Goal: Ask a question: Seek information or help from site administrators or community

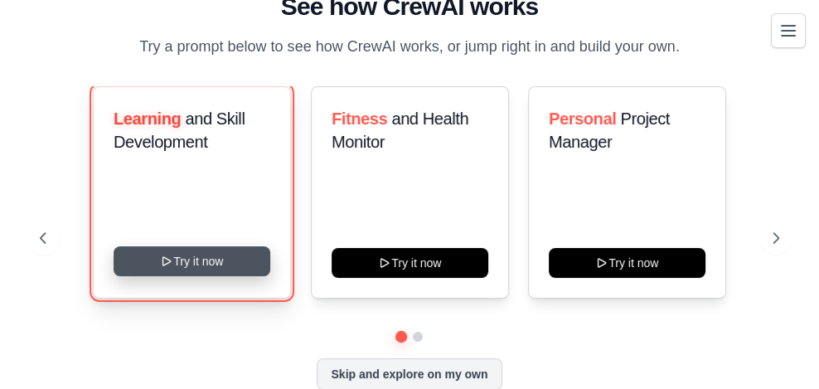
click at [171, 265] on icon at bounding box center [166, 261] width 7 height 8
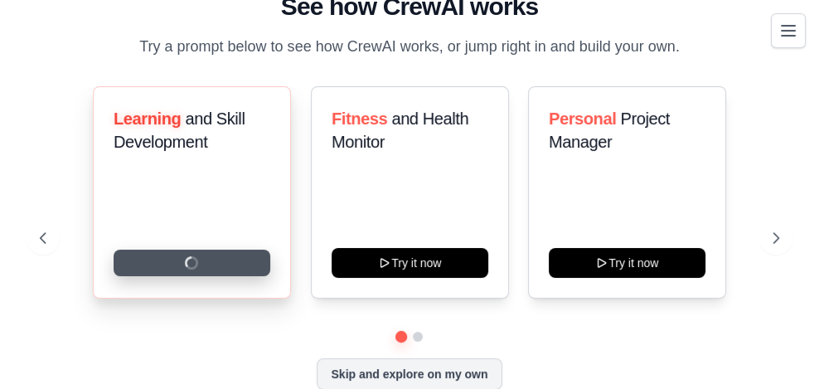
scroll to position [36, 0]
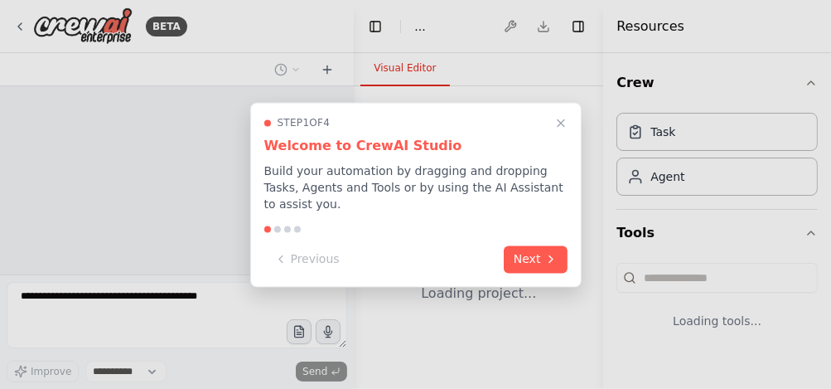
select select "****"
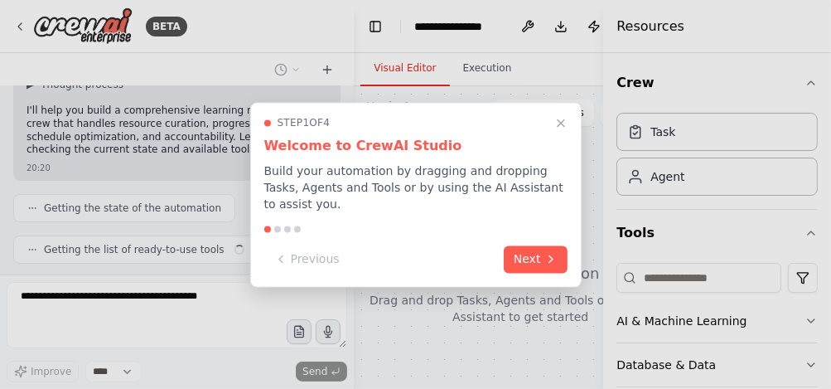
scroll to position [167, 0]
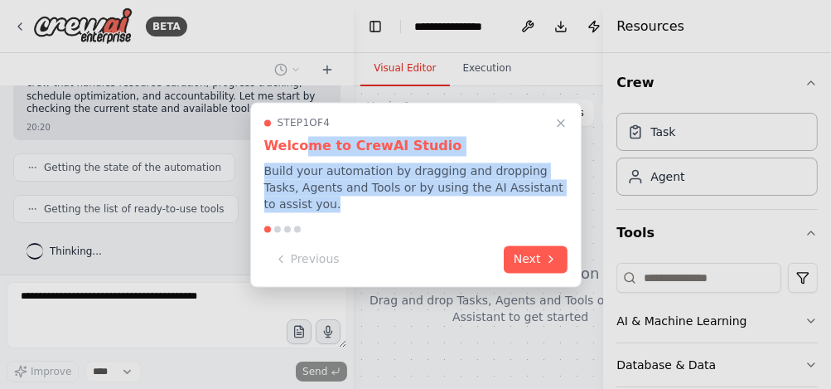
drag, startPoint x: 304, startPoint y: 147, endPoint x: 320, endPoint y: 201, distance: 56.9
click at [320, 201] on div "Step 1 of 4 Welcome to CrewAI Studio Build your automation by dragging and drop…" at bounding box center [415, 164] width 303 height 96
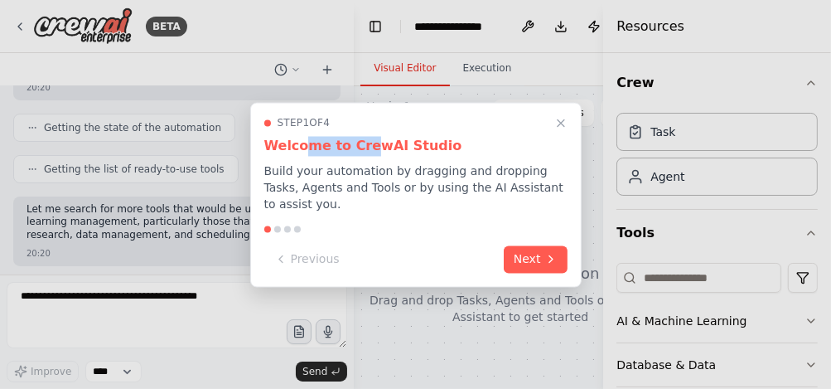
scroll to position [291, 0]
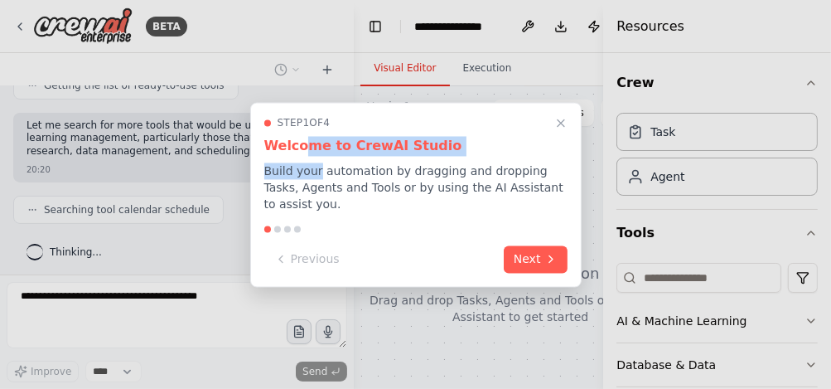
drag, startPoint x: 308, startPoint y: 145, endPoint x: 328, endPoint y: 177, distance: 37.2
click at [318, 177] on div "Step 1 of 4 Welcome to CrewAI Studio Build your automation by dragging and drop…" at bounding box center [415, 164] width 303 height 96
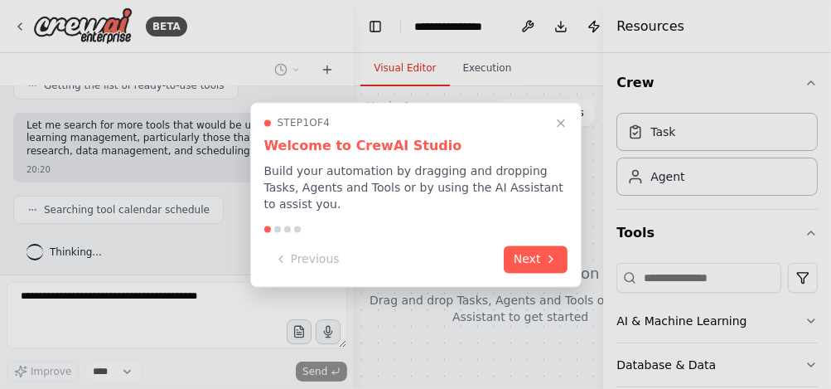
click at [356, 177] on p "Build your automation by dragging and dropping Tasks, Agents and Tools or by us…" at bounding box center [415, 187] width 303 height 50
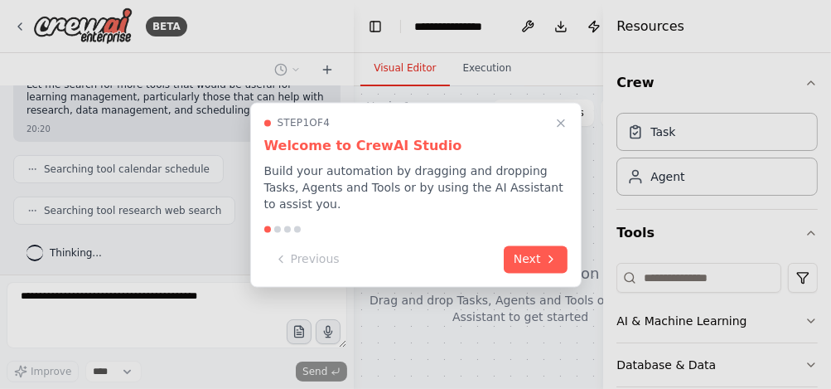
click at [402, 174] on p "Build your automation by dragging and dropping Tasks, Agents and Tools or by us…" at bounding box center [415, 187] width 303 height 50
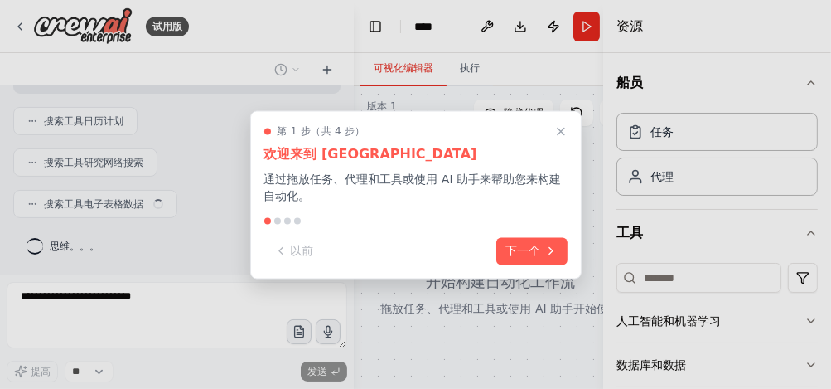
scroll to position [359, 0]
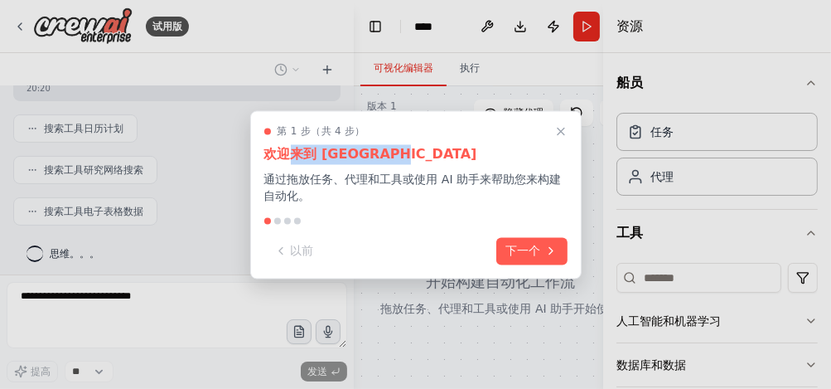
drag, startPoint x: 293, startPoint y: 153, endPoint x: 389, endPoint y: 156, distance: 95.3
click at [389, 156] on h3 "欢迎来到 CrewAI Studio" at bounding box center [415, 154] width 303 height 20
click at [359, 186] on p "通过拖放任务、代理和工具或使用 AI 助手来帮助您来构建自动化。" at bounding box center [415, 187] width 303 height 33
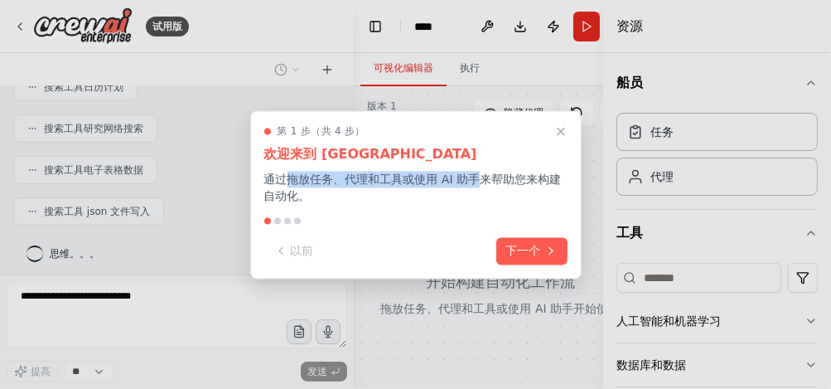
drag, startPoint x: 288, startPoint y: 183, endPoint x: 483, endPoint y: 183, distance: 194.8
click at [483, 180] on p "通过拖放任务、代理和工具或使用 AI 助手来帮助您来构建自动化。" at bounding box center [415, 187] width 303 height 33
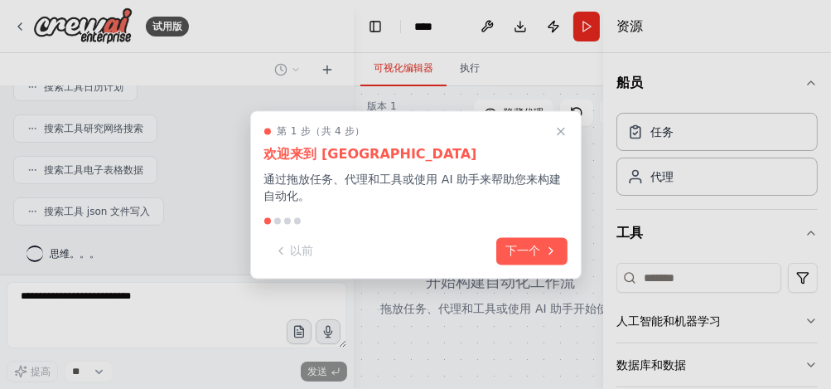
click at [484, 191] on p "通过拖放任务、代理和工具或使用 AI 助手来帮助您来构建自动化。" at bounding box center [415, 187] width 303 height 33
click at [530, 254] on font "下一个" at bounding box center [523, 248] width 35 height 17
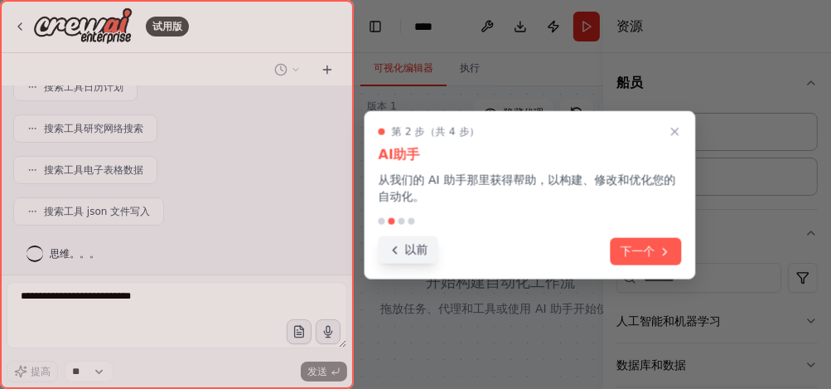
click at [423, 247] on font "以前" at bounding box center [415, 249] width 23 height 17
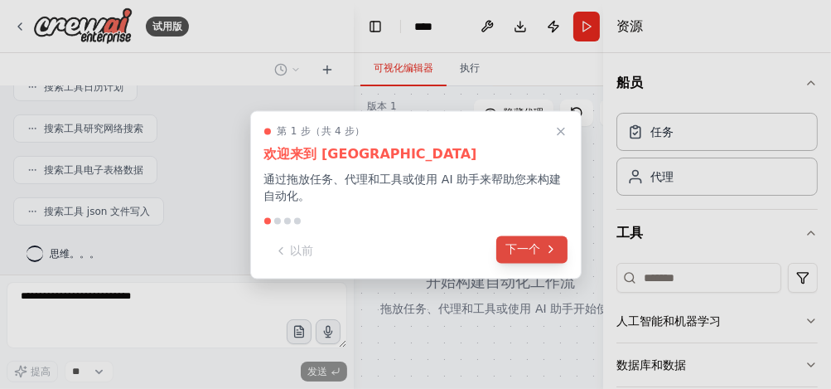
click at [542, 253] on button "下一个" at bounding box center [531, 248] width 71 height 27
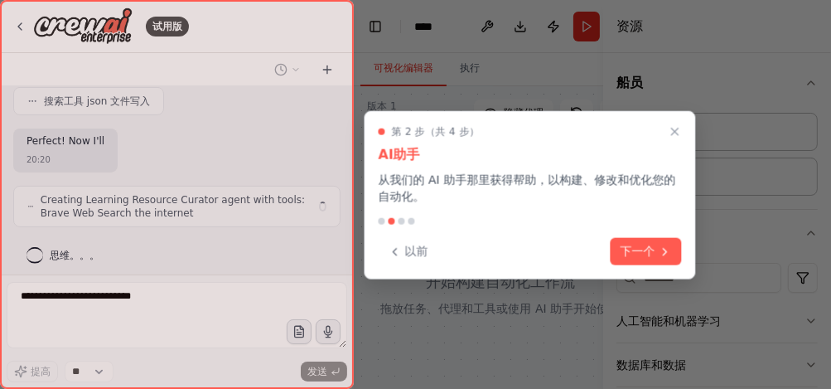
drag, startPoint x: 381, startPoint y: 183, endPoint x: 479, endPoint y: 180, distance: 97.8
click at [479, 180] on p "从我们的 AI 助手那里获得帮助，以构建、修改和优化您的自动化。" at bounding box center [529, 188] width 303 height 33
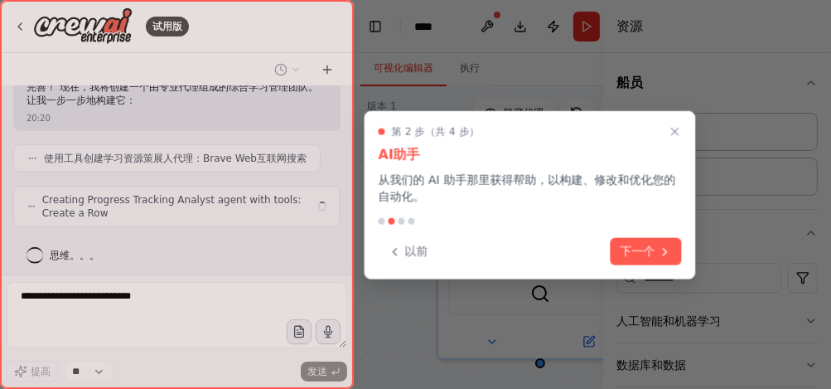
scroll to position [551, 0]
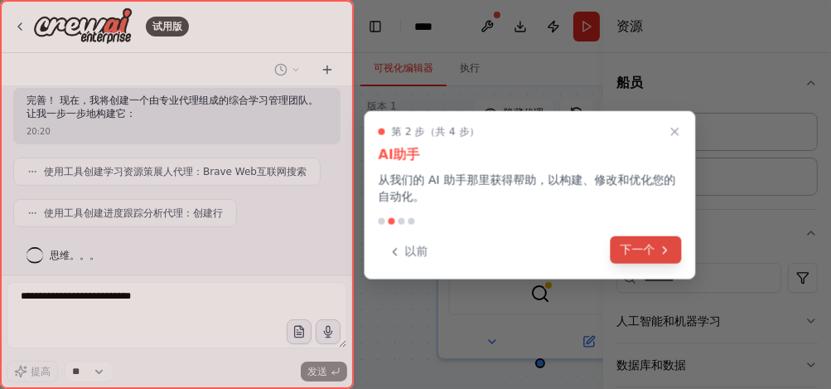
click at [628, 251] on font "下一个" at bounding box center [637, 249] width 35 height 17
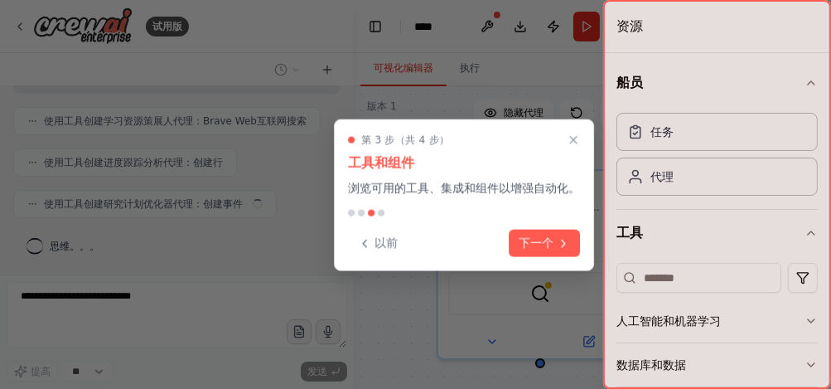
scroll to position [592, 0]
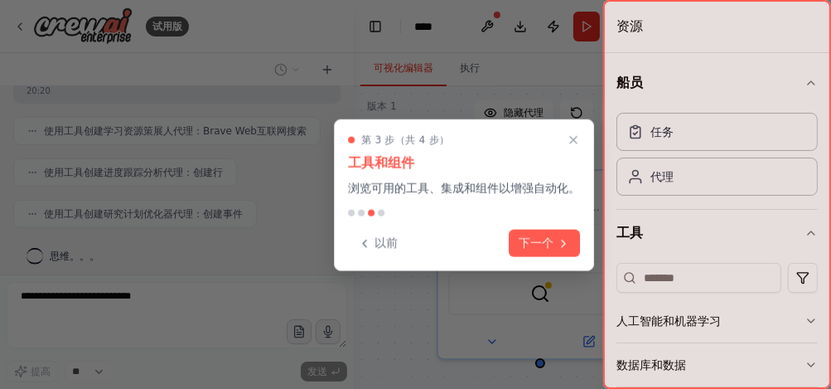
click at [539, 254] on button "下一个" at bounding box center [544, 243] width 71 height 27
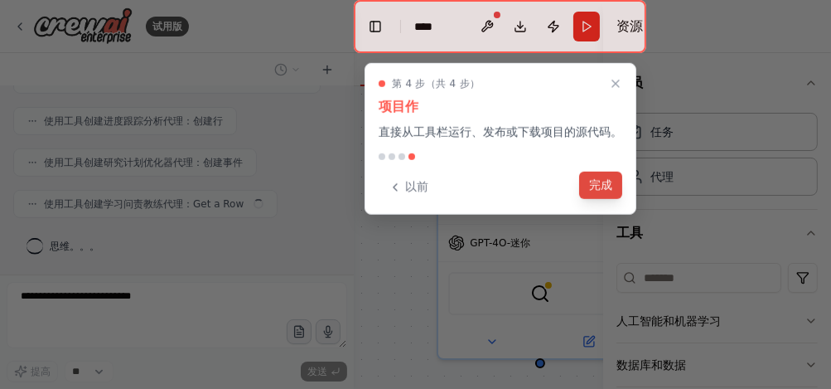
scroll to position [632, 0]
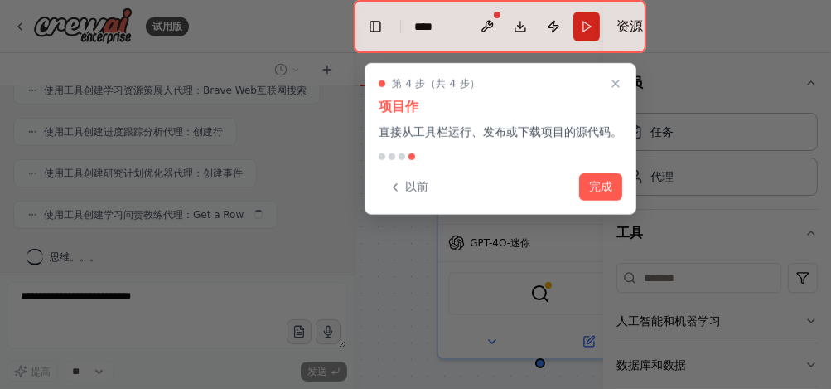
click at [602, 191] on button "完成" at bounding box center [600, 186] width 43 height 27
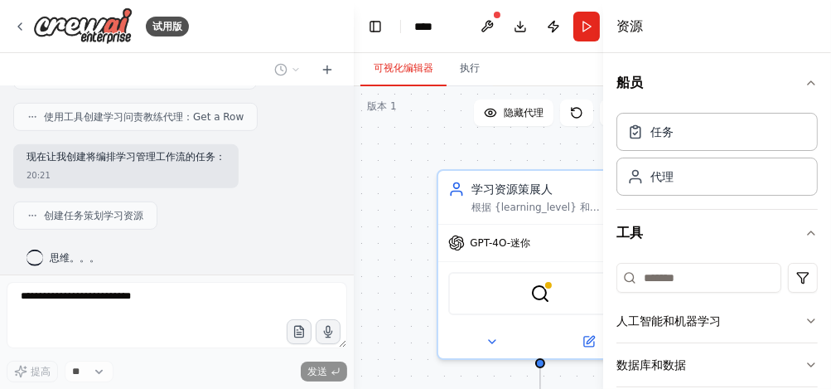
scroll to position [771, 0]
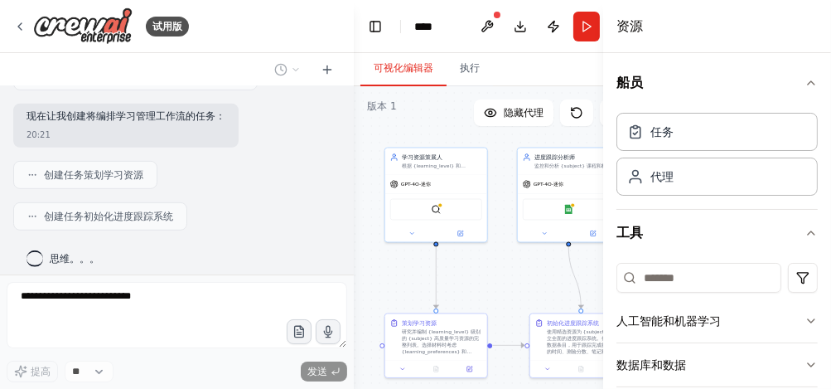
drag, startPoint x: 428, startPoint y: 176, endPoint x: 385, endPoint y: 138, distance: 58.2
click at [385, 138] on div ".deletable-edge-delete-btn { width: 20px; height: 20px; border: 0px solid #ffff…" at bounding box center [500, 293] width 293 height 414
click at [587, 46] on header "切换左侧边栏 Studio **** Download Publish Run 切换右侧边栏" at bounding box center [500, 26] width 293 height 53
click at [583, 33] on button "Run" at bounding box center [586, 27] width 27 height 30
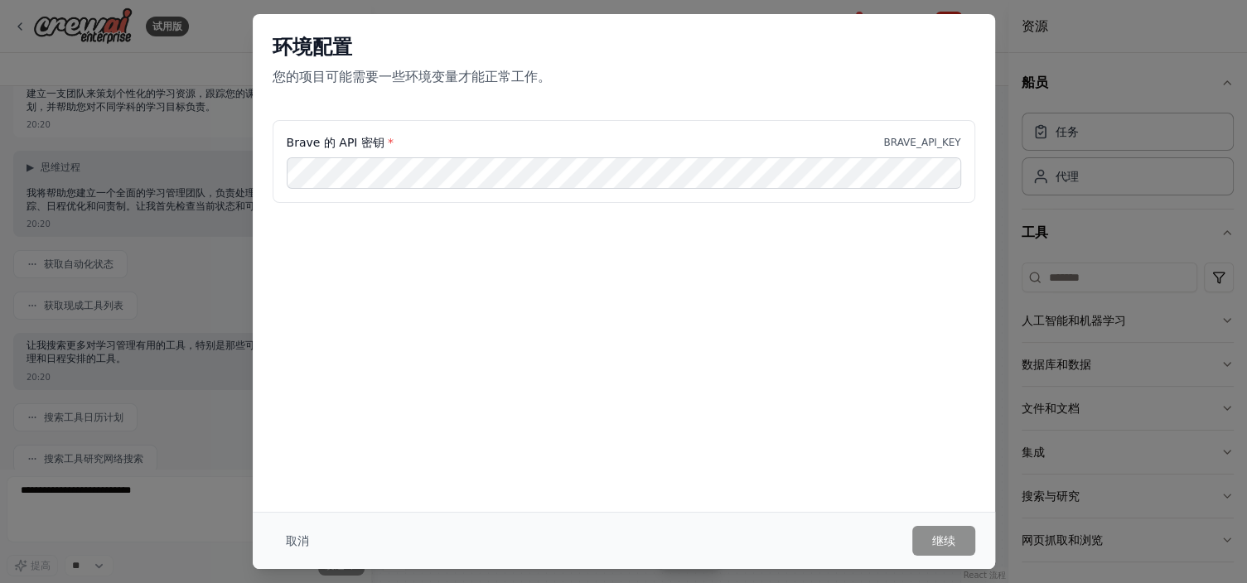
scroll to position [612, 0]
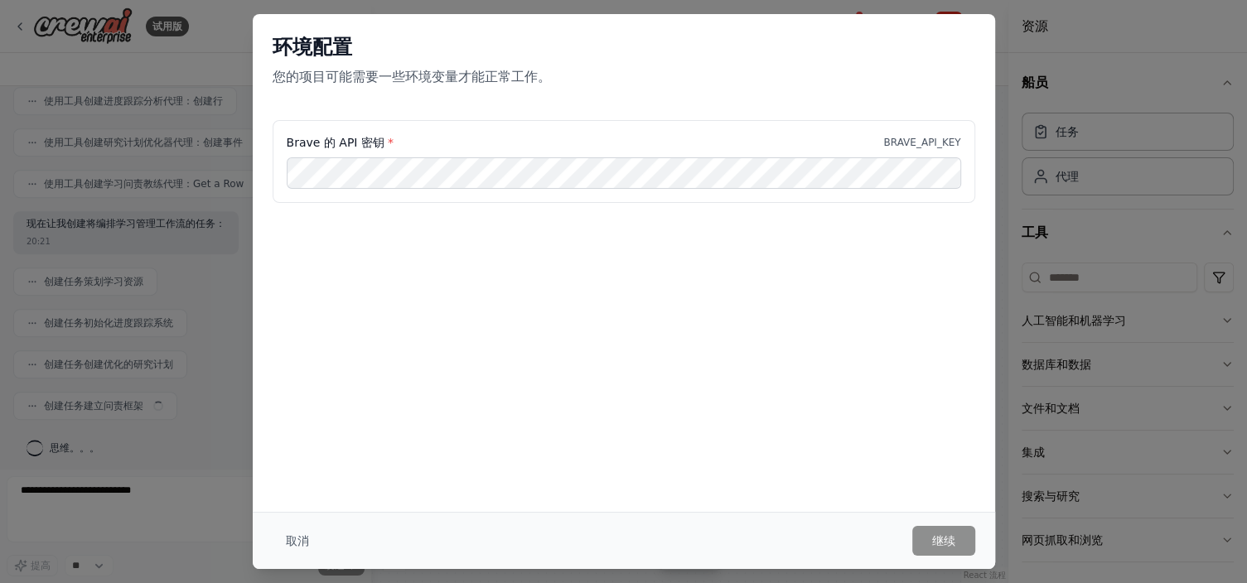
click at [294, 388] on button "取消" at bounding box center [298, 541] width 50 height 30
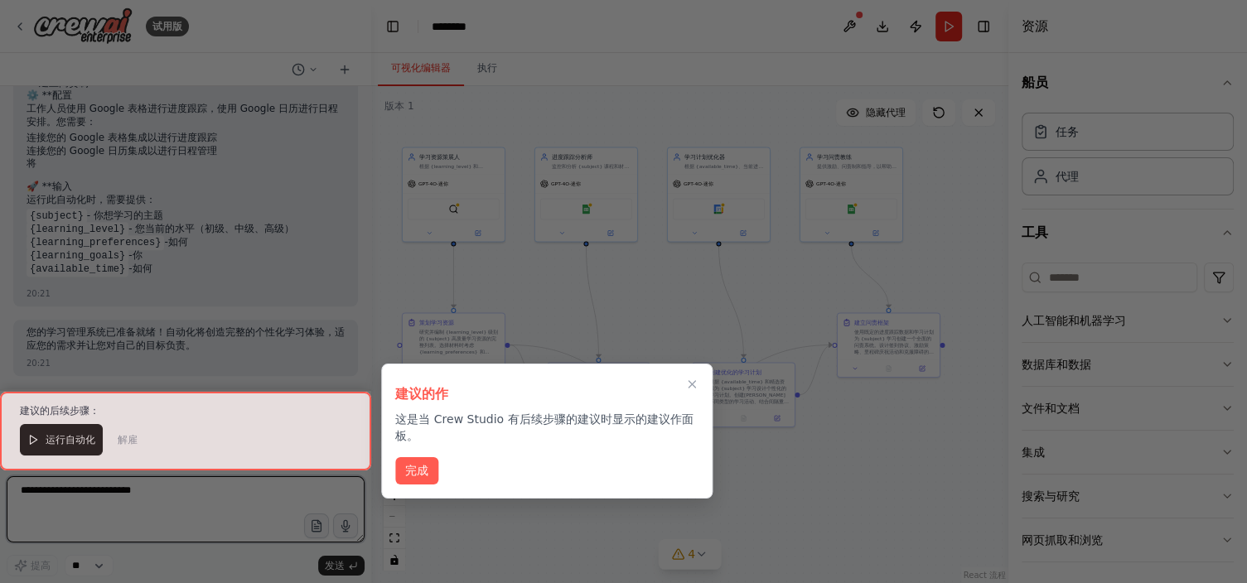
scroll to position [1239, 0]
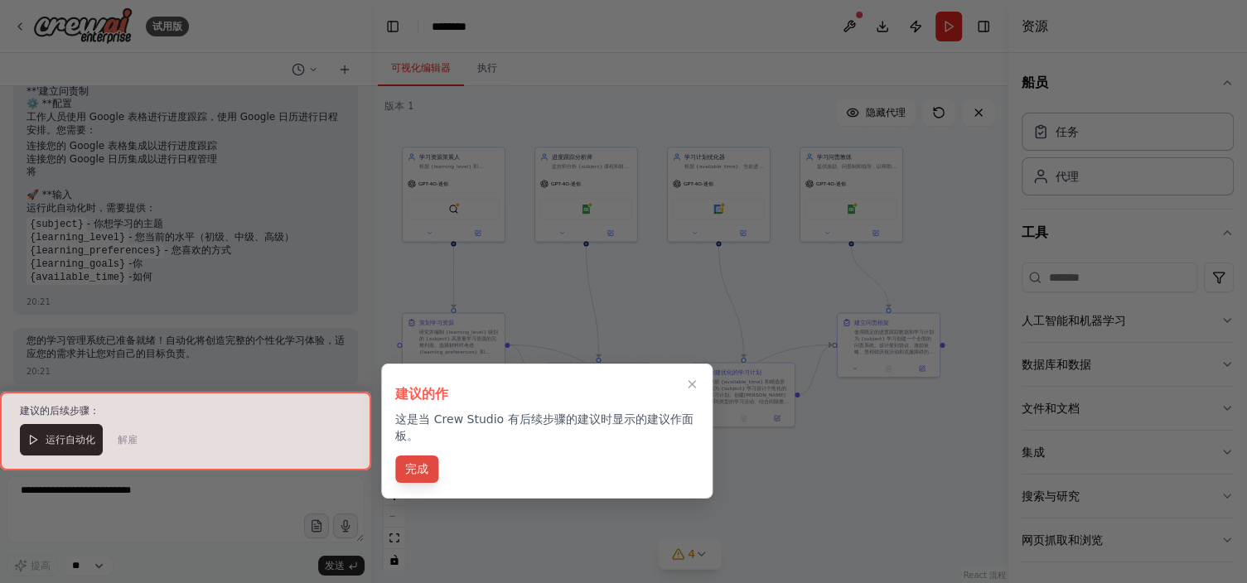
click at [428, 388] on button "完成" at bounding box center [416, 469] width 43 height 27
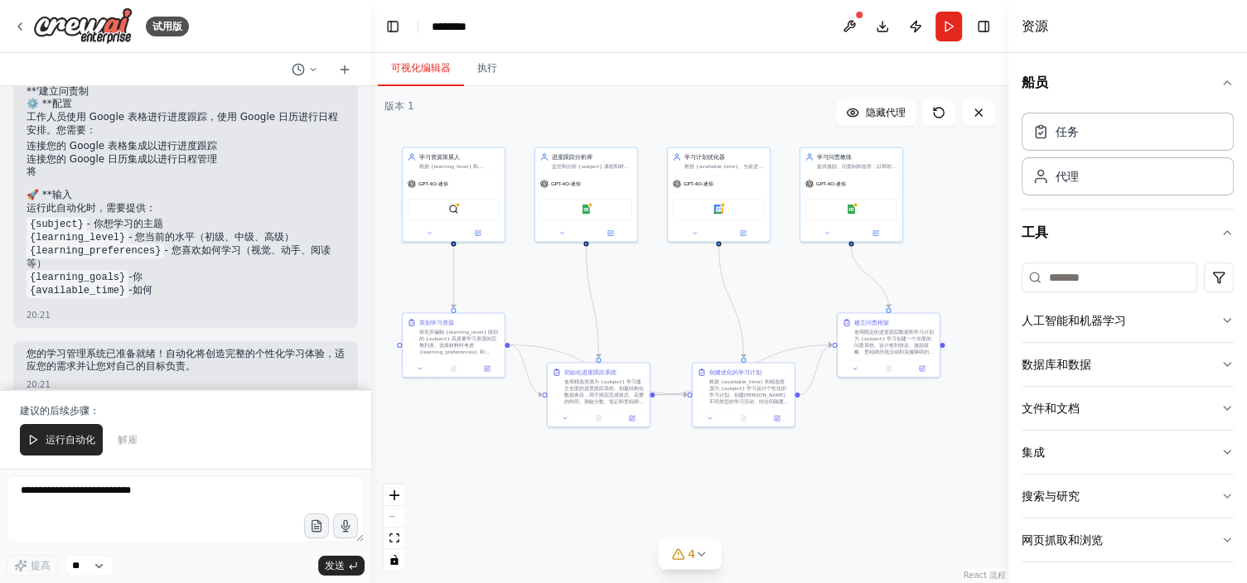
scroll to position [1252, 0]
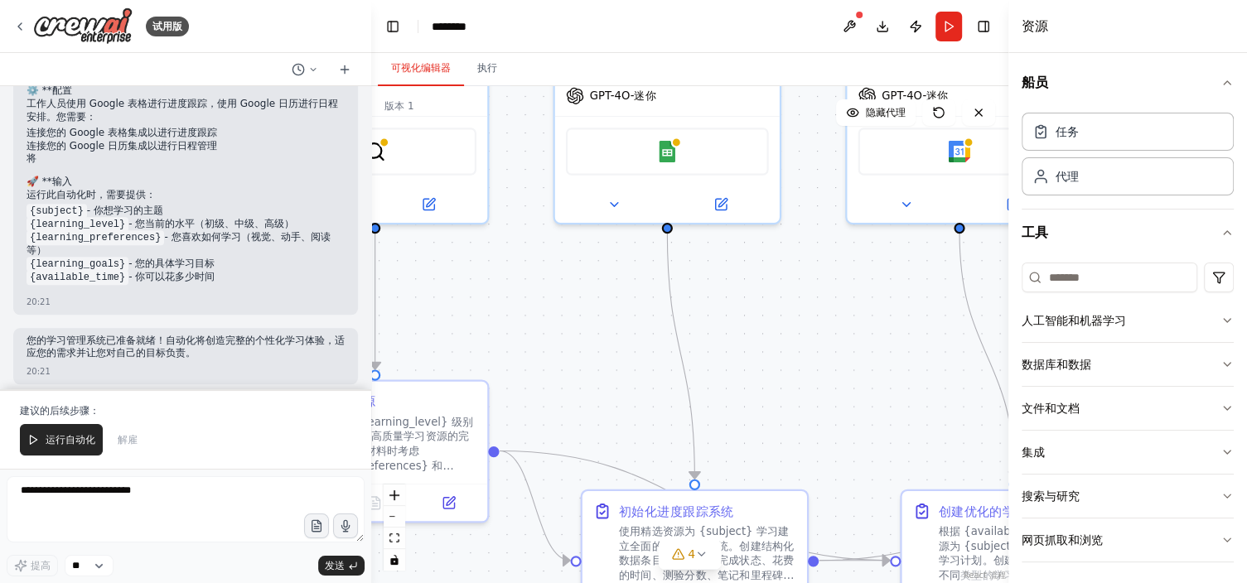
drag, startPoint x: 578, startPoint y: 322, endPoint x: 599, endPoint y: 338, distance: 26.5
click at [599, 338] on div ".deletable-edge-delete-btn { width: 20px; height: 20px; border: 0px solid #ffff…" at bounding box center [689, 334] width 637 height 497
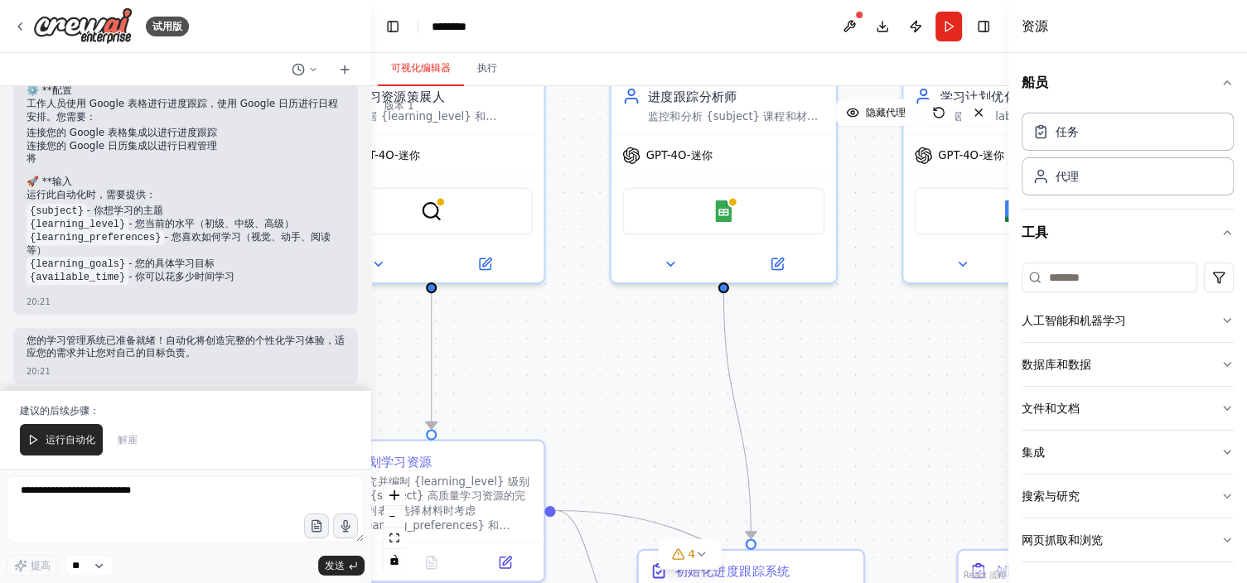
drag, startPoint x: 607, startPoint y: 341, endPoint x: 660, endPoint y: 392, distance: 73.3
click at [660, 388] on div ".deletable-edge-delete-btn { width: 20px; height: 20px; border: 0px solid #ffff…" at bounding box center [689, 334] width 637 height 497
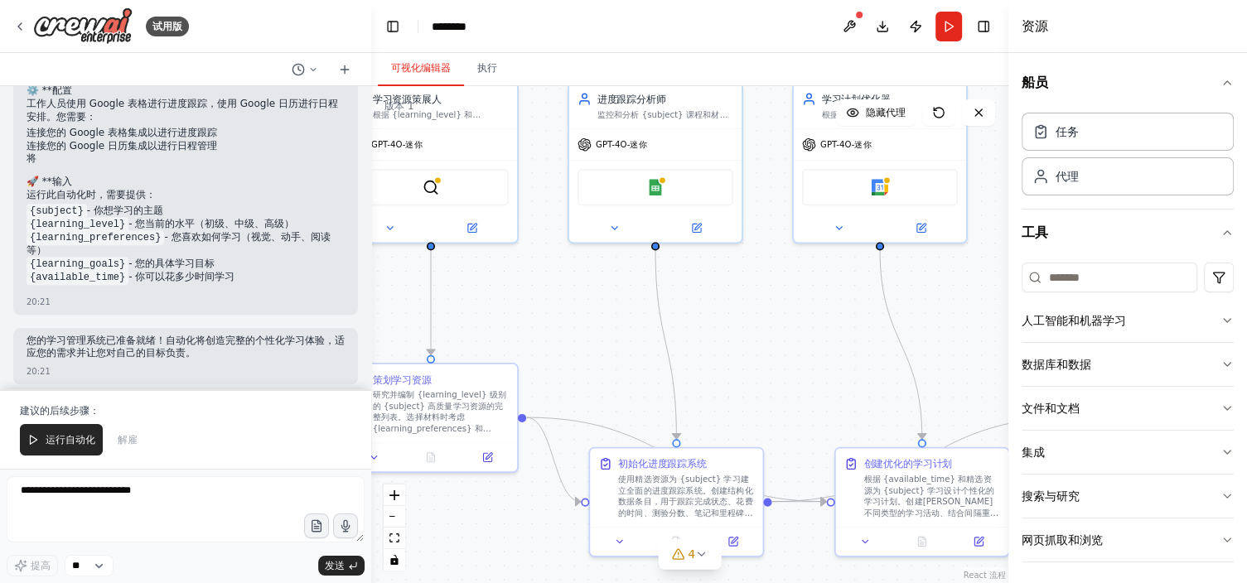
drag, startPoint x: 667, startPoint y: 367, endPoint x: 612, endPoint y: 305, distance: 83.3
click at [612, 305] on div ".deletable-edge-delete-btn { width: 20px; height: 20px; border: 0px solid #ffff…" at bounding box center [689, 334] width 637 height 497
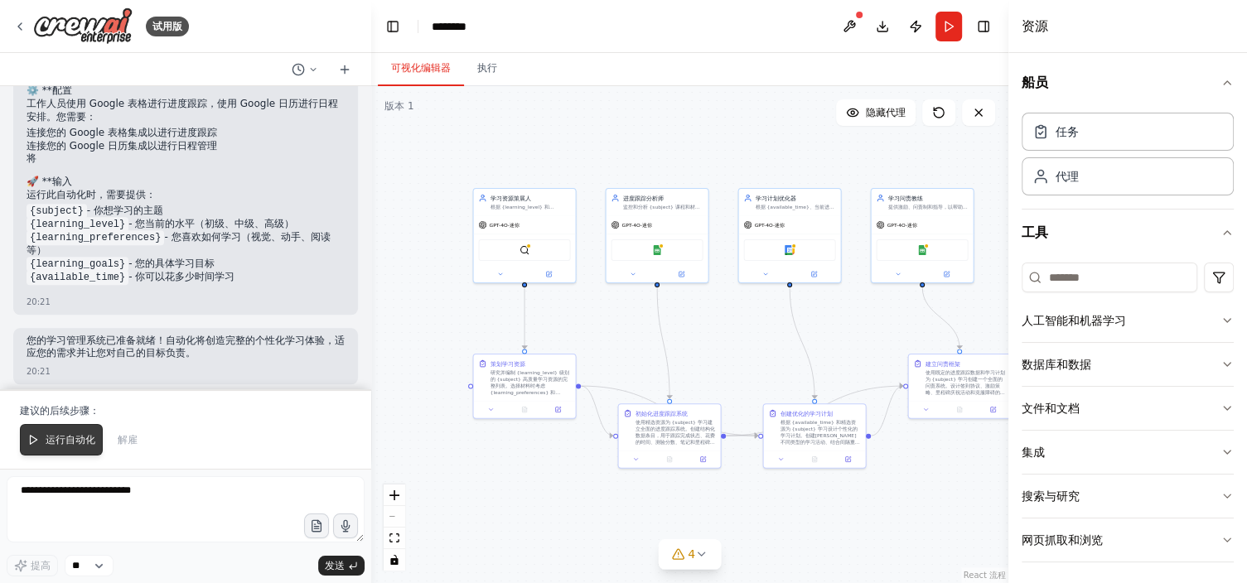
click at [91, 388] on span "运行自动化" at bounding box center [71, 439] width 50 height 13
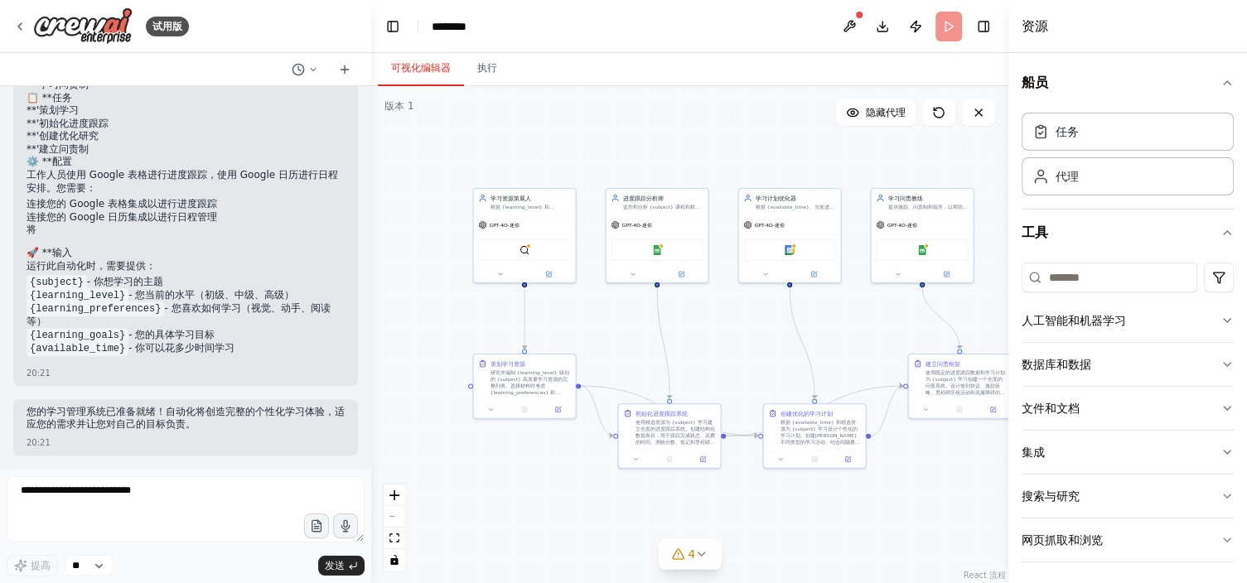
scroll to position [1173, 0]
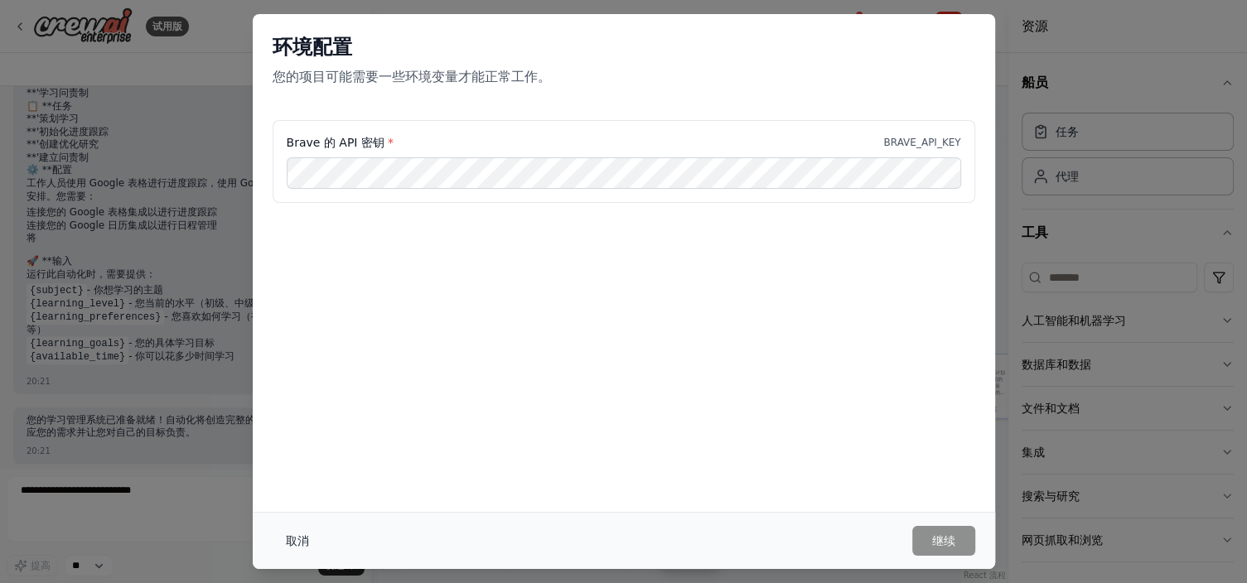
click at [299, 388] on button "取消" at bounding box center [298, 541] width 50 height 30
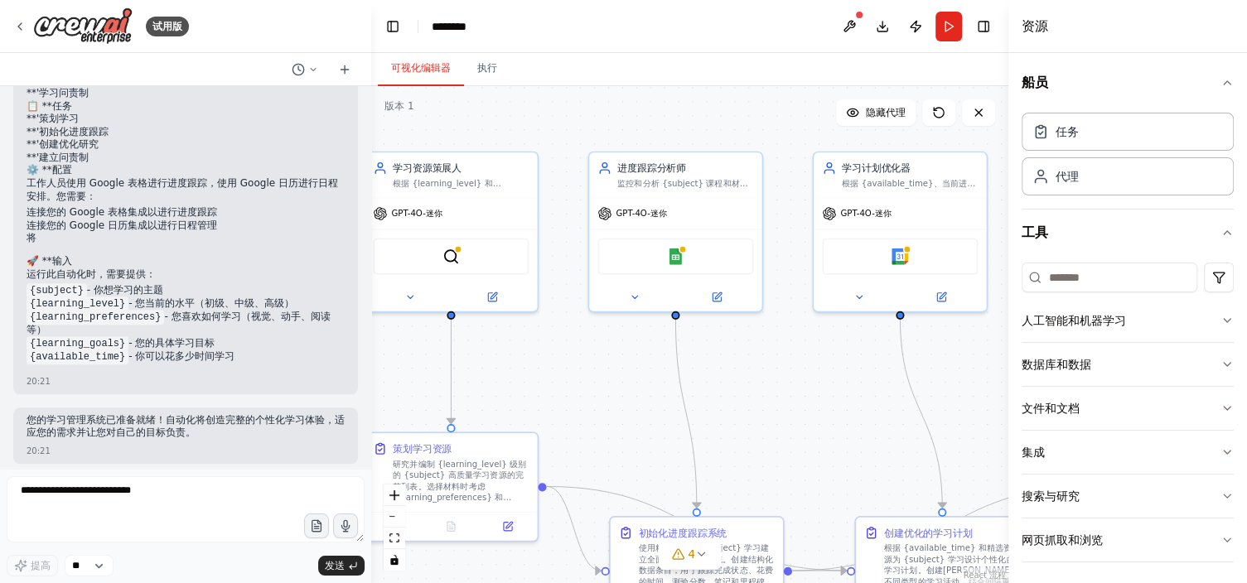
drag, startPoint x: 708, startPoint y: 335, endPoint x: 743, endPoint y: 375, distance: 53.5
click at [743, 375] on div ".deletable-edge-delete-btn { width: 20px; height: 20px; border: 0px solid #ffff…" at bounding box center [689, 334] width 637 height 497
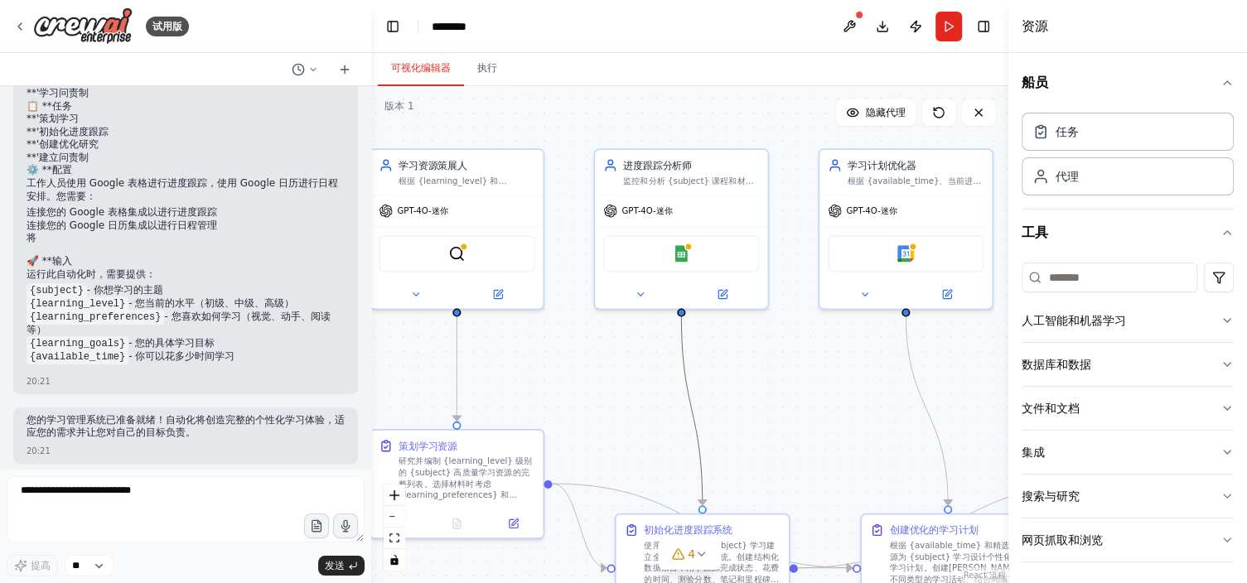
drag, startPoint x: 705, startPoint y: 416, endPoint x: 726, endPoint y: 402, distance: 25.1
click at [726, 388] on div ".deletable-edge-delete-btn { width: 20px; height: 20px; border: 0px solid #ffff…" at bounding box center [689, 334] width 637 height 497
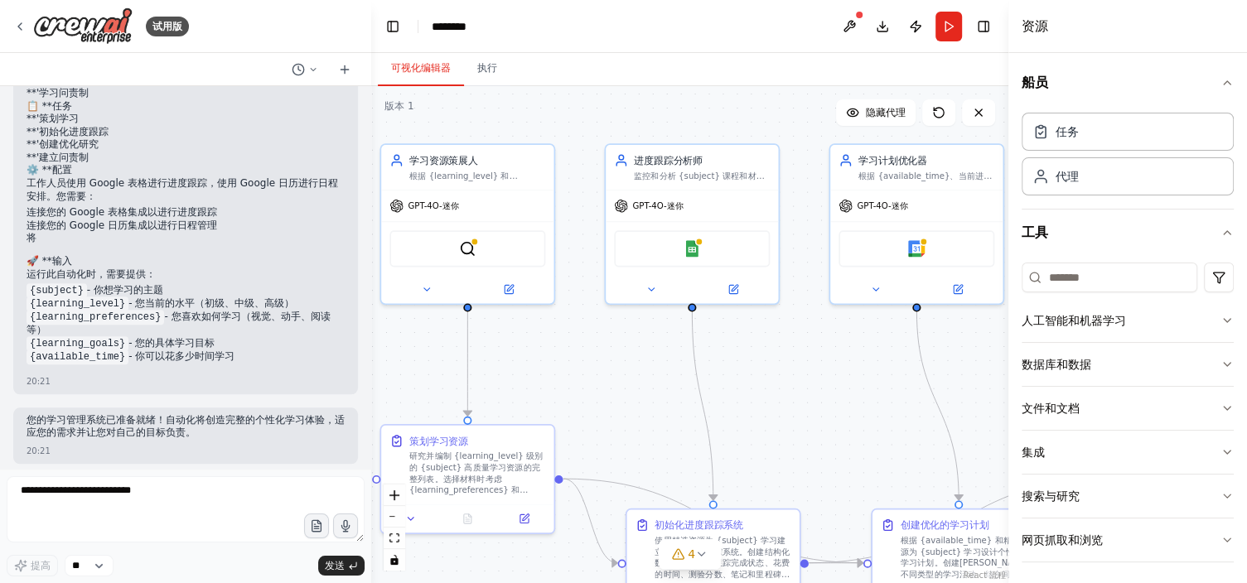
drag, startPoint x: 745, startPoint y: 391, endPoint x: 776, endPoint y: 372, distance: 36.1
click at [776, 372] on div ".deletable-edge-delete-btn { width: 20px; height: 20px; border: 0px solid #ffff…" at bounding box center [689, 334] width 637 height 497
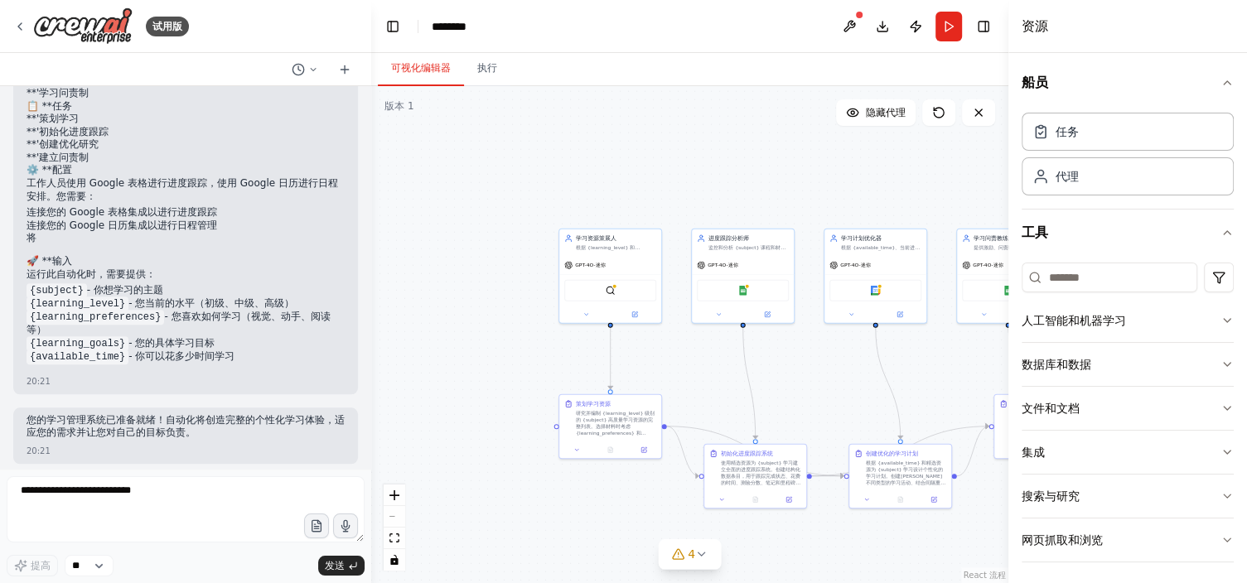
drag, startPoint x: 791, startPoint y: 366, endPoint x: 733, endPoint y: 419, distance: 78.6
click at [737, 388] on div ".deletable-edge-delete-btn { width: 20px; height: 20px; border: 0px solid #ffff…" at bounding box center [689, 334] width 637 height 497
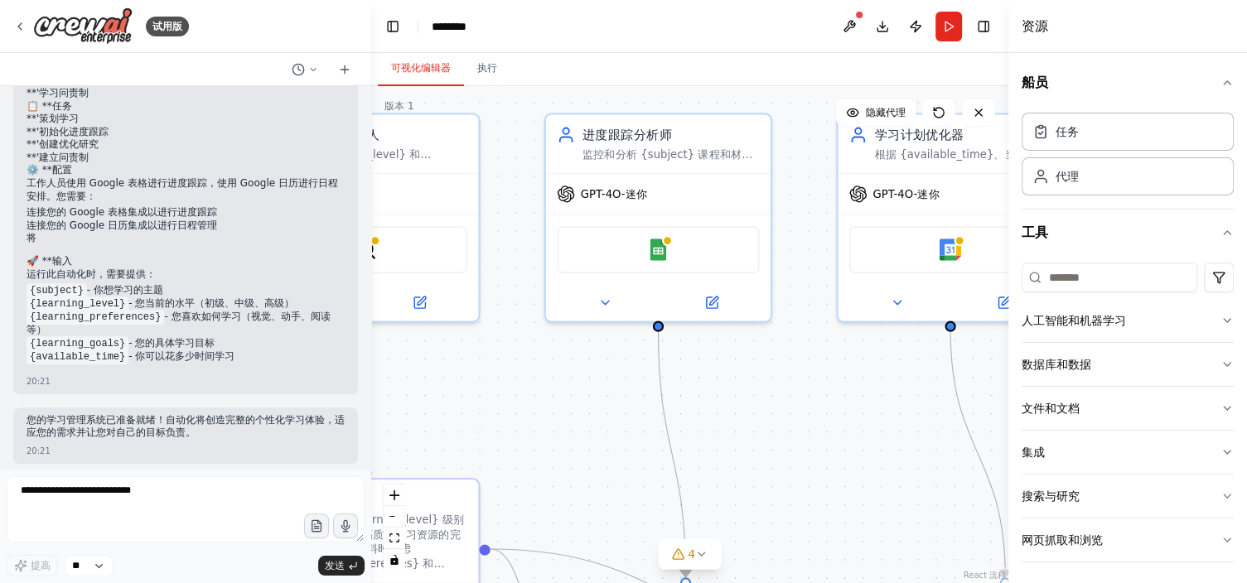
drag, startPoint x: 743, startPoint y: 398, endPoint x: 727, endPoint y: 466, distance: 69.8
click at [727, 388] on div ".deletable-edge-delete-btn { width: 20px; height: 20px; border: 0px solid #ffff…" at bounding box center [689, 334] width 637 height 497
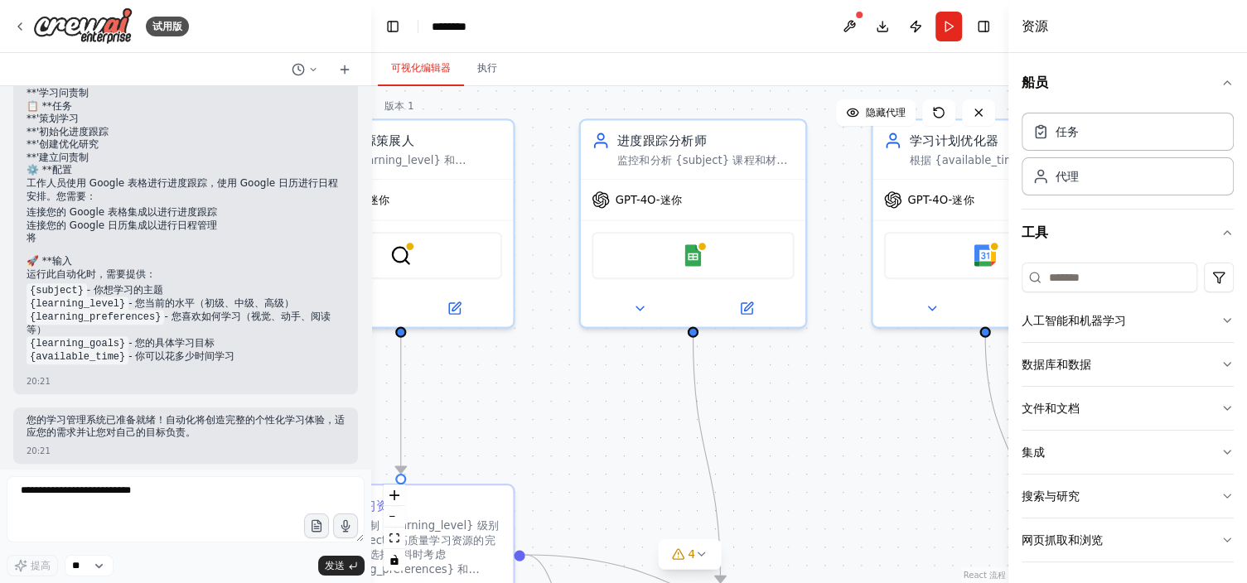
drag, startPoint x: 725, startPoint y: 419, endPoint x: 847, endPoint y: 448, distance: 125.0
click at [811, 388] on div ".deletable-edge-delete-btn { width: 20px; height: 20px; border: 0px solid #ffff…" at bounding box center [689, 334] width 637 height 497
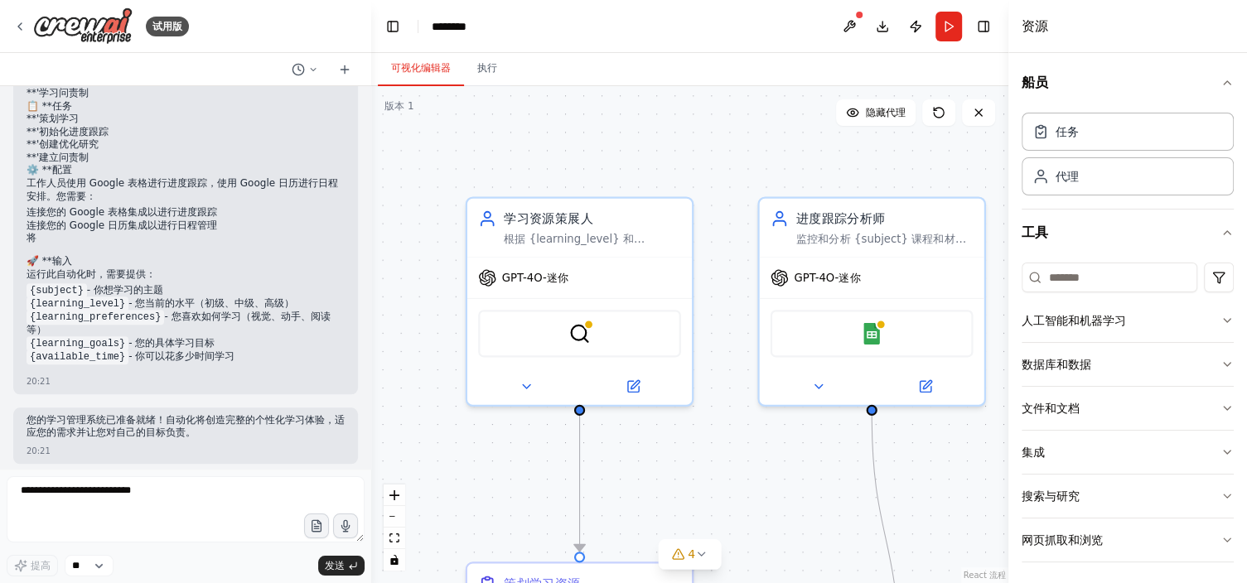
click at [679, 388] on div ".deletable-edge-delete-btn { width: 20px; height: 20px; border: 0px solid #ffff…" at bounding box center [689, 334] width 637 height 497
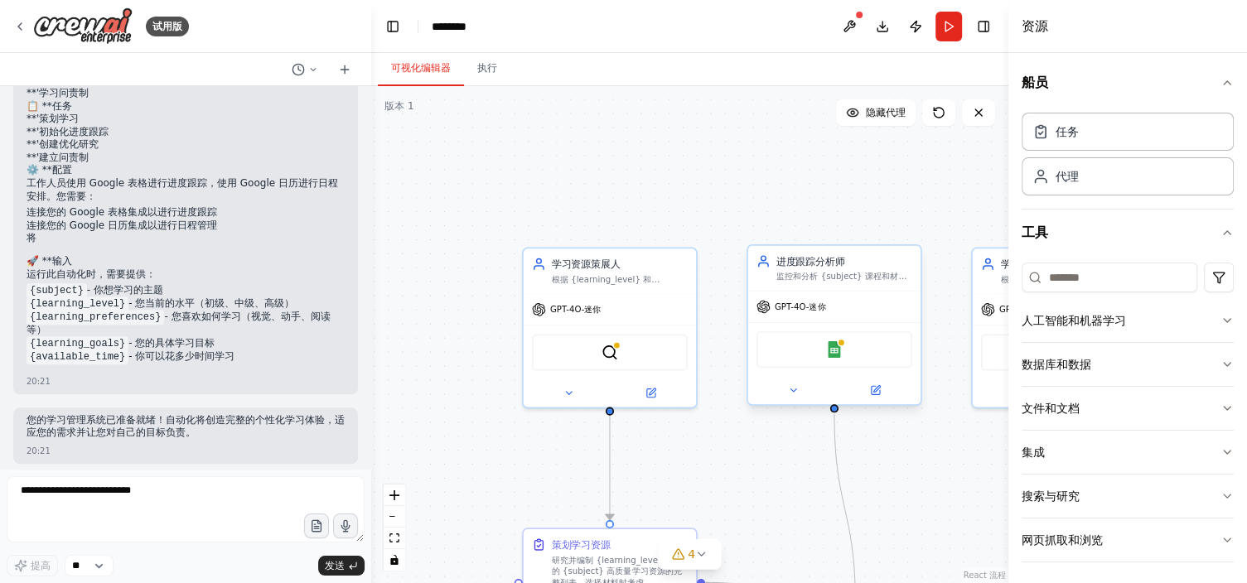
drag, startPoint x: 822, startPoint y: 453, endPoint x: 663, endPoint y: 395, distance: 169.4
click at [671, 388] on div ".deletable-edge-delete-btn { width: 20px; height: 20px; border: 0px solid #ffff…" at bounding box center [689, 334] width 637 height 497
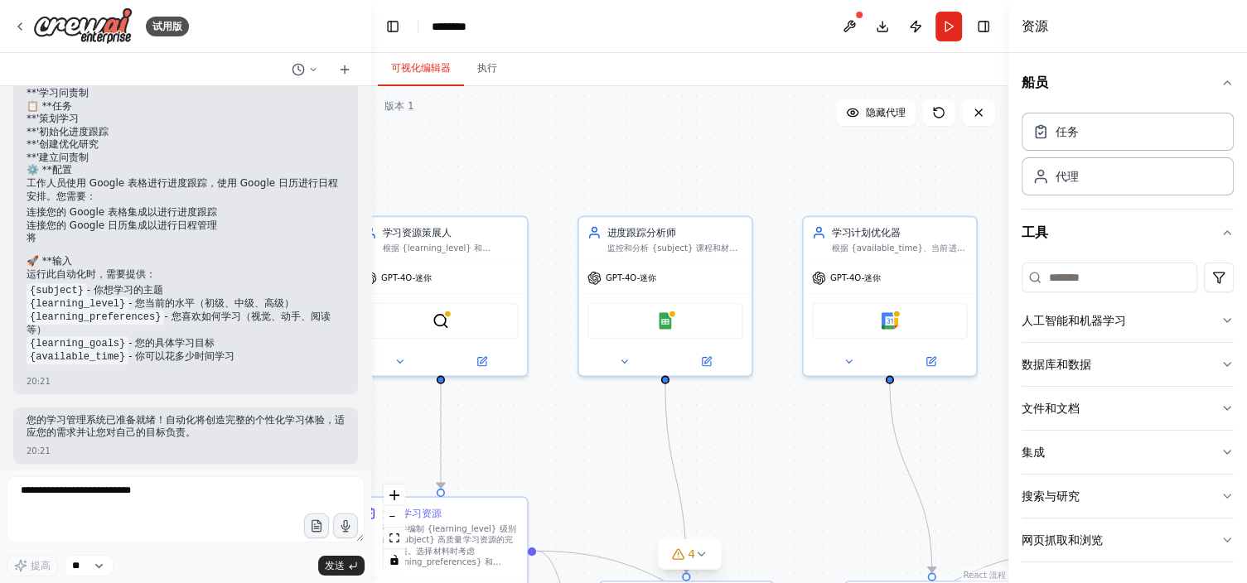
drag, startPoint x: 731, startPoint y: 443, endPoint x: 619, endPoint y: 388, distance: 124.5
click at [619, 388] on div ".deletable-edge-delete-btn { width: 20px; height: 20px; border: 0px solid #ffff…" at bounding box center [689, 334] width 637 height 497
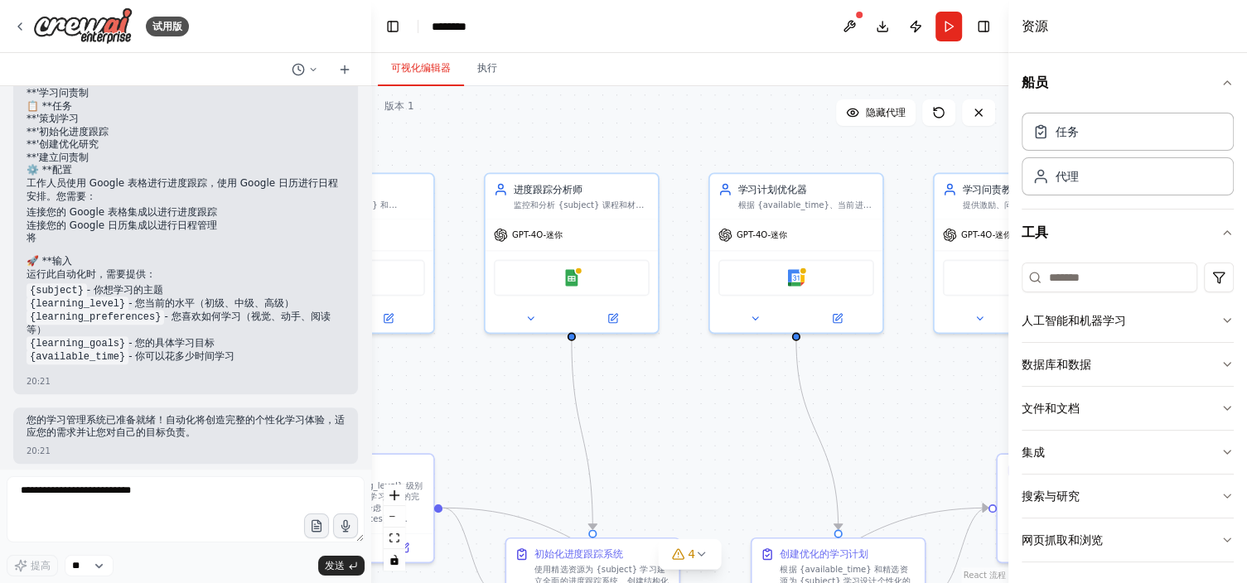
click at [622, 388] on div ".deletable-edge-delete-btn { width: 20px; height: 20px; border: 0px solid #ffff…" at bounding box center [689, 334] width 637 height 497
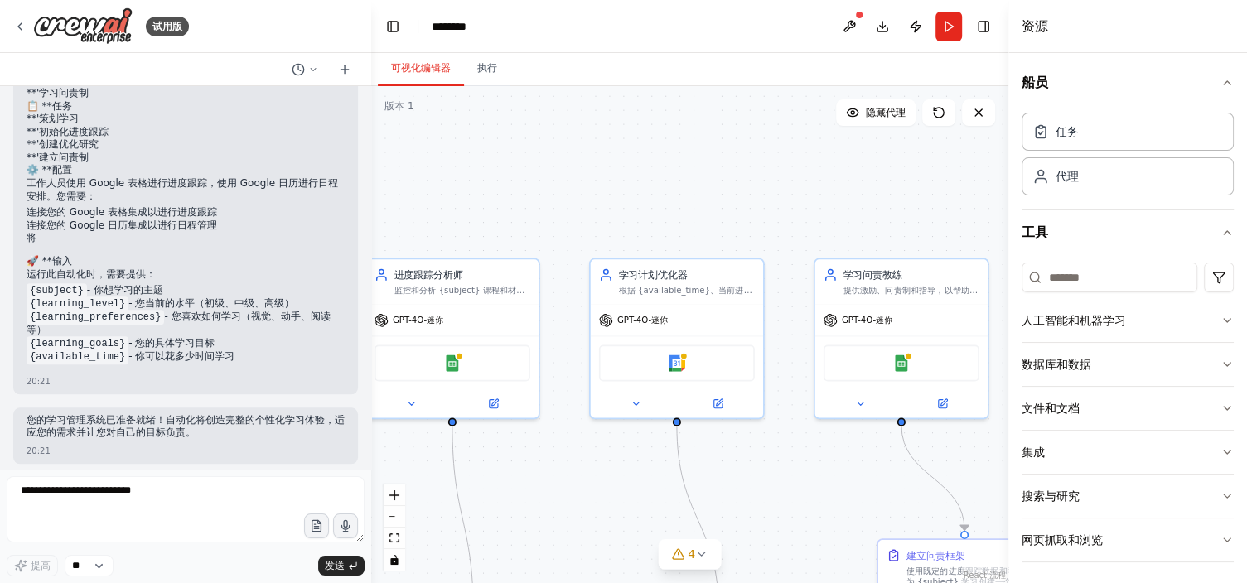
drag, startPoint x: 784, startPoint y: 462, endPoint x: 641, endPoint y: 448, distance: 143.2
click at [640, 388] on div ".deletable-edge-delete-btn { width: 20px; height: 20px; border: 0px solid #ffff…" at bounding box center [689, 334] width 637 height 497
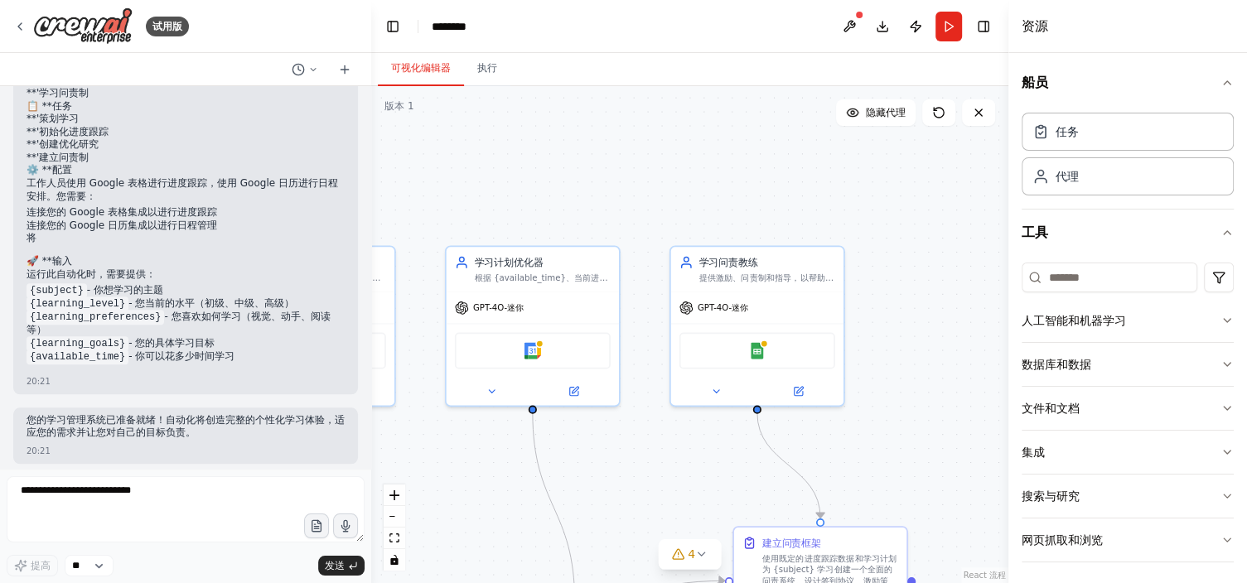
drag, startPoint x: 722, startPoint y: 459, endPoint x: 650, endPoint y: 388, distance: 101.4
click at [650, 388] on div ".deletable-edge-delete-btn { width: 20px; height: 20px; border: 0px solid #ffff…" at bounding box center [689, 334] width 637 height 497
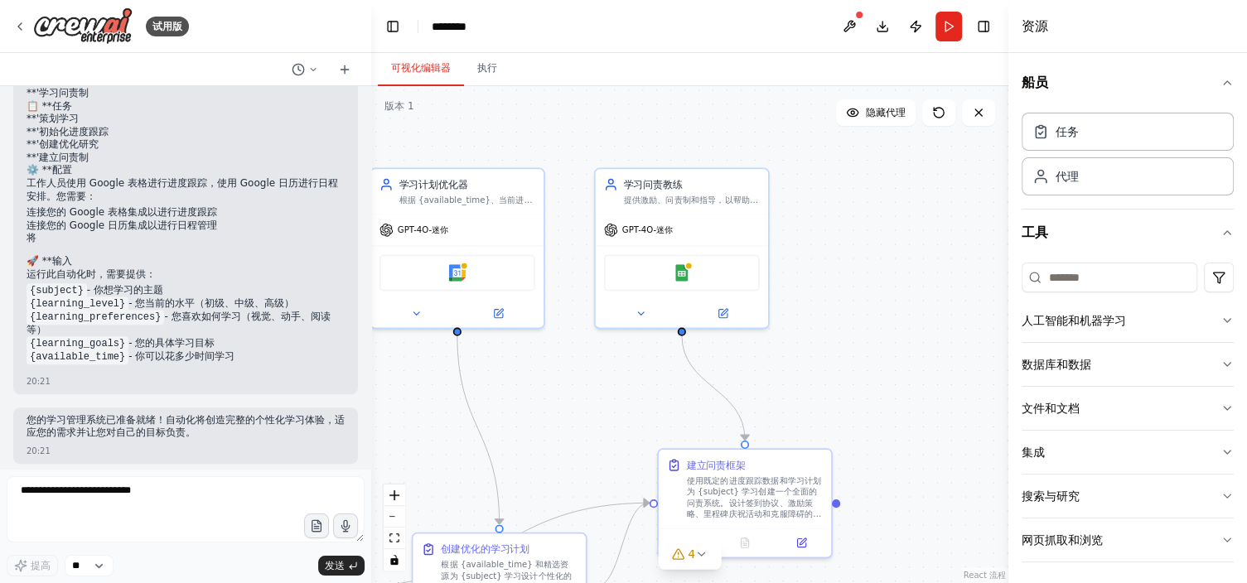
drag, startPoint x: 632, startPoint y: 409, endPoint x: 606, endPoint y: 346, distance: 68.3
click at [606, 346] on div ".deletable-edge-delete-btn { width: 20px; height: 20px; border: 0px solid #ffff…" at bounding box center [689, 334] width 637 height 497
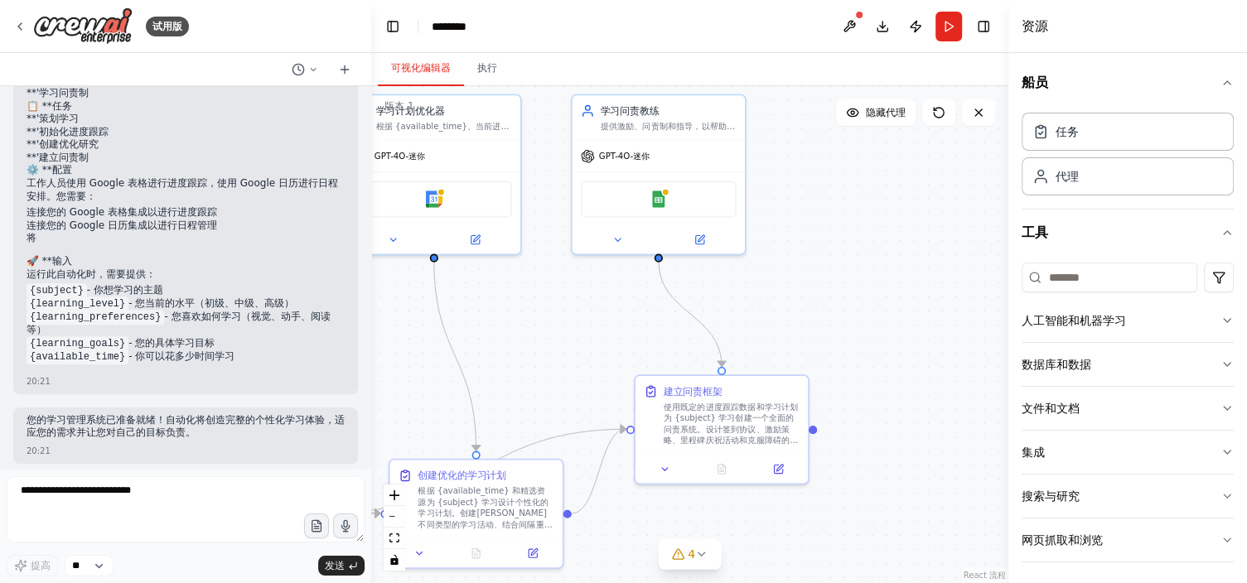
drag, startPoint x: 800, startPoint y: 326, endPoint x: 854, endPoint y: 264, distance: 82.8
click at [830, 264] on div ".deletable-edge-delete-btn { width: 20px; height: 20px; border: 0px solid #ffff…" at bounding box center [689, 334] width 637 height 497
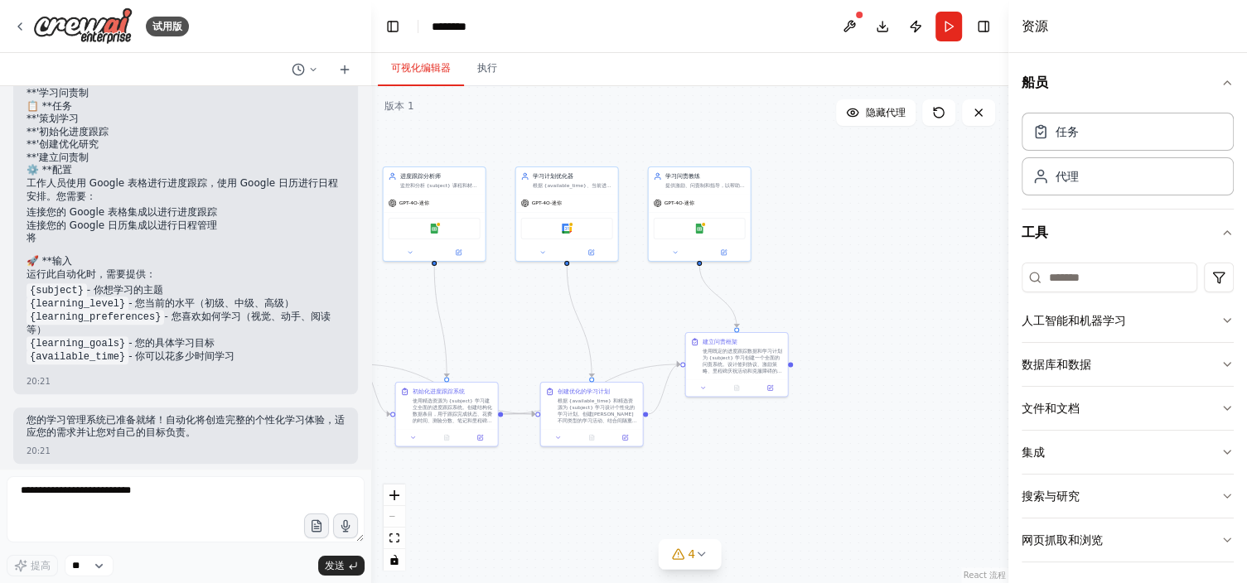
drag, startPoint x: 578, startPoint y: 354, endPoint x: 688, endPoint y: 312, distance: 118.0
click at [688, 312] on div ".deletable-edge-delete-btn { width: 20px; height: 20px; border: 0px solid #ffff…" at bounding box center [689, 334] width 637 height 497
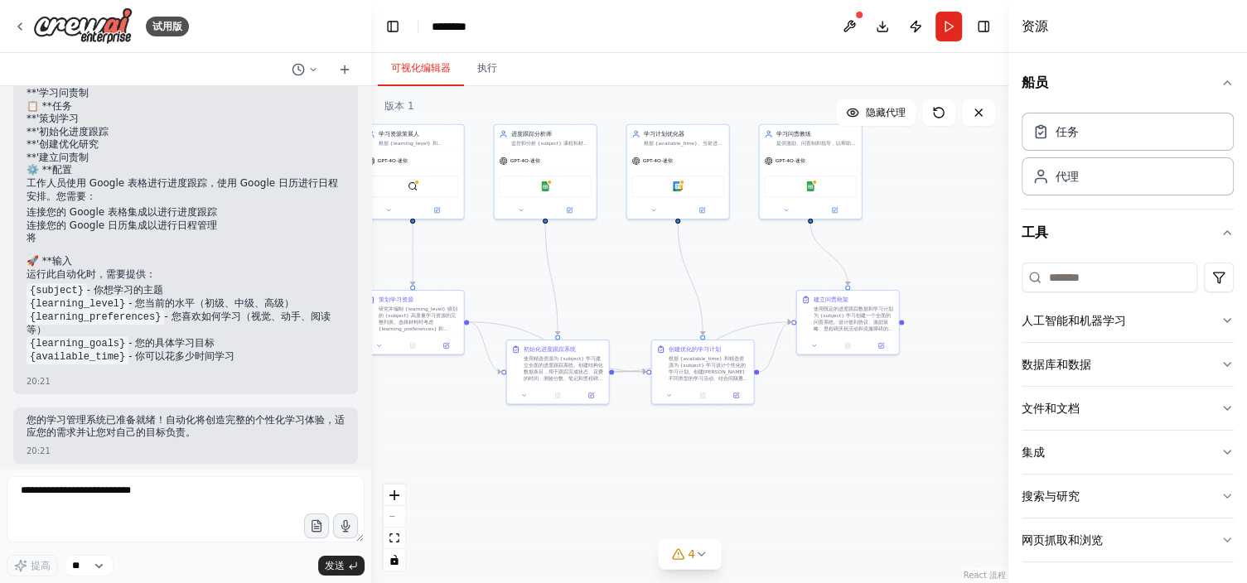
click at [696, 381] on div ".deletable-edge-delete-btn { width: 20px; height: 20px; border: 0px solid #ffff…" at bounding box center [689, 334] width 637 height 497
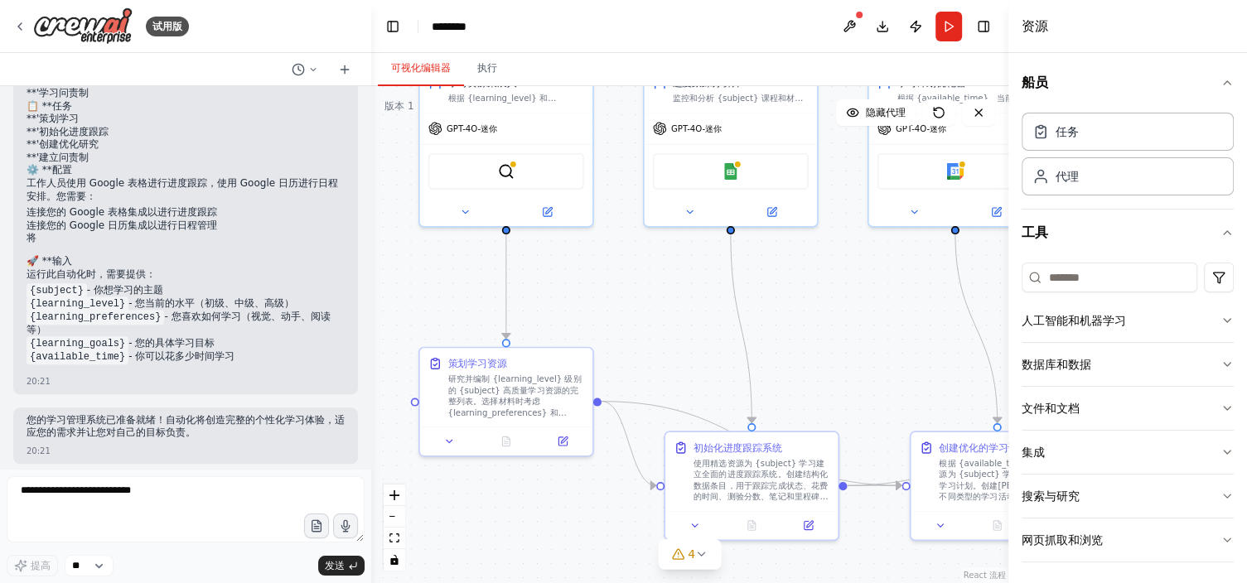
drag, startPoint x: 667, startPoint y: 352, endPoint x: 772, endPoint y: 350, distance: 104.4
click at [767, 356] on div ".deletable-edge-delete-btn { width: 20px; height: 20px; border: 0px solid #ffff…" at bounding box center [689, 334] width 637 height 497
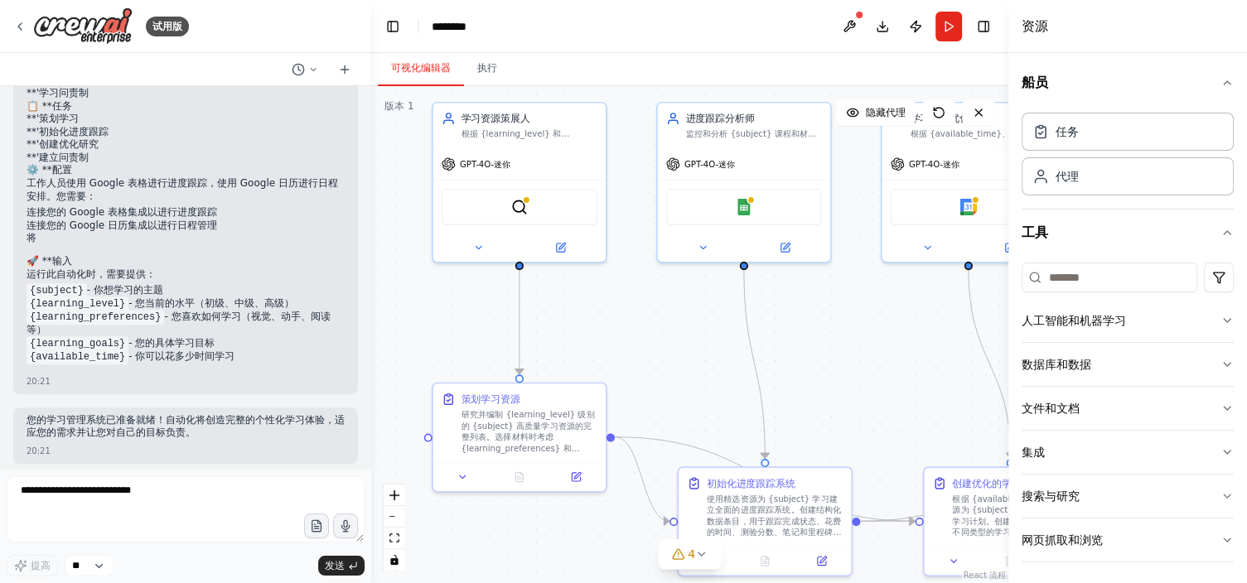
drag, startPoint x: 779, startPoint y: 346, endPoint x: 785, endPoint y: 388, distance: 42.7
click at [785, 388] on div ".deletable-edge-delete-btn { width: 20px; height: 20px; border: 0px solid #ffff…" at bounding box center [689, 334] width 637 height 497
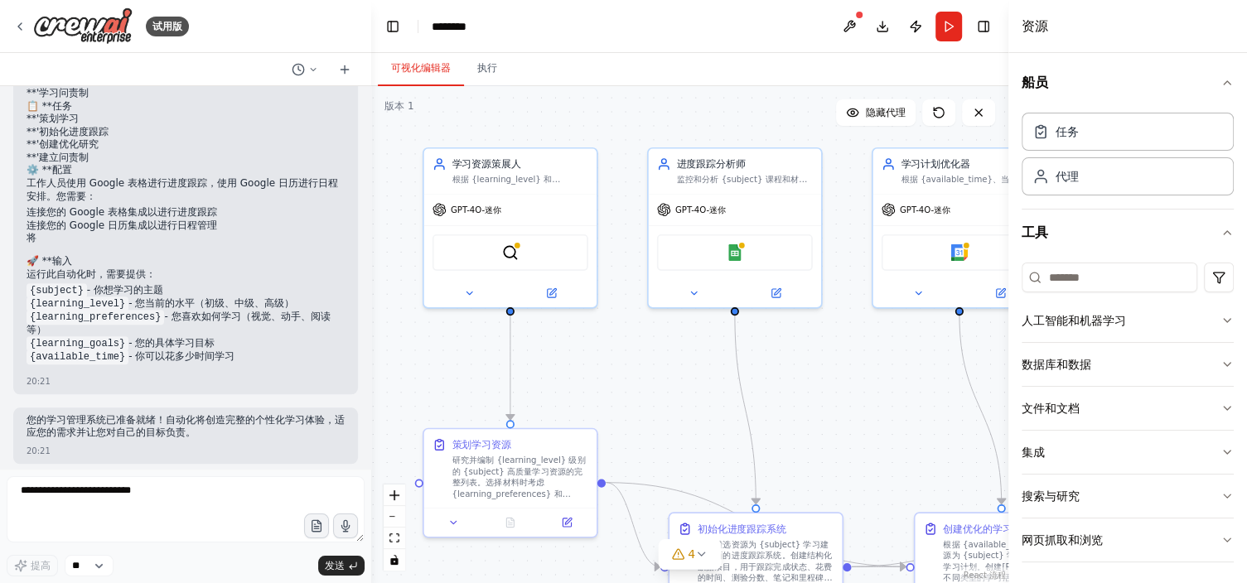
drag, startPoint x: 730, startPoint y: 333, endPoint x: 711, endPoint y: 366, distance: 38.2
click at [722, 370] on div ".deletable-edge-delete-btn { width: 20px; height: 20px; border: 0px solid #ffff…" at bounding box center [689, 334] width 637 height 497
click at [508, 263] on div "勇敢搜索工具" at bounding box center [509, 253] width 156 height 36
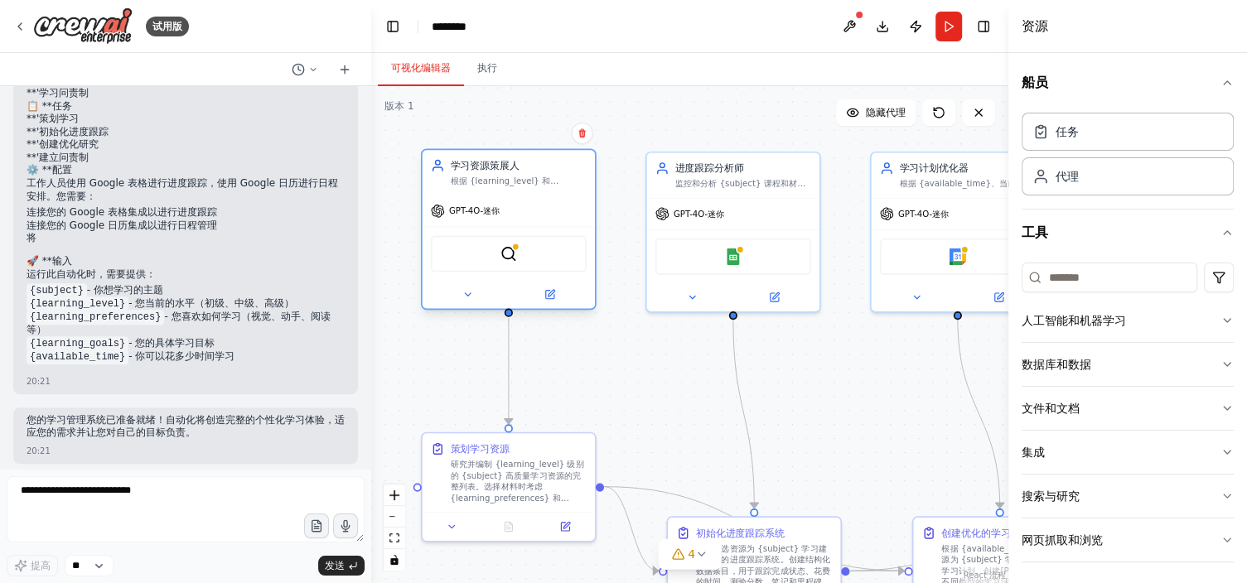
click at [505, 261] on img at bounding box center [509, 253] width 17 height 17
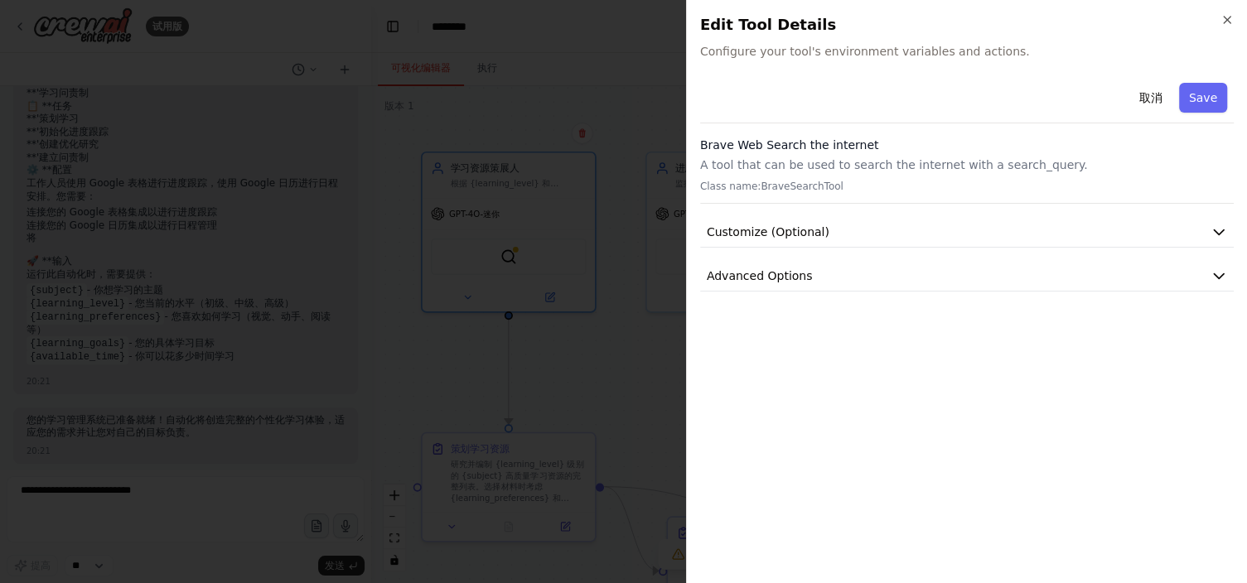
click at [830, 18] on h2 "Edit Tool Details" at bounding box center [967, 24] width 534 height 23
click at [830, 21] on icon "button" at bounding box center [1227, 20] width 7 height 7
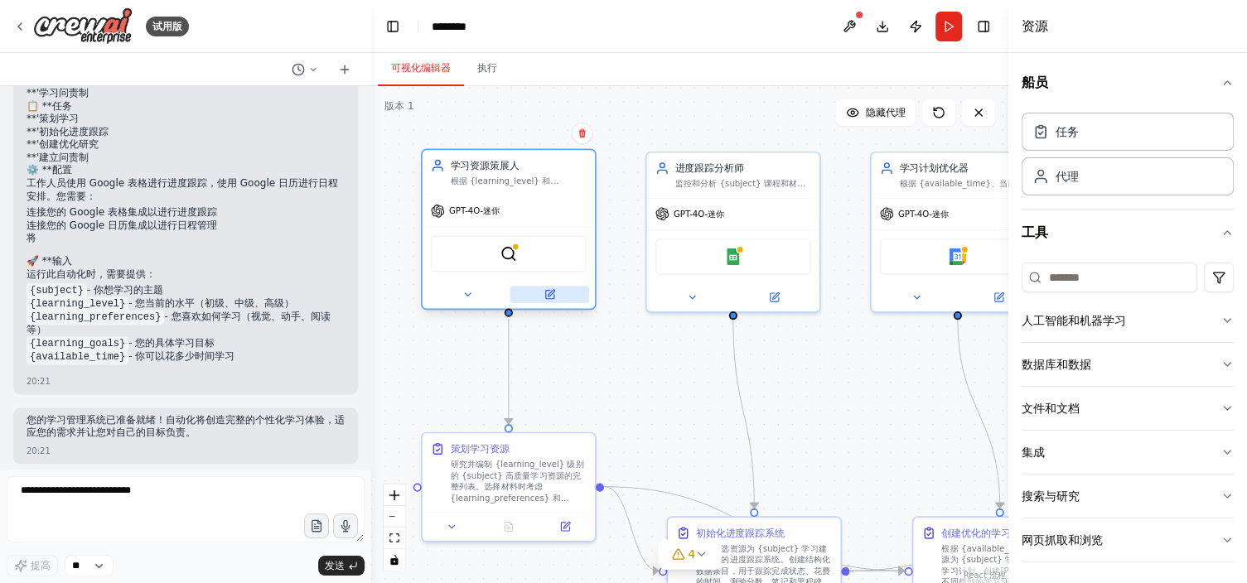
click at [560, 300] on button at bounding box center [550, 294] width 80 height 17
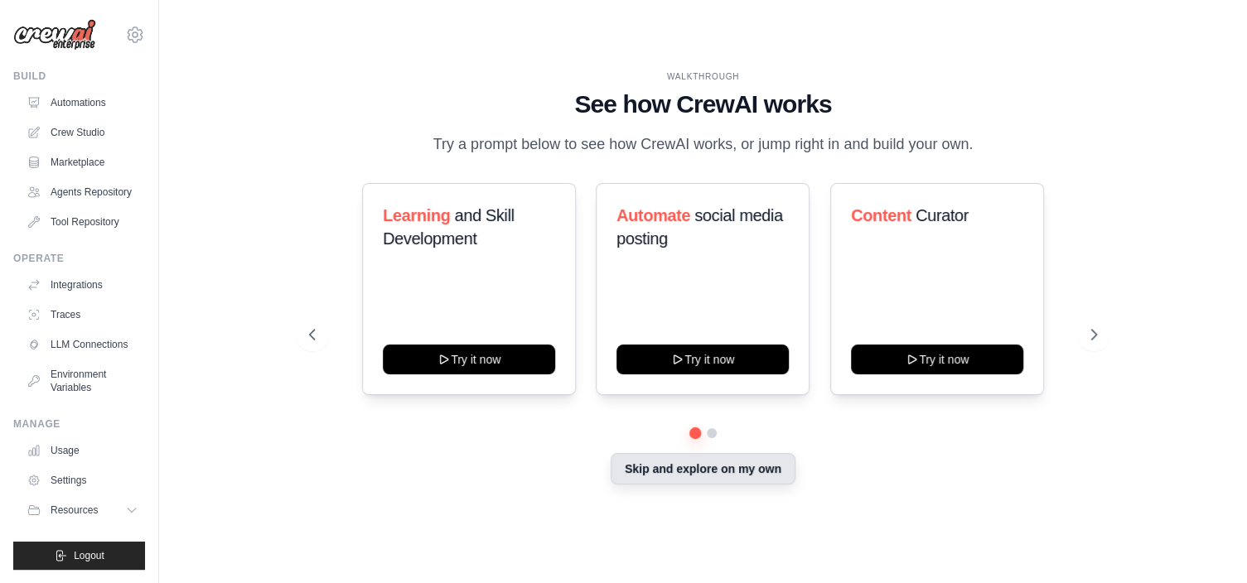
click at [707, 388] on button "Skip and explore on my own" at bounding box center [703, 468] width 185 height 31
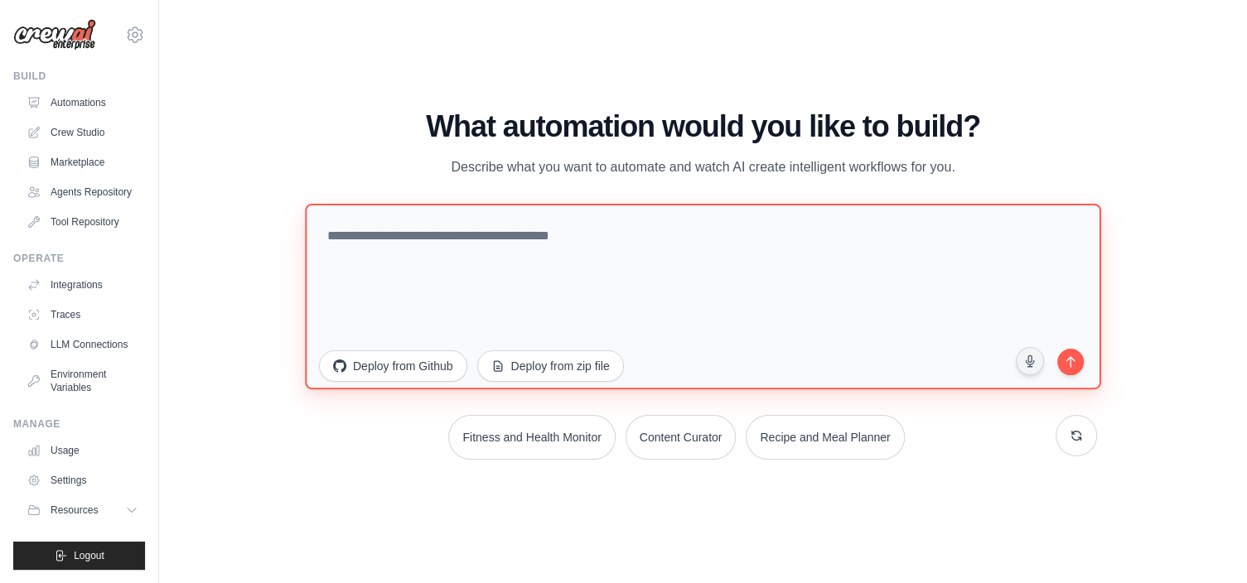
click at [507, 260] on textarea at bounding box center [703, 297] width 796 height 186
type textarea "*"
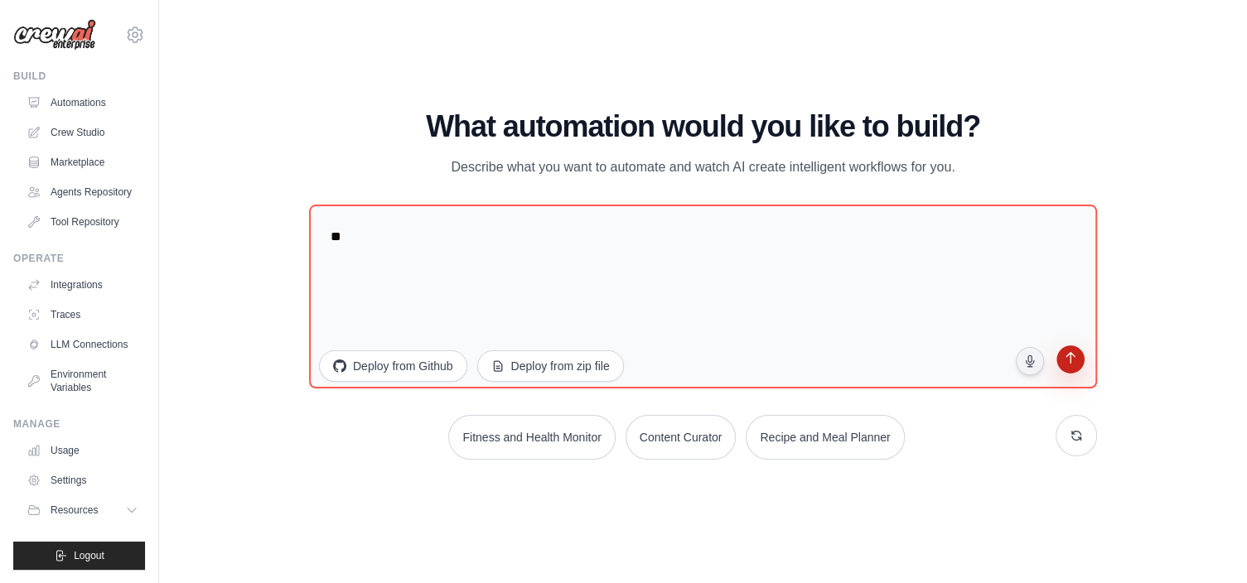
click at [818, 371] on button "submit" at bounding box center [1070, 362] width 33 height 33
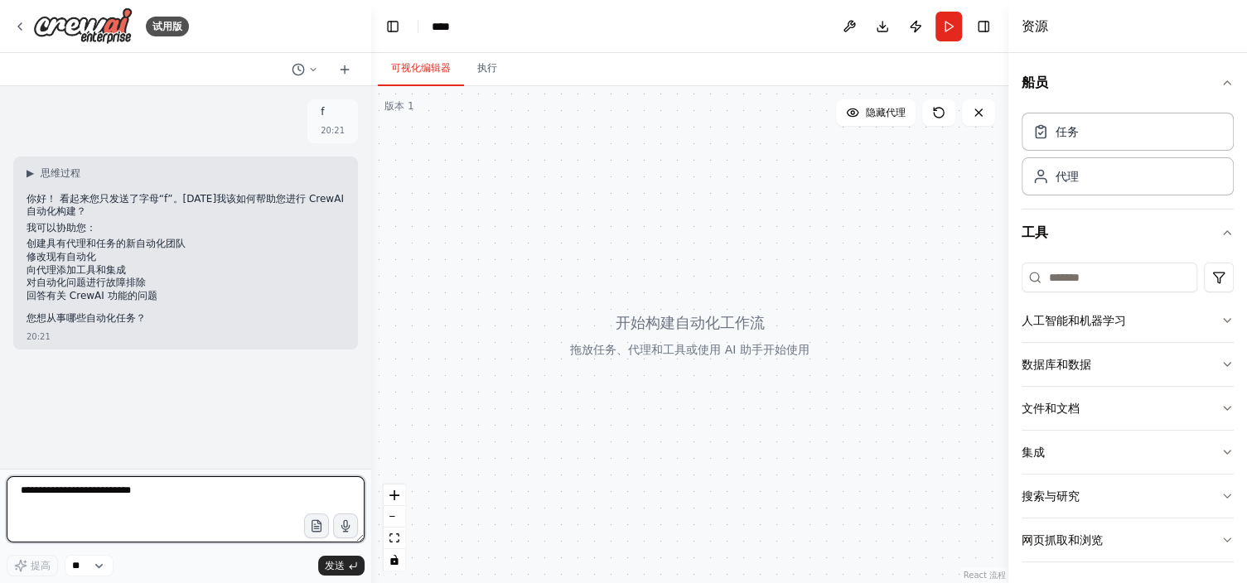
click at [95, 499] on textarea at bounding box center [186, 510] width 358 height 66
type textarea "*****"
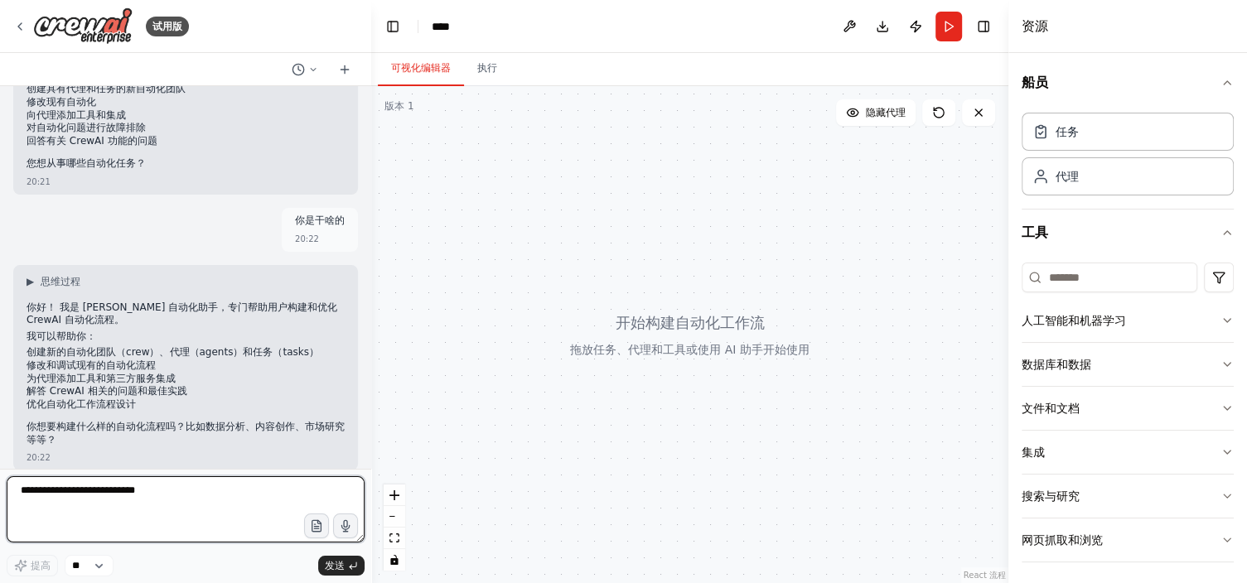
scroll to position [167, 0]
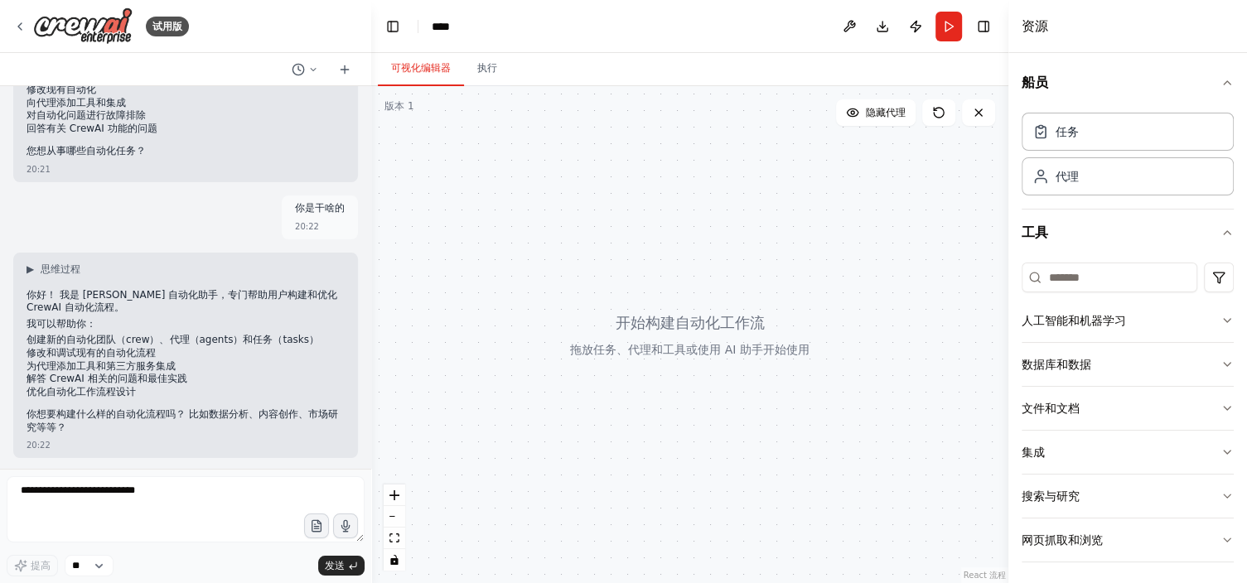
click at [108, 477] on form "提高 ** 发送" at bounding box center [185, 526] width 371 height 114
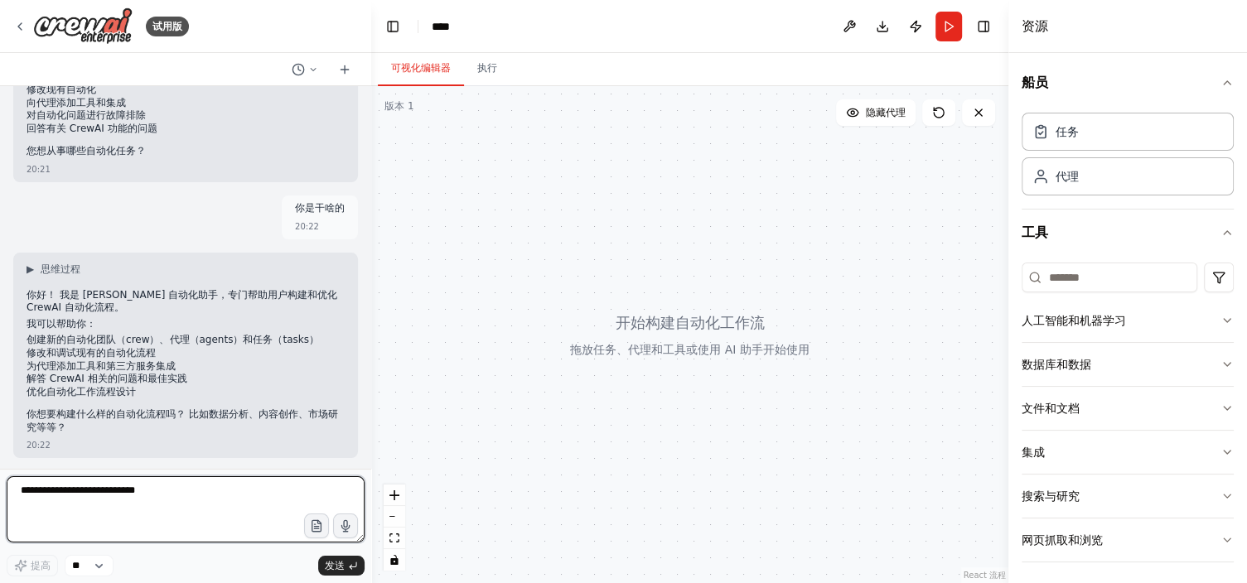
click at [126, 500] on textarea at bounding box center [186, 510] width 358 height 66
type textarea "**********"
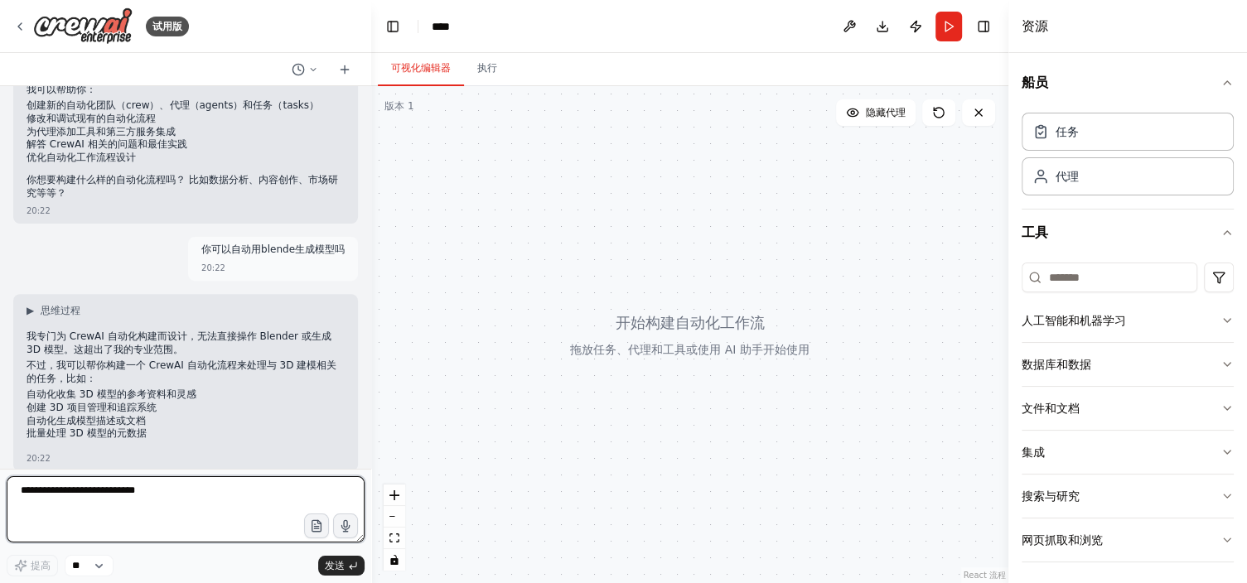
scroll to position [444, 0]
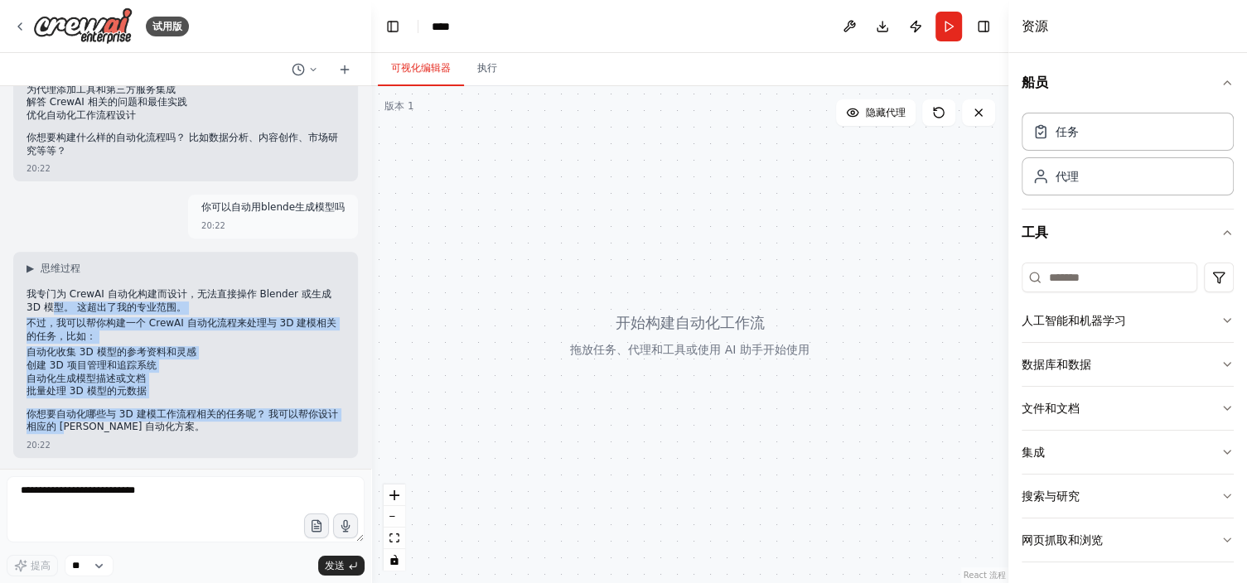
drag, startPoint x: 69, startPoint y: 302, endPoint x: 77, endPoint y: 412, distance: 109.7
click at [87, 421] on div "我专门为 CrewAI 自动化构建而设计，无法直接操作 Blender 或生成 3D 模型。 这超出了我的专业范围。 不过，我可以帮你构建一个 CrewAI …" at bounding box center [186, 362] width 318 height 149
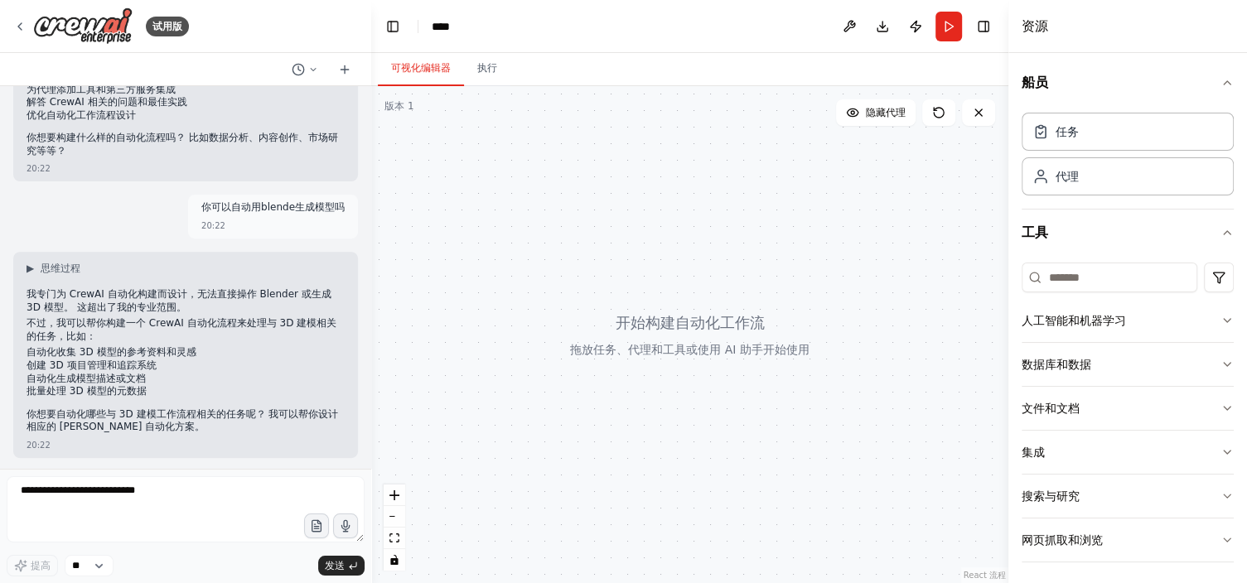
click at [47, 307] on p "我专门为 CrewAI 自动化构建而设计，无法直接操作 Blender 或生成 3D 模型。 这超出了我的专业范围。" at bounding box center [186, 301] width 318 height 26
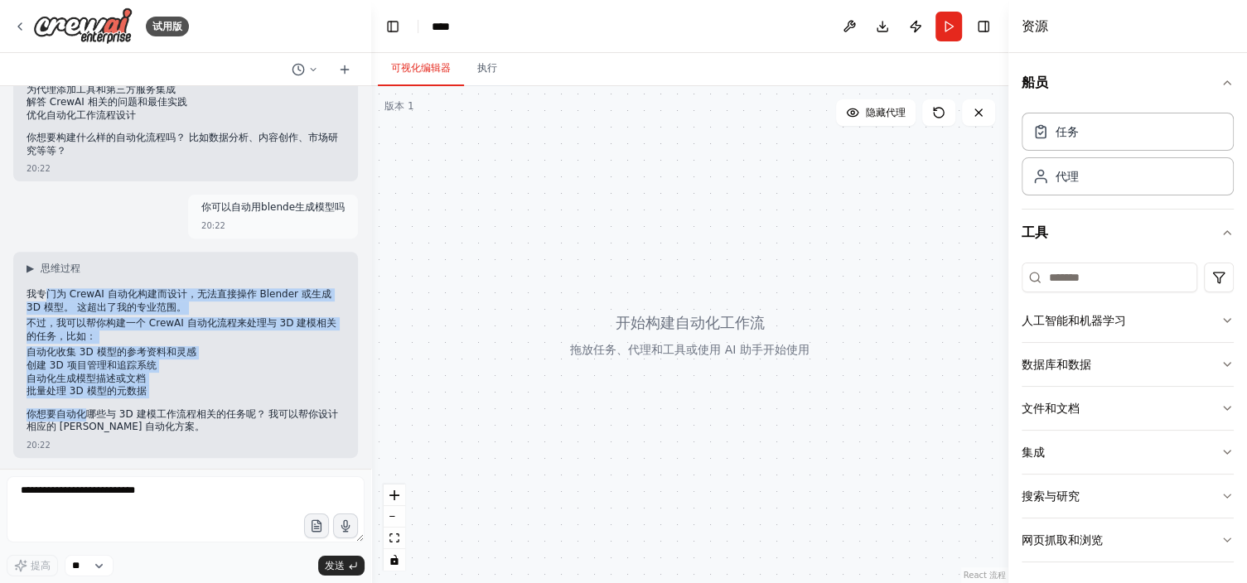
drag, startPoint x: 51, startPoint y: 293, endPoint x: 155, endPoint y: 324, distance: 109.1
click at [87, 404] on div "我专门为 CrewAI 自动化构建而设计，无法直接操作 Blender 或生成 3D 模型。 这超出了我的专业范围。 不过，我可以帮你构建一个 CrewAI …" at bounding box center [186, 362] width 318 height 149
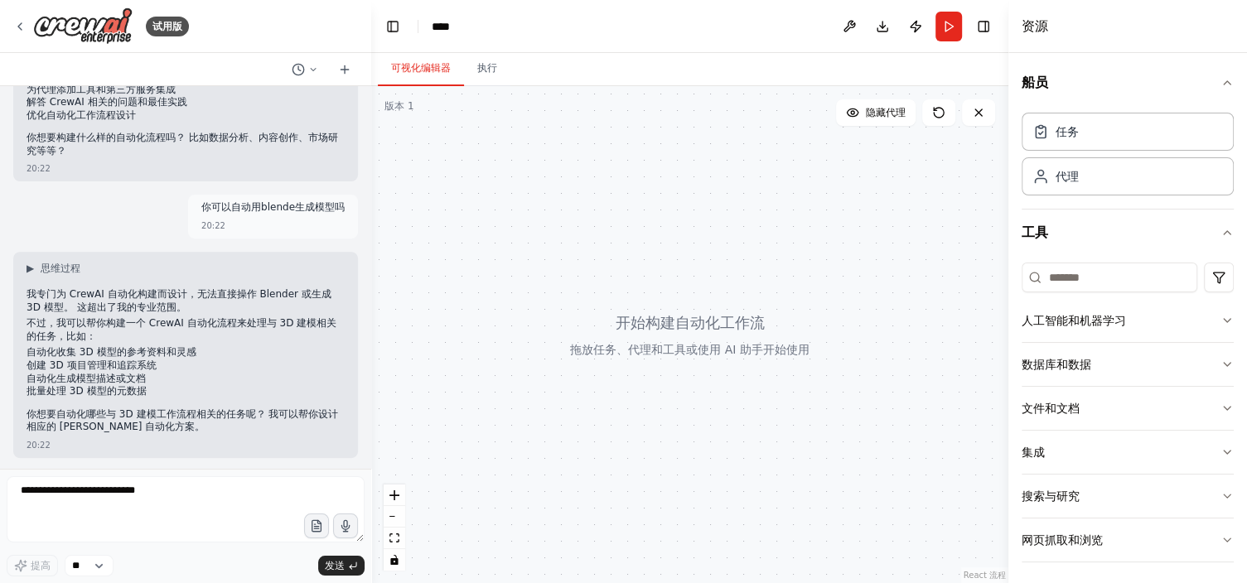
drag, startPoint x: 243, startPoint y: 201, endPoint x: 220, endPoint y: 215, distance: 26.4
click at [220, 215] on div "你可以自动用blende生成模型吗" at bounding box center [272, 209] width 143 height 17
drag, startPoint x: 220, startPoint y: 215, endPoint x: 182, endPoint y: 240, distance: 45.1
click at [182, 240] on div "f 20:21 ▶ 思维过程 你好！ 看起来您只发送了字母“f”。今天我该如何帮助您进行 CrewAI 自动化构建？ 我可以协助您： 创建具有代理和任务的新自…" at bounding box center [185, 277] width 371 height 383
drag, startPoint x: 232, startPoint y: 224, endPoint x: 159, endPoint y: 225, distance: 72.9
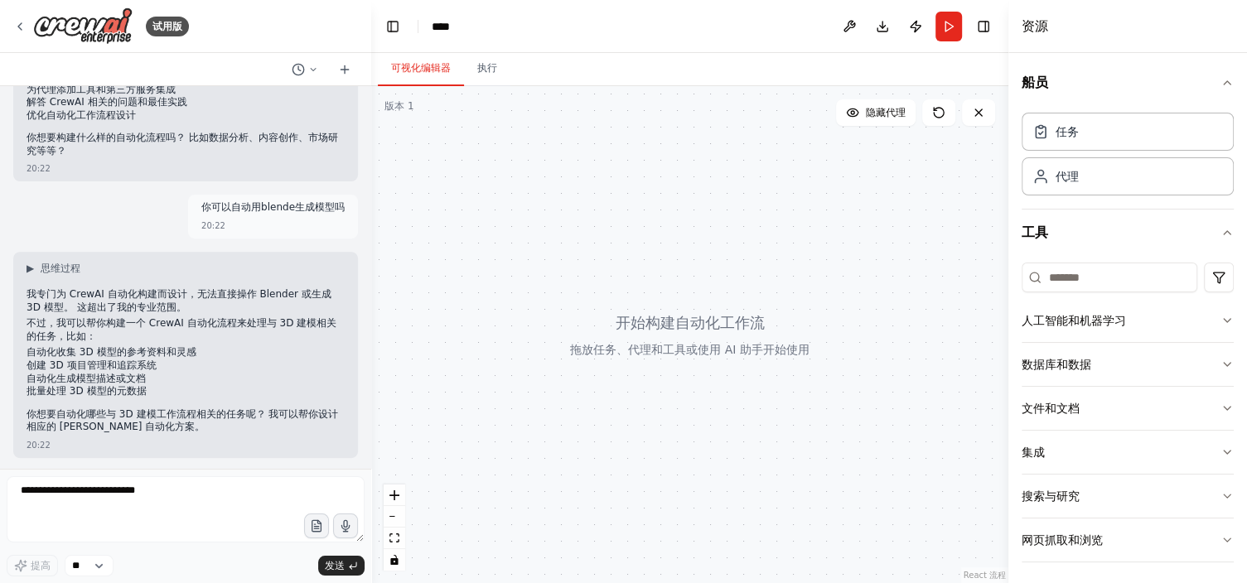
click at [159, 225] on div "你可以自动用blende生成模型吗 20:22" at bounding box center [185, 217] width 345 height 44
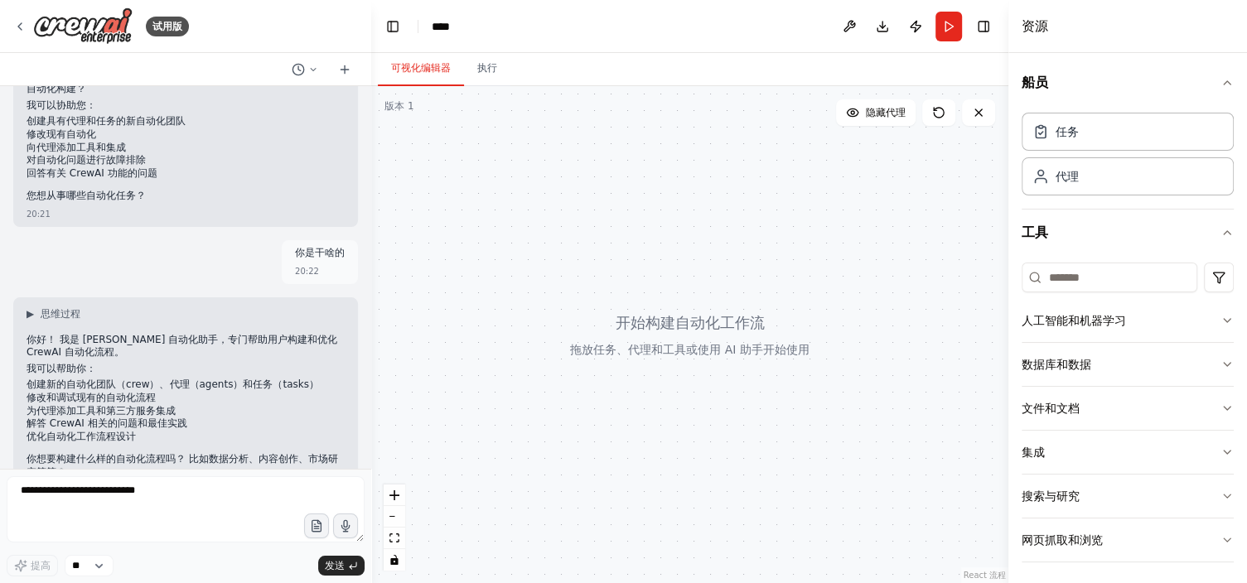
scroll to position [153, 0]
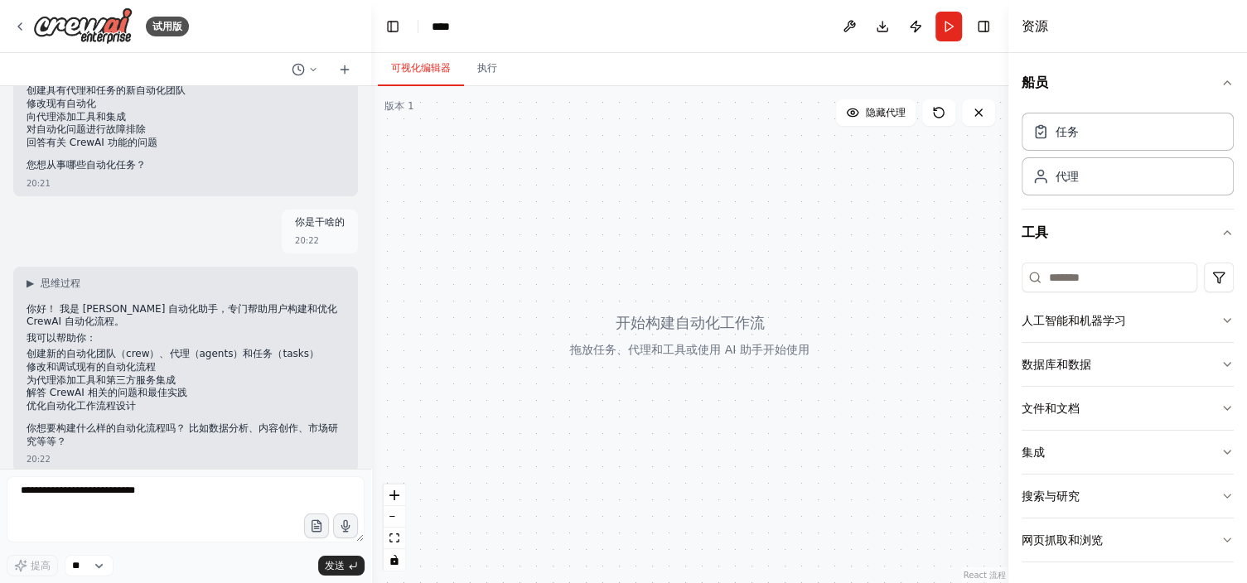
drag, startPoint x: 550, startPoint y: 394, endPoint x: 578, endPoint y: 356, distance: 47.6
click at [573, 361] on div at bounding box center [689, 334] width 637 height 497
drag, startPoint x: 721, startPoint y: 172, endPoint x: 712, endPoint y: 173, distance: 9.2
click at [712, 173] on div at bounding box center [689, 334] width 637 height 497
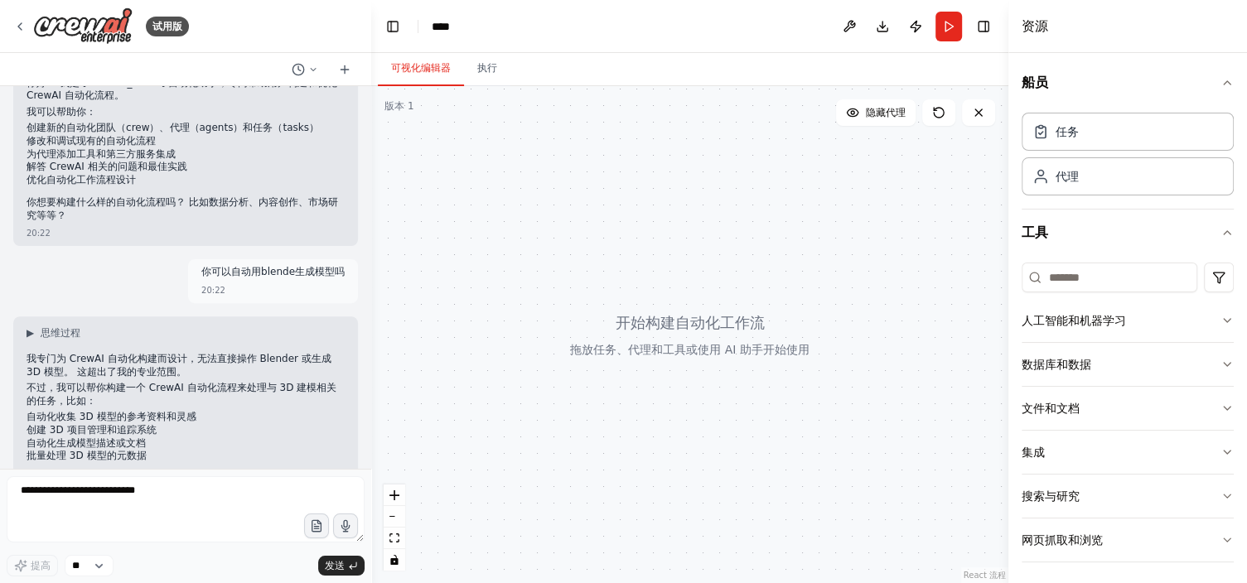
scroll to position [385, 0]
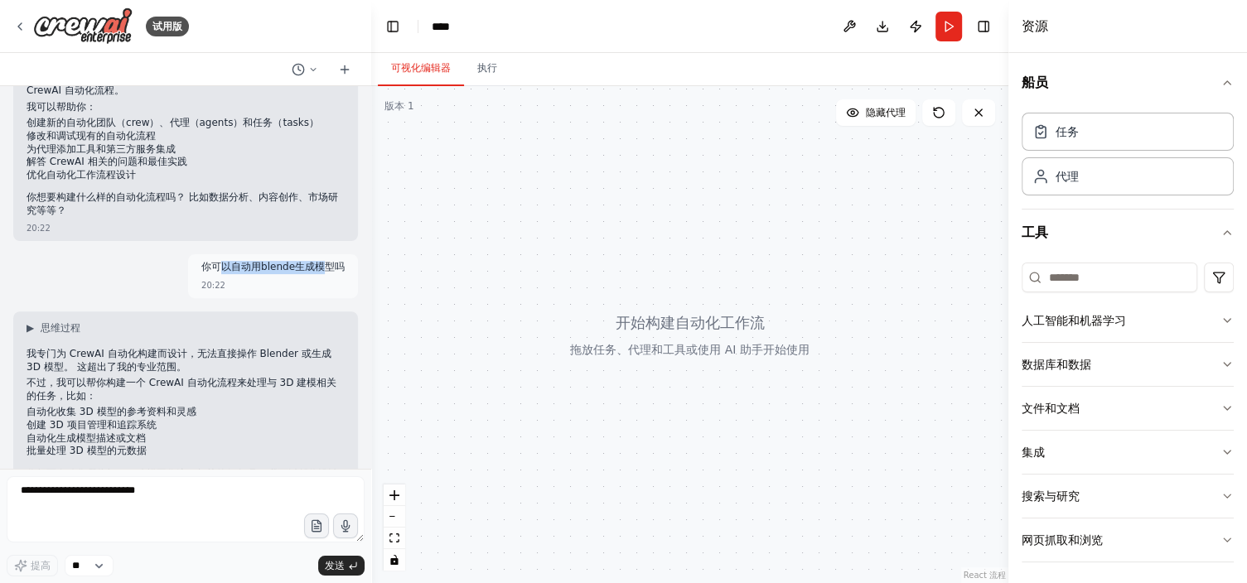
drag, startPoint x: 211, startPoint y: 263, endPoint x: 307, endPoint y: 264, distance: 95.3
click at [307, 264] on p "你可以自动用blende生成模型吗" at bounding box center [272, 267] width 143 height 13
click at [282, 274] on div "你可以自动用blende生成模型吗" at bounding box center [272, 269] width 143 height 17
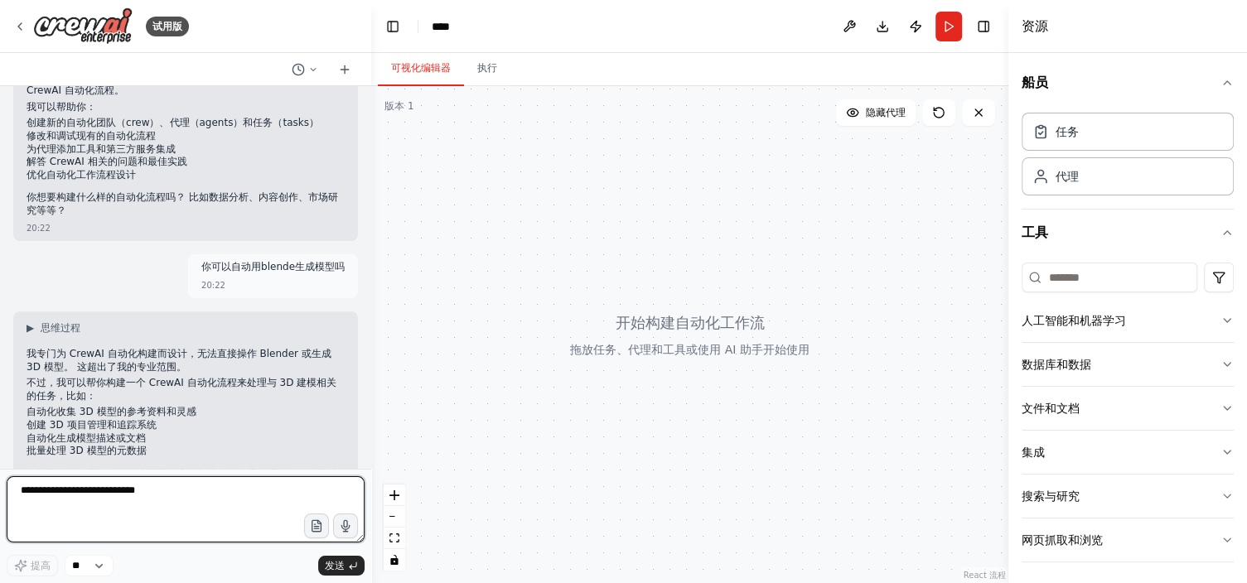
click at [196, 531] on textarea at bounding box center [186, 510] width 358 height 66
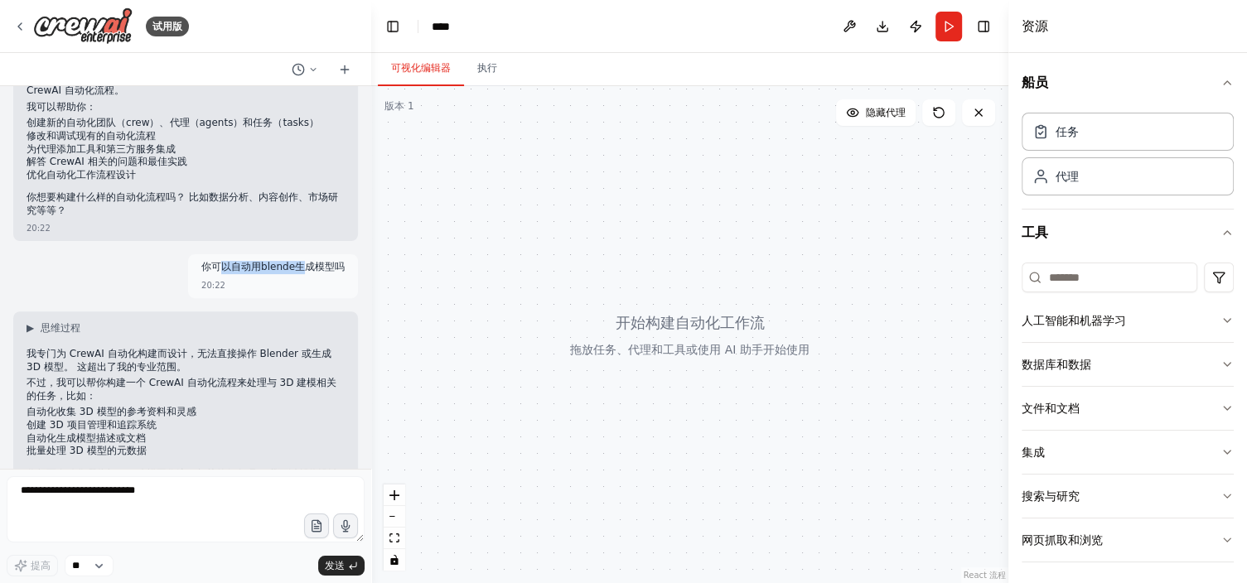
drag, startPoint x: 206, startPoint y: 265, endPoint x: 289, endPoint y: 264, distance: 82.9
click at [289, 264] on p "你可以自动用blende生成模型吗" at bounding box center [272, 267] width 143 height 13
click at [244, 323] on div "▶ 思维过程" at bounding box center [186, 328] width 318 height 13
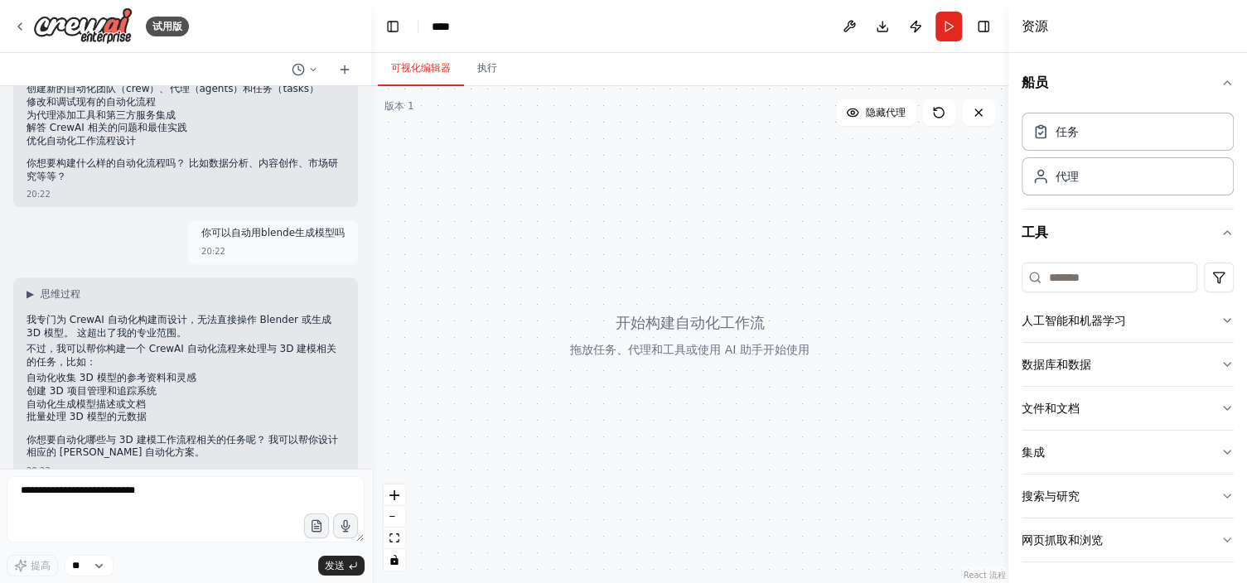
scroll to position [444, 0]
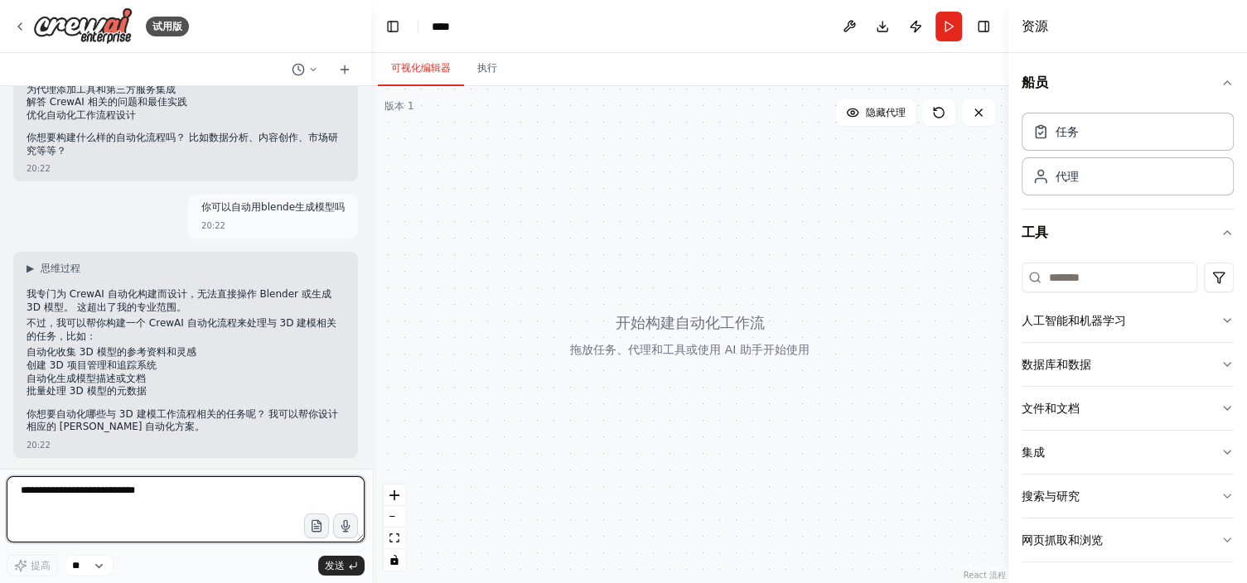
click at [187, 518] on textarea at bounding box center [186, 510] width 358 height 66
type textarea "******"
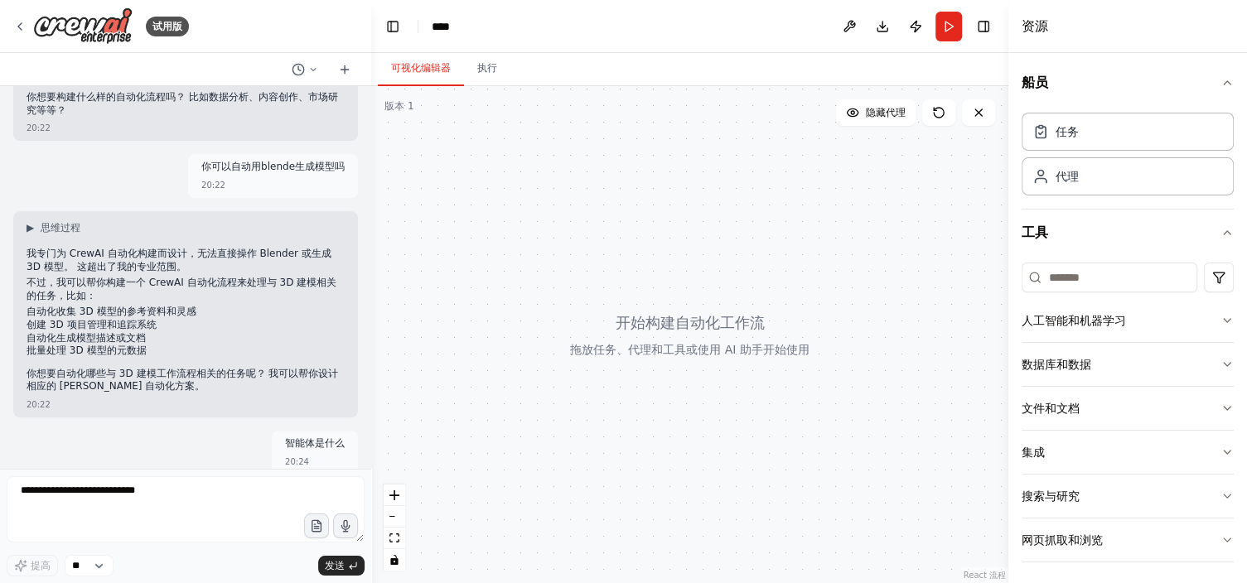
scroll to position [544, 0]
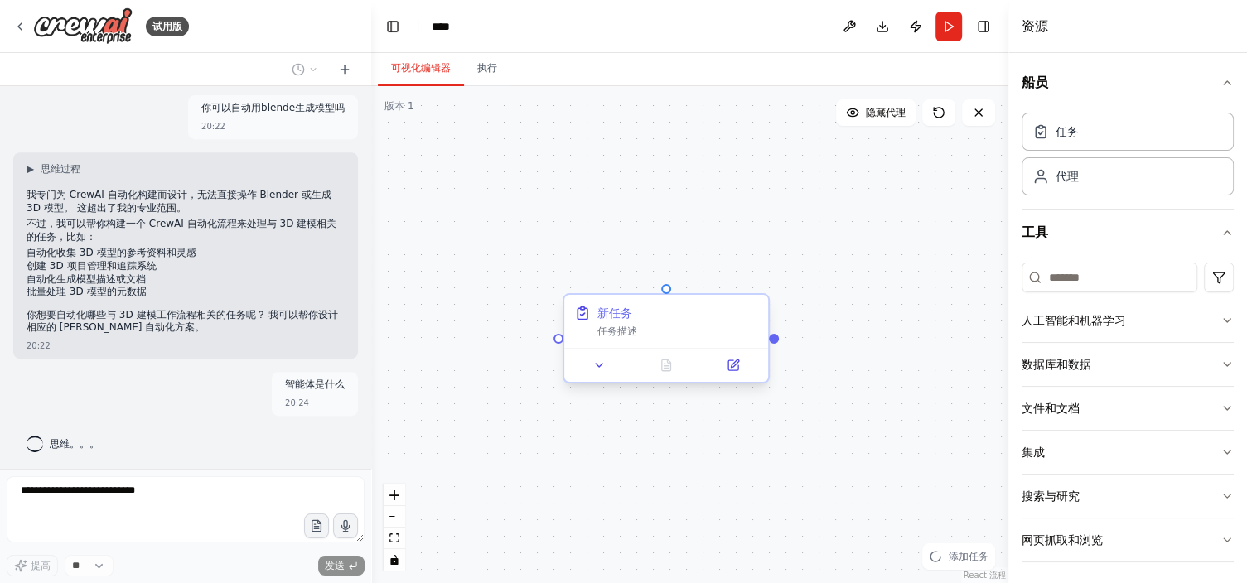
click at [644, 320] on div "新任务" at bounding box center [678, 313] width 161 height 17
drag, startPoint x: 634, startPoint y: 335, endPoint x: 622, endPoint y: 325, distance: 15.3
click at [633, 335] on div "任务描述" at bounding box center [678, 331] width 161 height 13
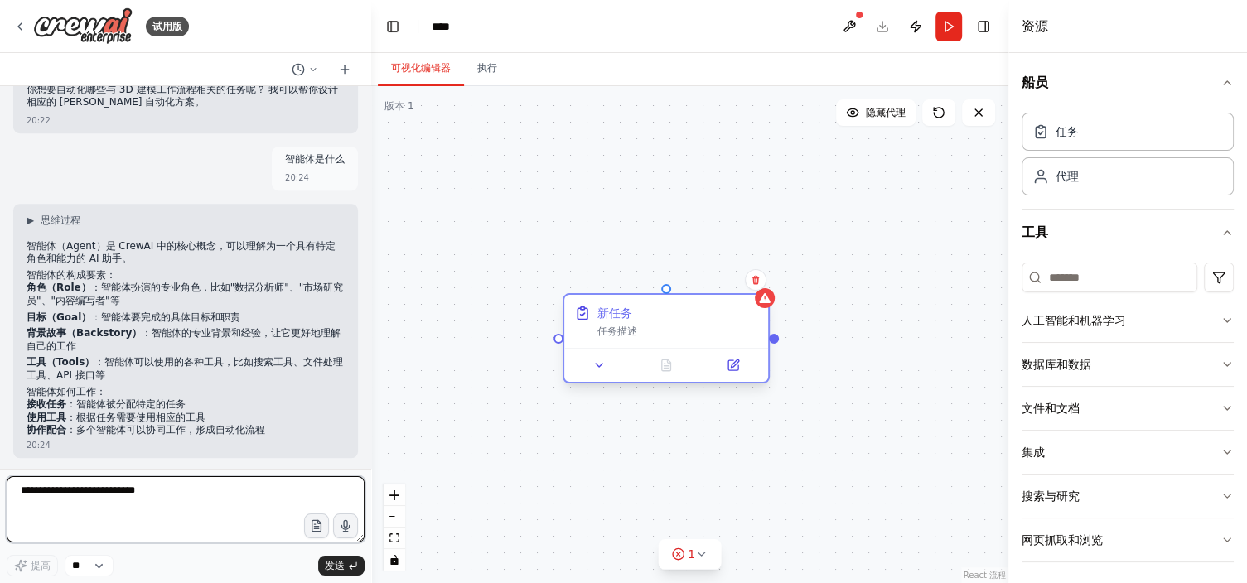
scroll to position [827, 0]
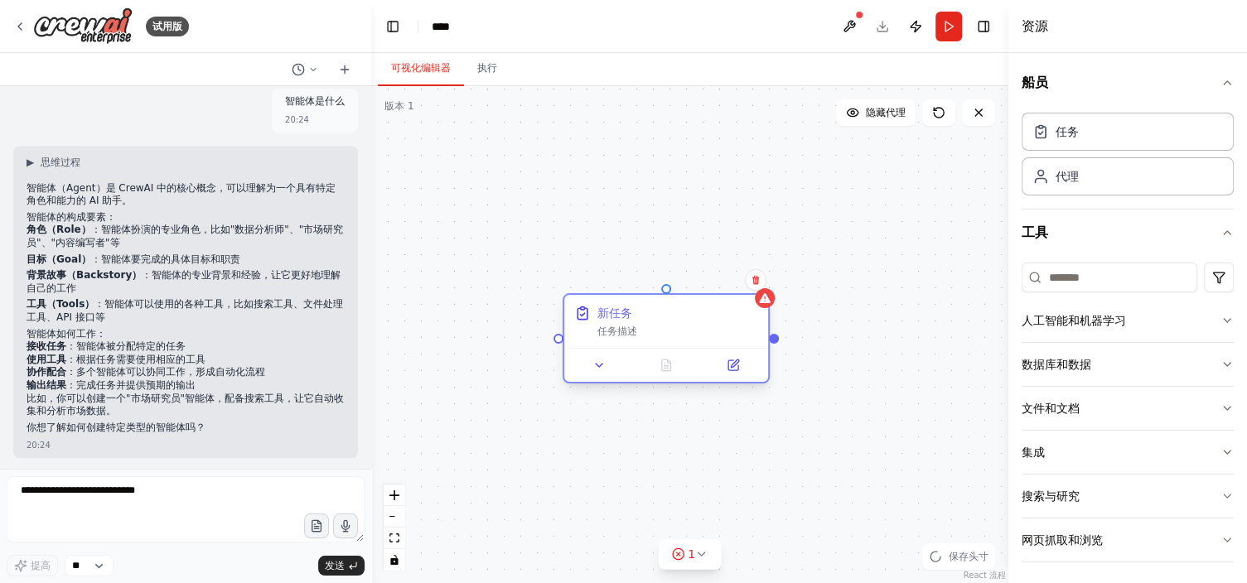
click at [615, 311] on div "新任务" at bounding box center [615, 313] width 35 height 17
click at [725, 357] on button at bounding box center [732, 366] width 57 height 20
drag, startPoint x: 66, startPoint y: 192, endPoint x: 79, endPoint y: 230, distance: 39.3
click at [79, 230] on div "智能体（Agent）是 CrewAI 中的核心概念，可以理解为一个具有特定角色和能力的 AI 助手。 智能体的构成要素： 角色（Role） ：智能体扮演的专业…" at bounding box center [186, 310] width 318 height 256
click at [84, 226] on strong "角色（Role）" at bounding box center [59, 230] width 65 height 12
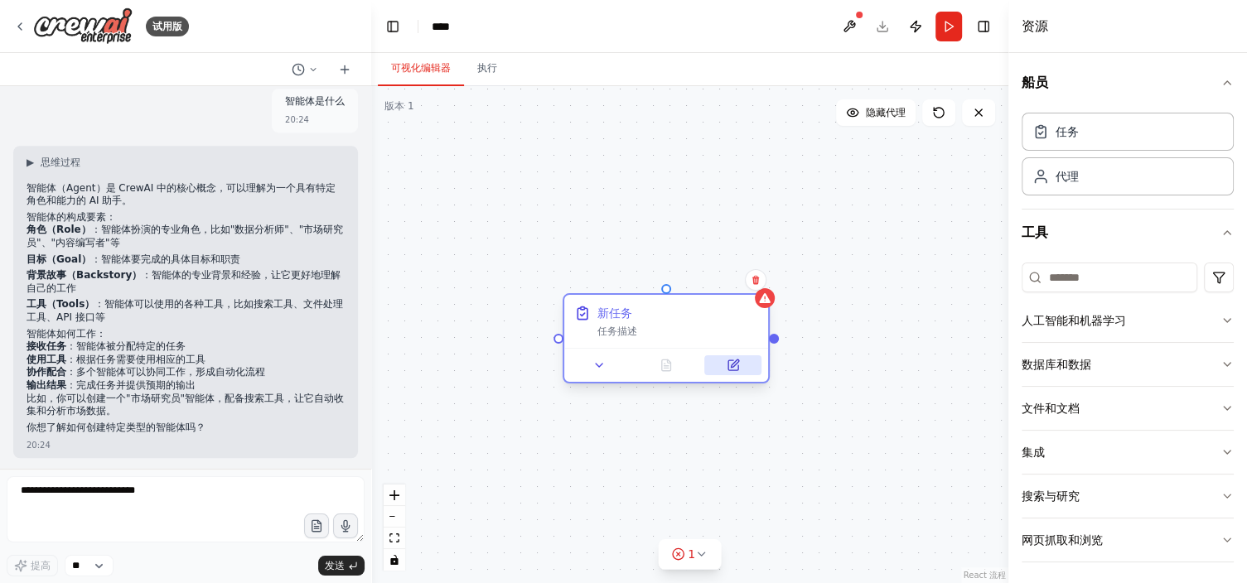
click at [731, 370] on icon at bounding box center [733, 365] width 13 height 13
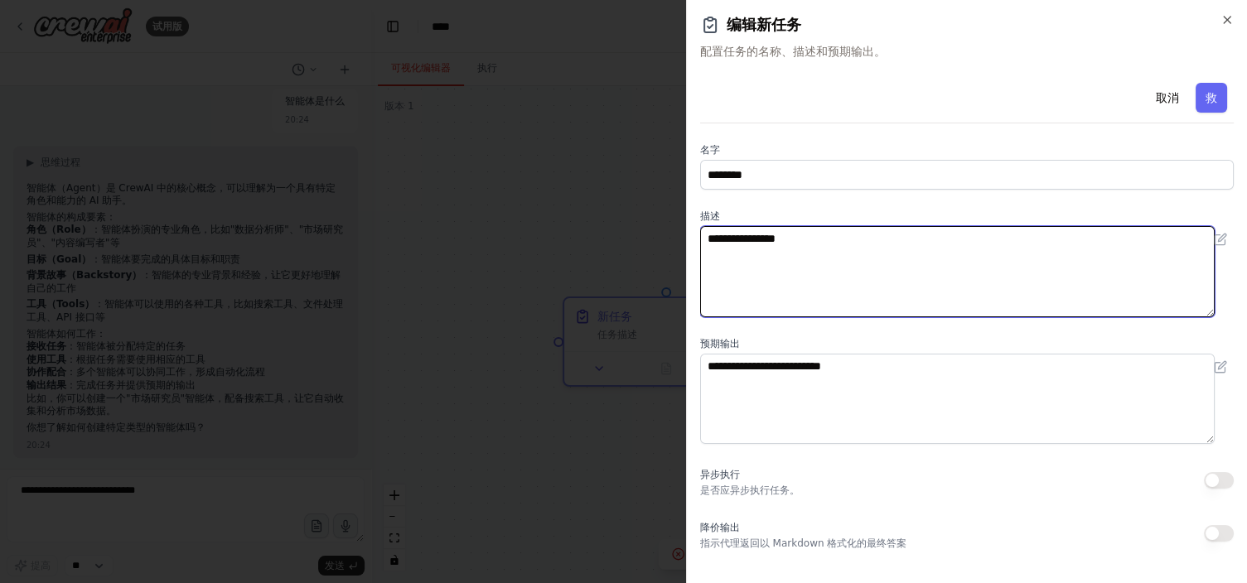
drag, startPoint x: 839, startPoint y: 244, endPoint x: 606, endPoint y: 288, distance: 237.0
click at [606, 288] on body "试用版 f 20:21 ▶ 思维过程 你好！ 看起来您只发送了字母“f”。今天我该如何帮助您进行 CrewAI 自动化构建？ 我可以协助您： 创建具有代理和任…" at bounding box center [623, 291] width 1247 height 583
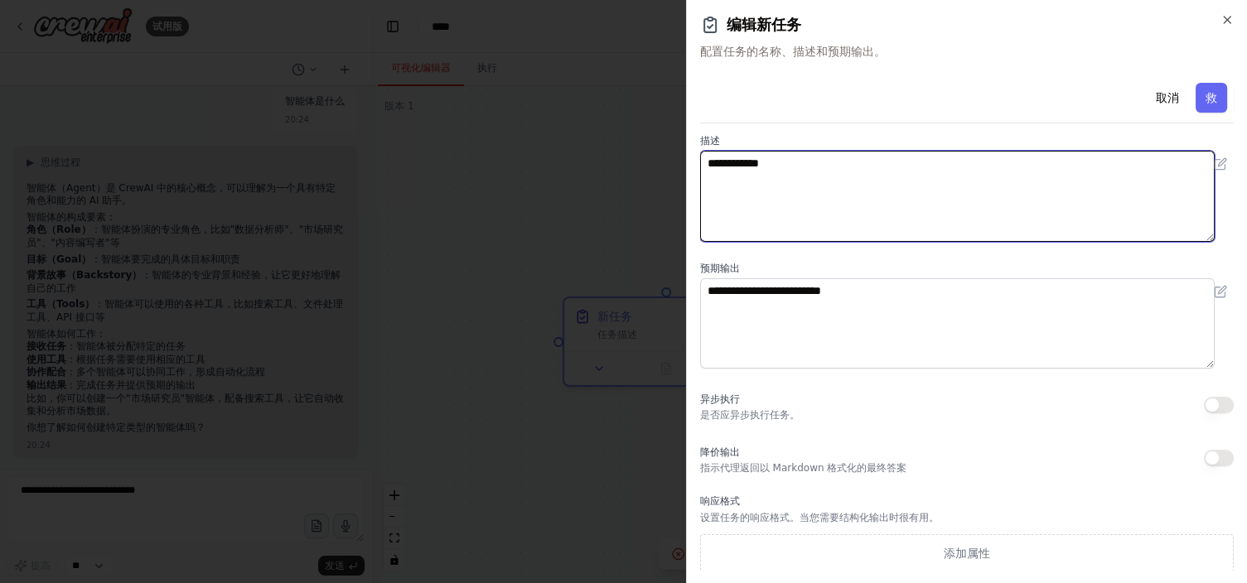
scroll to position [77, 0]
type textarea "**********"
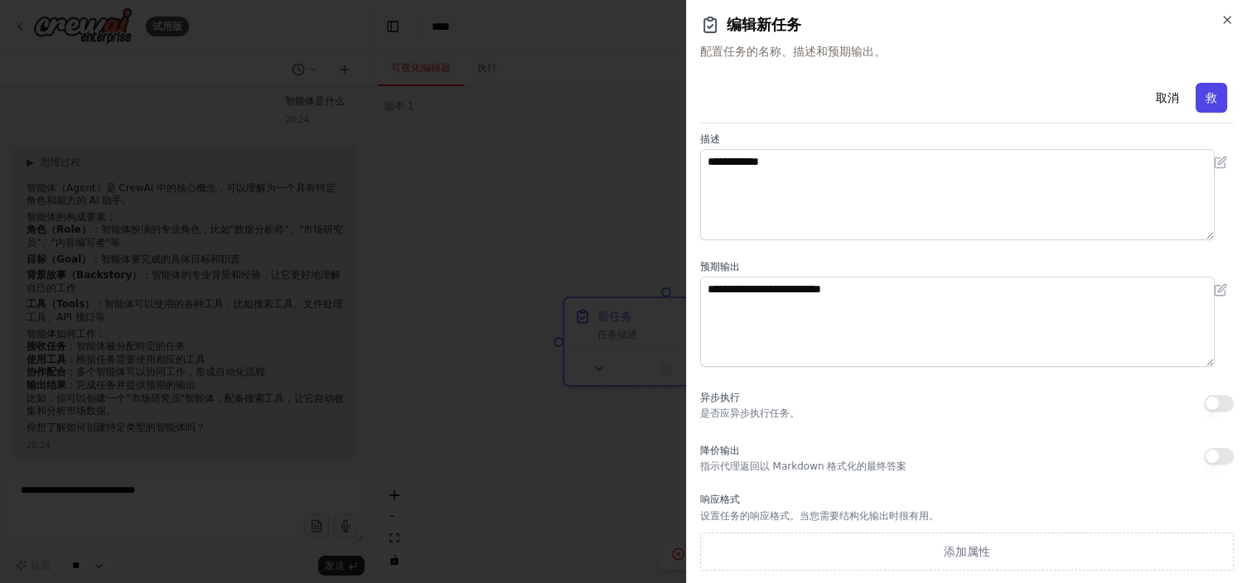
click at [1196, 94] on button "救" at bounding box center [1211, 98] width 31 height 30
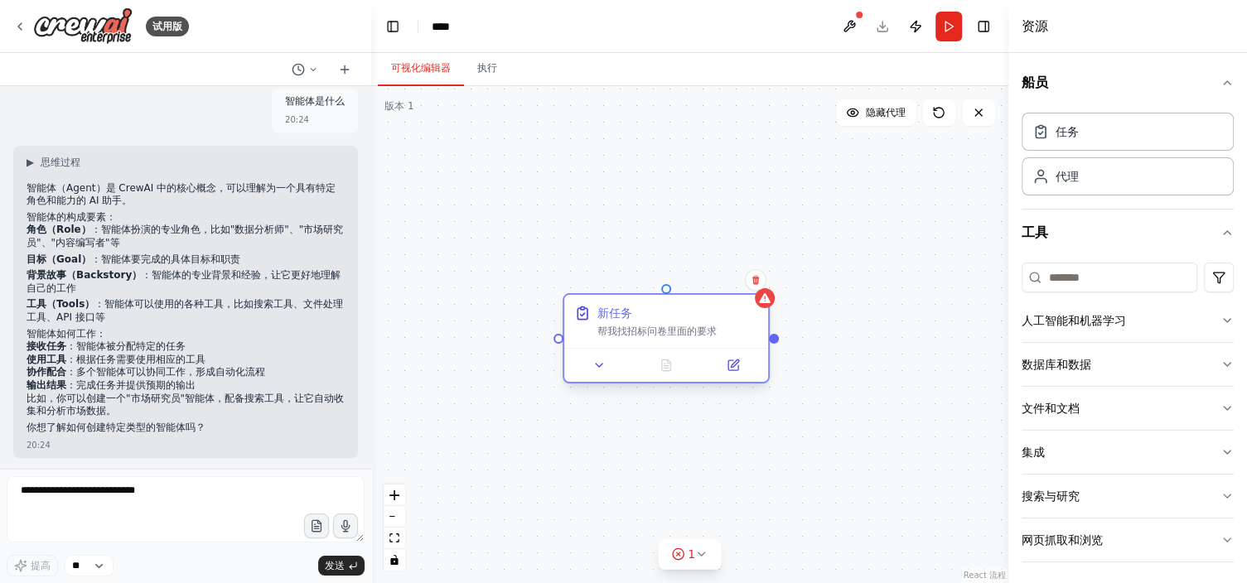
click at [719, 325] on div "帮我找招标问卷里面的要求" at bounding box center [678, 331] width 161 height 13
drag, startPoint x: 725, startPoint y: 319, endPoint x: 687, endPoint y: 360, distance: 56.3
click at [711, 329] on div "帮我找招标问卷里面的要求" at bounding box center [678, 331] width 161 height 13
click at [603, 366] on icon at bounding box center [599, 365] width 13 height 13
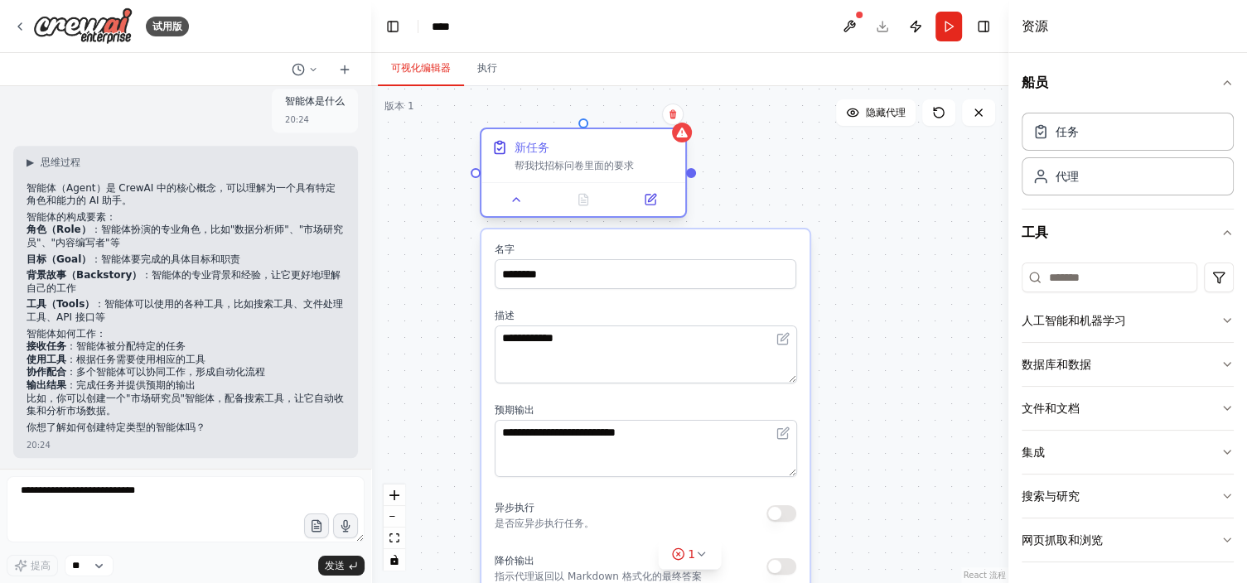
drag, startPoint x: 631, startPoint y: 328, endPoint x: 539, endPoint y: 161, distance: 191.0
click at [539, 161] on div "帮我找招标问卷里面的要求" at bounding box center [595, 165] width 161 height 13
drag, startPoint x: 538, startPoint y: 167, endPoint x: 537, endPoint y: 178, distance: 11.6
click at [538, 171] on div "帮我找招标问卷里面的要求" at bounding box center [595, 165] width 161 height 13
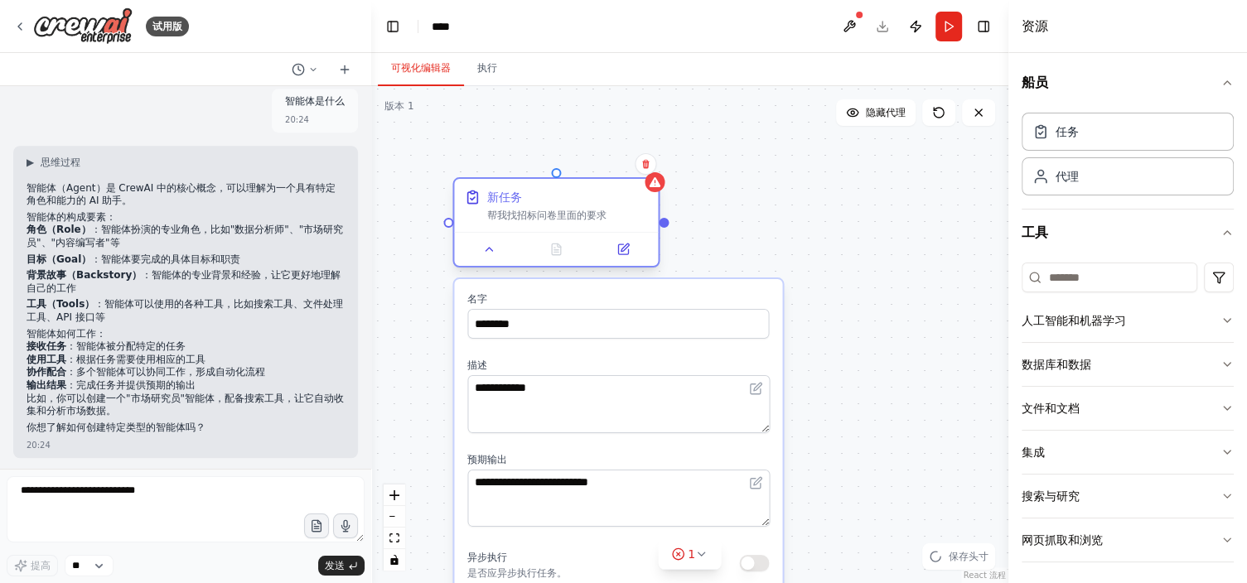
drag, startPoint x: 564, startPoint y: 171, endPoint x: 544, endPoint y: 212, distance: 46.0
click at [542, 213] on div "帮我找招标问卷里面的要求" at bounding box center [567, 215] width 161 height 13
click at [474, 251] on button at bounding box center [489, 250] width 57 height 20
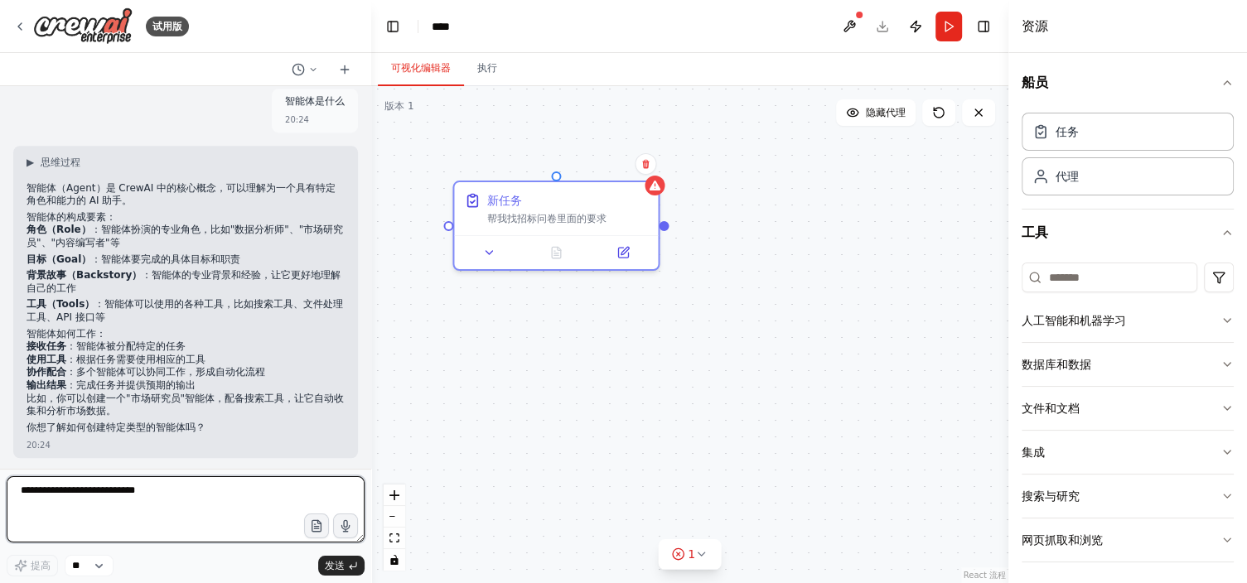
click at [149, 495] on textarea at bounding box center [186, 510] width 358 height 66
type textarea "**********"
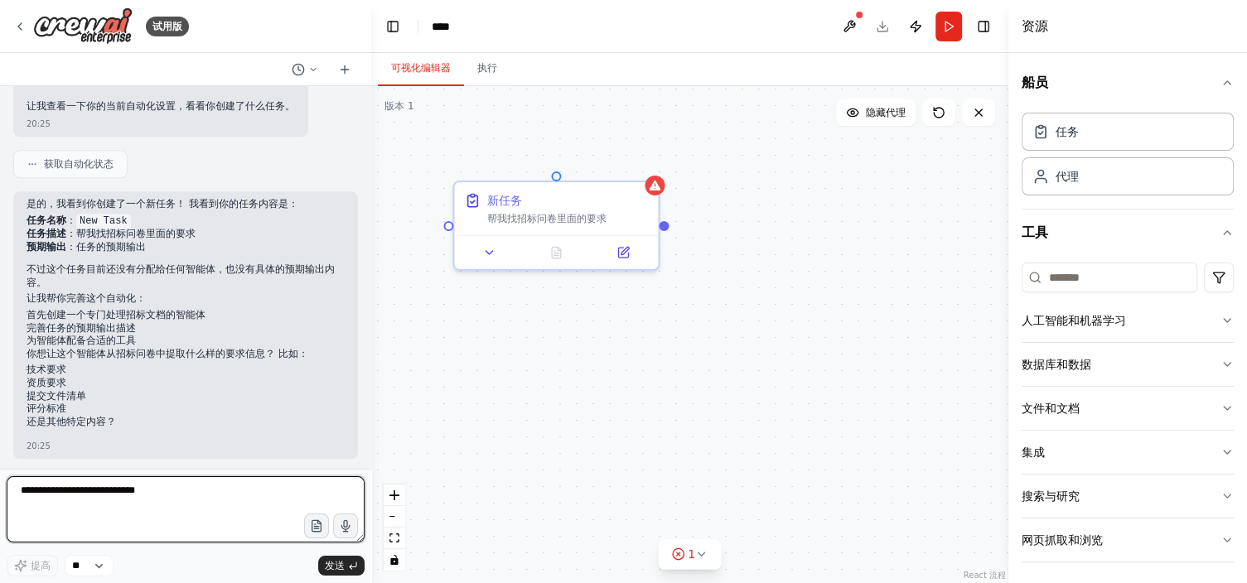
scroll to position [1293, 0]
type textarea "*"
type textarea "**********"
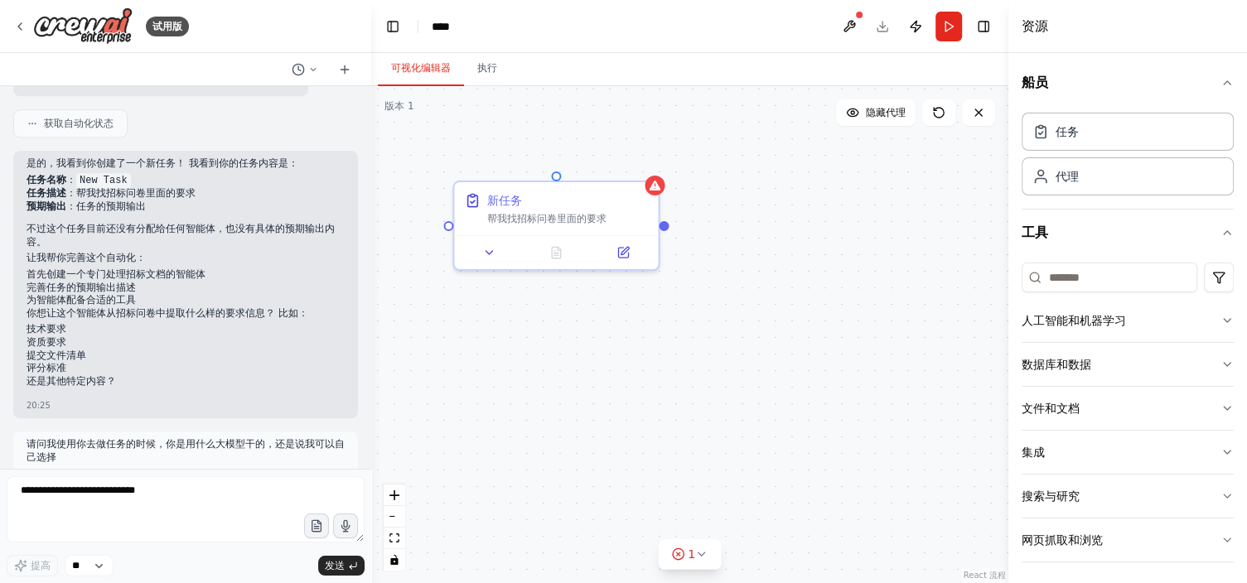
scroll to position [1406, 0]
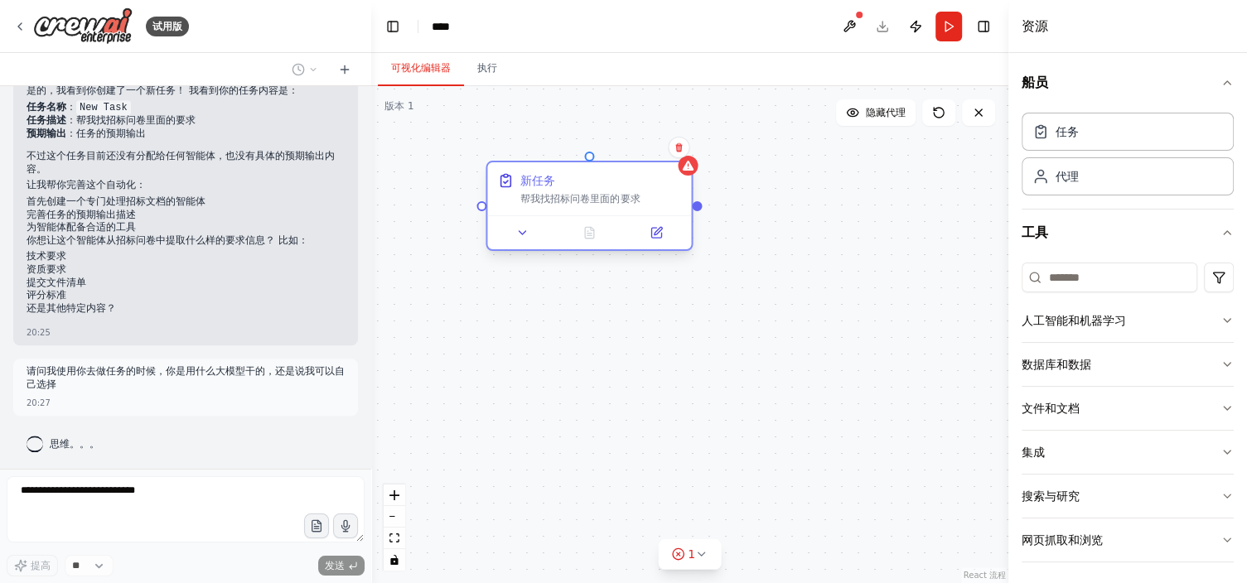
drag, startPoint x: 520, startPoint y: 202, endPoint x: 561, endPoint y: 188, distance: 43.0
click at [561, 188] on div "新任务" at bounding box center [600, 180] width 161 height 17
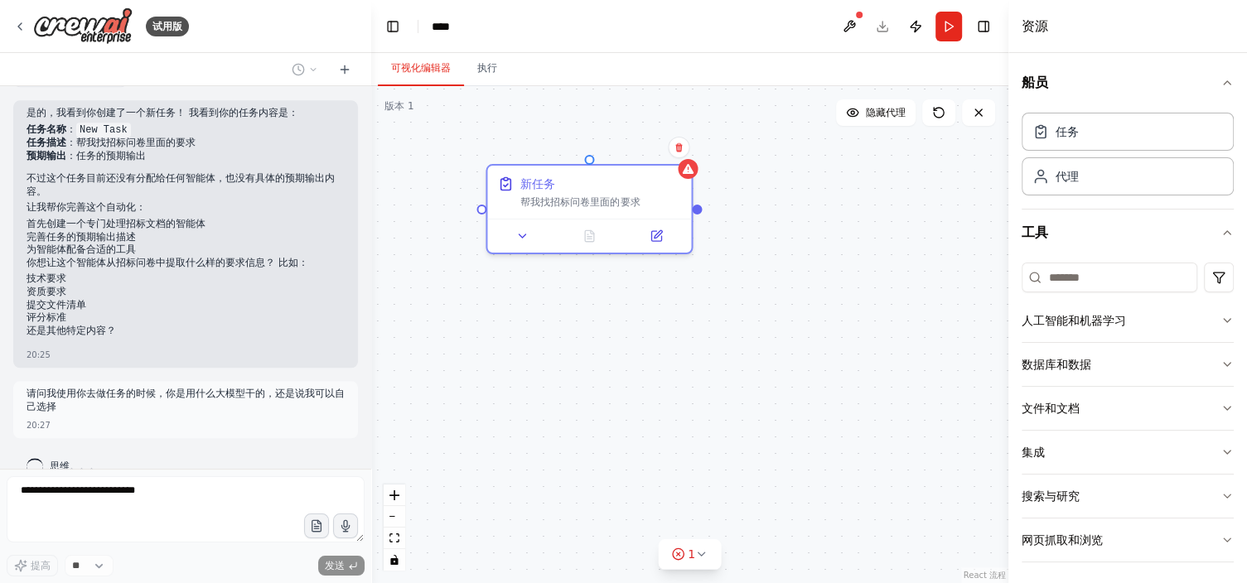
scroll to position [1385, 0]
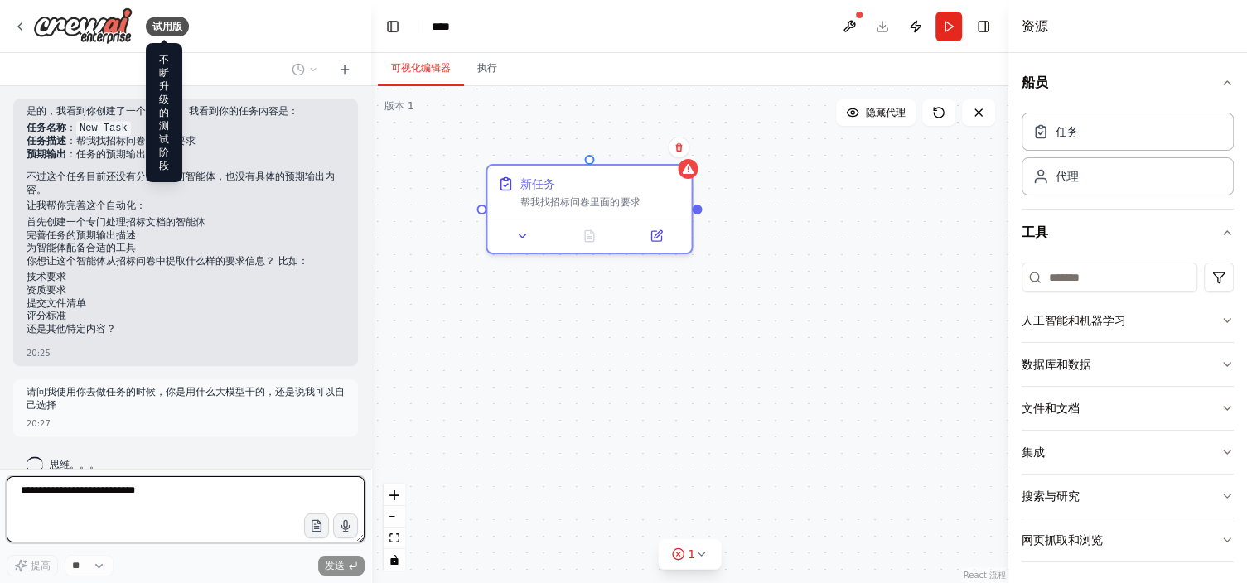
click at [36, 419] on div "f 20:21 ▶ 思维过程 你好！ 看起来您只发送了字母“f”。今天我该如何帮助您进行 CrewAI 自动化构建？ 我可以协助您： 创建具有代理和任务的新自…" at bounding box center [185, 277] width 371 height 383
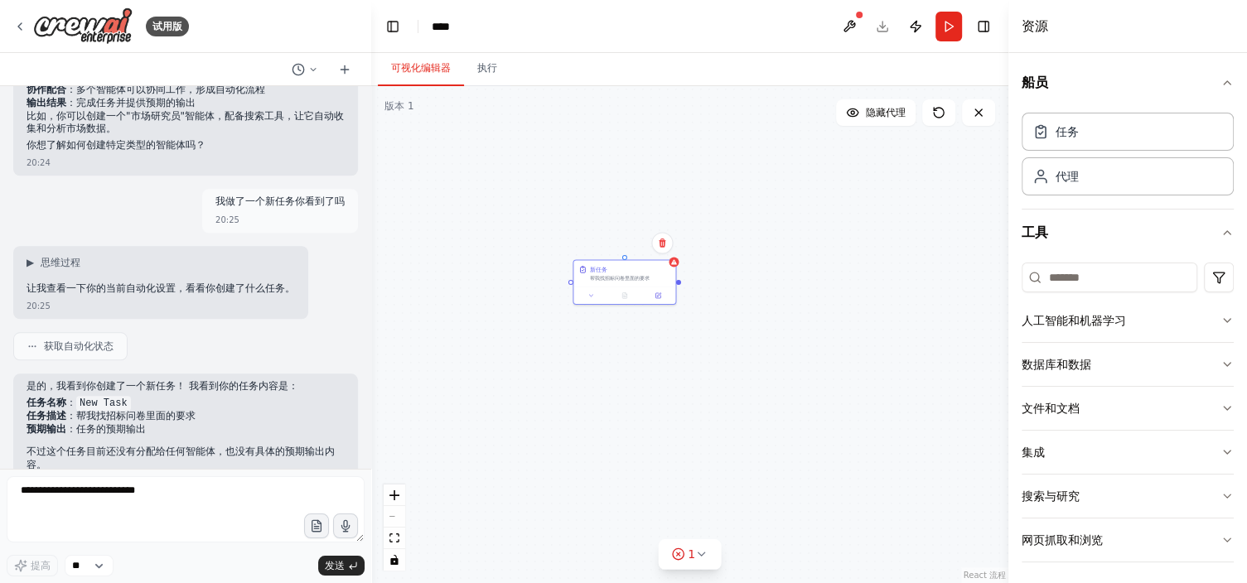
scroll to position [2, 0]
click at [845, 16] on button at bounding box center [849, 27] width 27 height 30
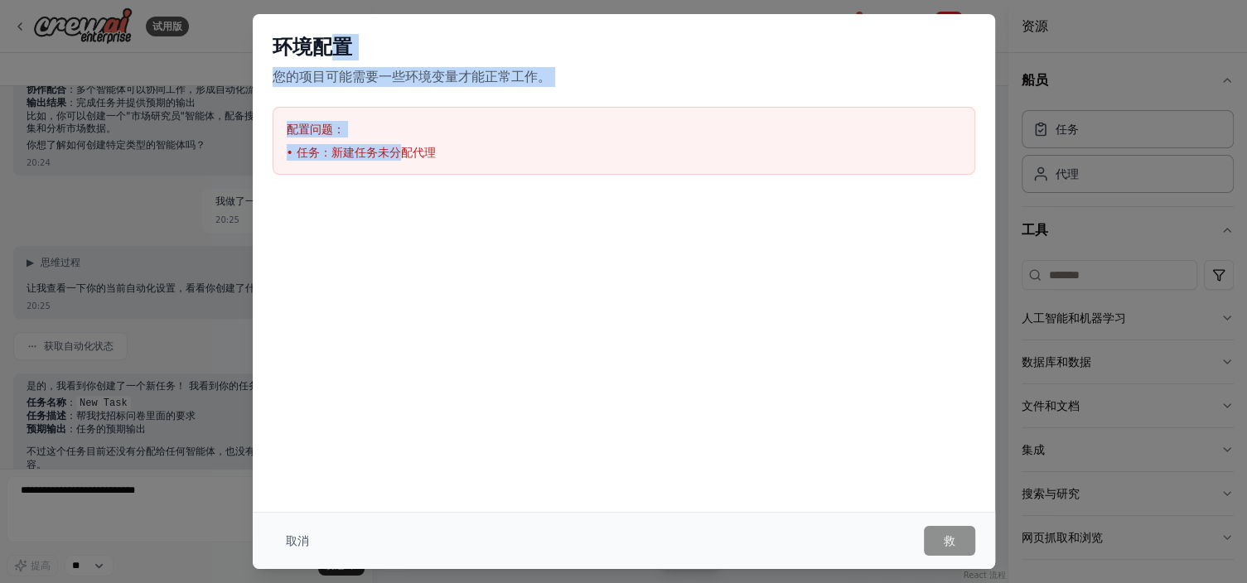
drag, startPoint x: 322, startPoint y: 51, endPoint x: 396, endPoint y: 169, distance: 138.9
click at [396, 171] on div "环境配置 您的项目可能需要一些环境变量才能正常工作。 配置问题： • 任务：新建任务未分配代理" at bounding box center [624, 104] width 743 height 181
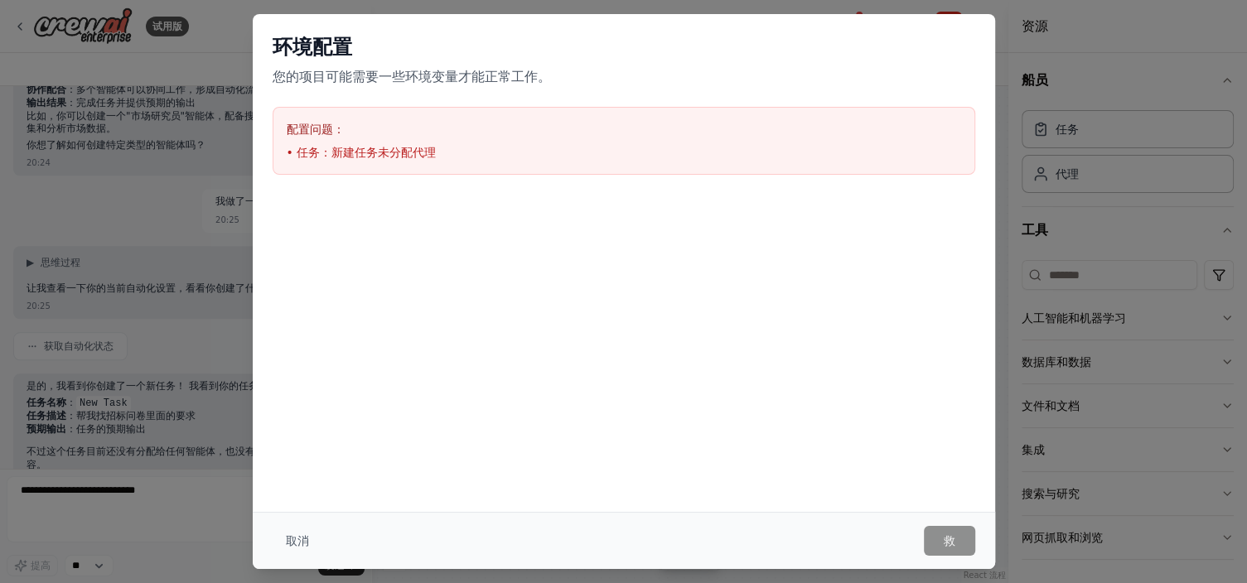
click at [439, 166] on div "配置问题： • 任务：新建任务未分配代理" at bounding box center [624, 141] width 703 height 68
click at [305, 544] on button "取消" at bounding box center [298, 541] width 50 height 30
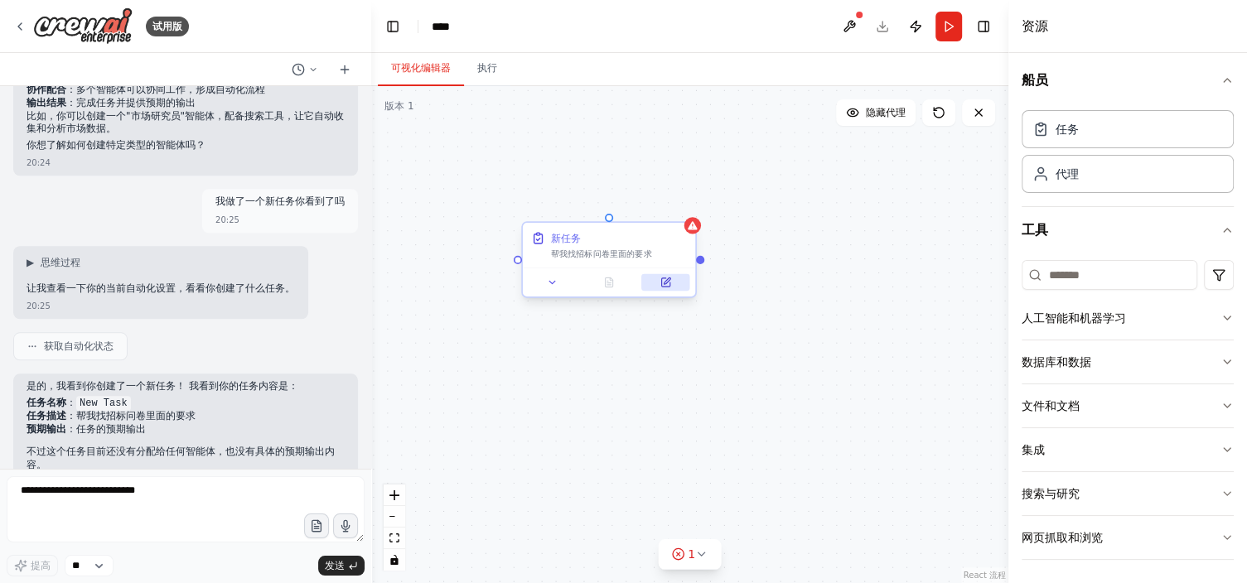
click at [674, 285] on button at bounding box center [665, 282] width 48 height 17
click at [672, 282] on button at bounding box center [665, 282] width 48 height 17
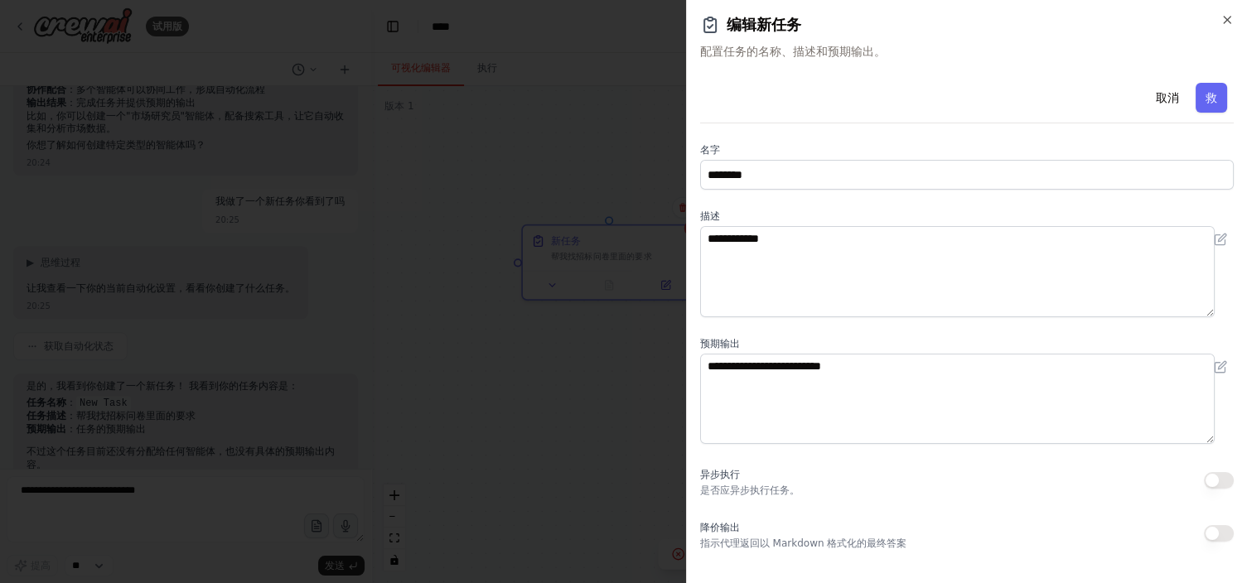
scroll to position [0, 0]
click at [1227, 25] on icon "button" at bounding box center [1227, 19] width 13 height 13
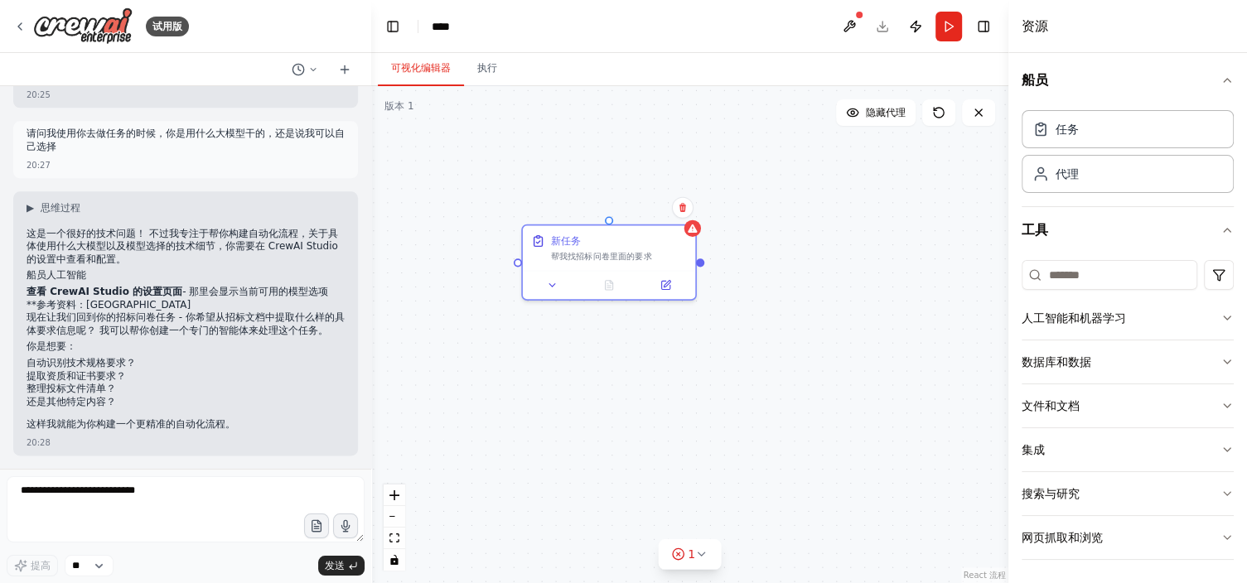
scroll to position [1653, 0]
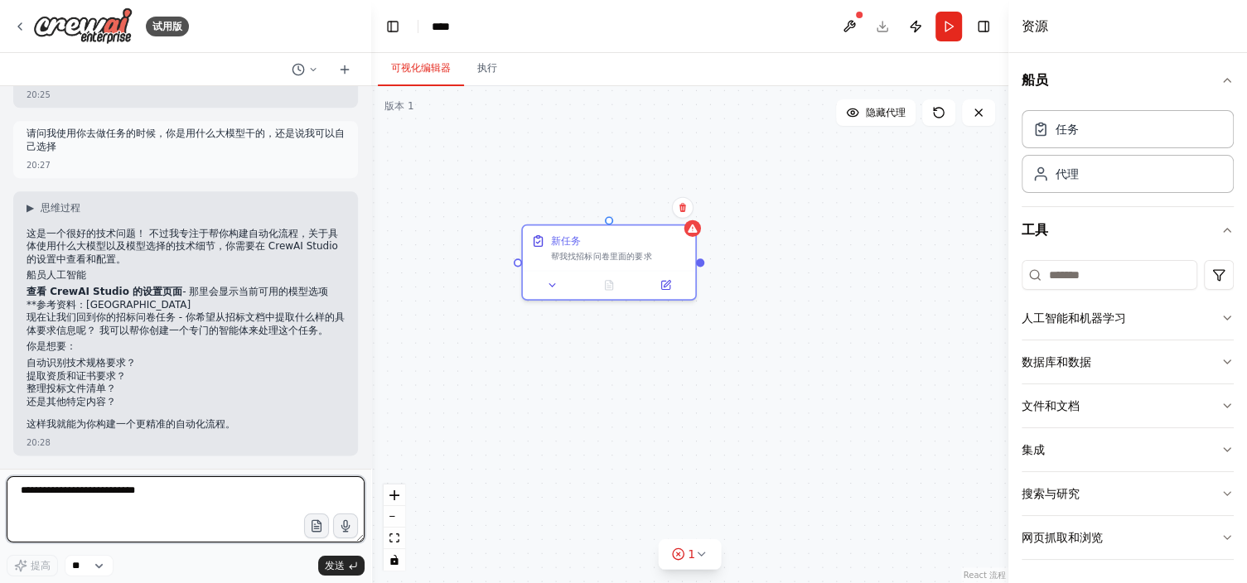
click at [110, 488] on textarea at bounding box center [186, 510] width 358 height 66
type textarea "**********"
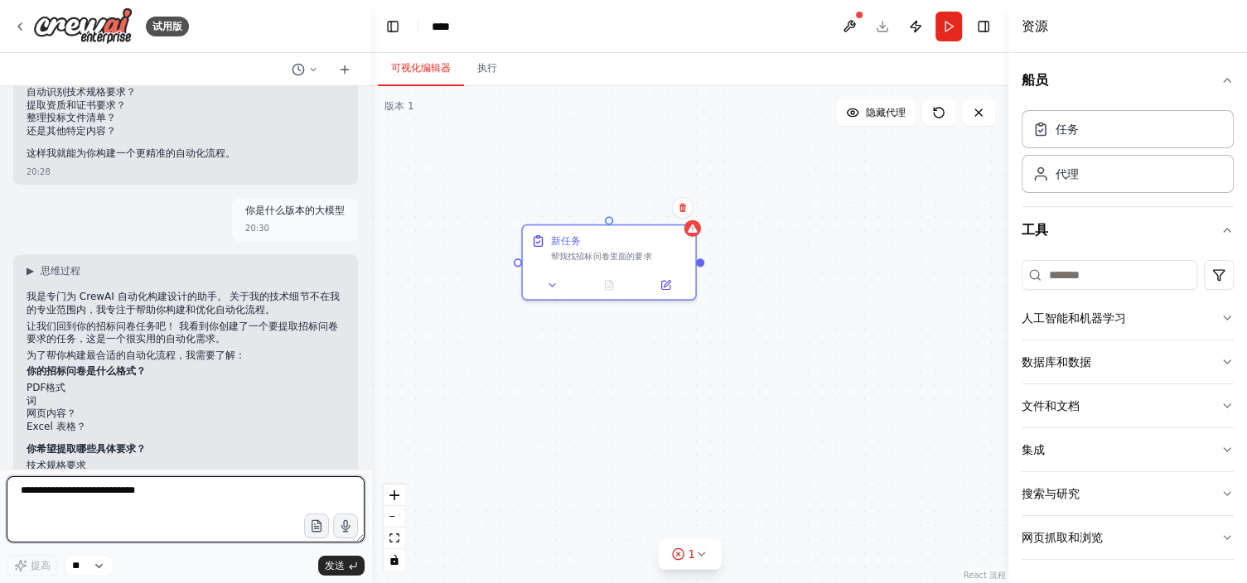
scroll to position [1912, 0]
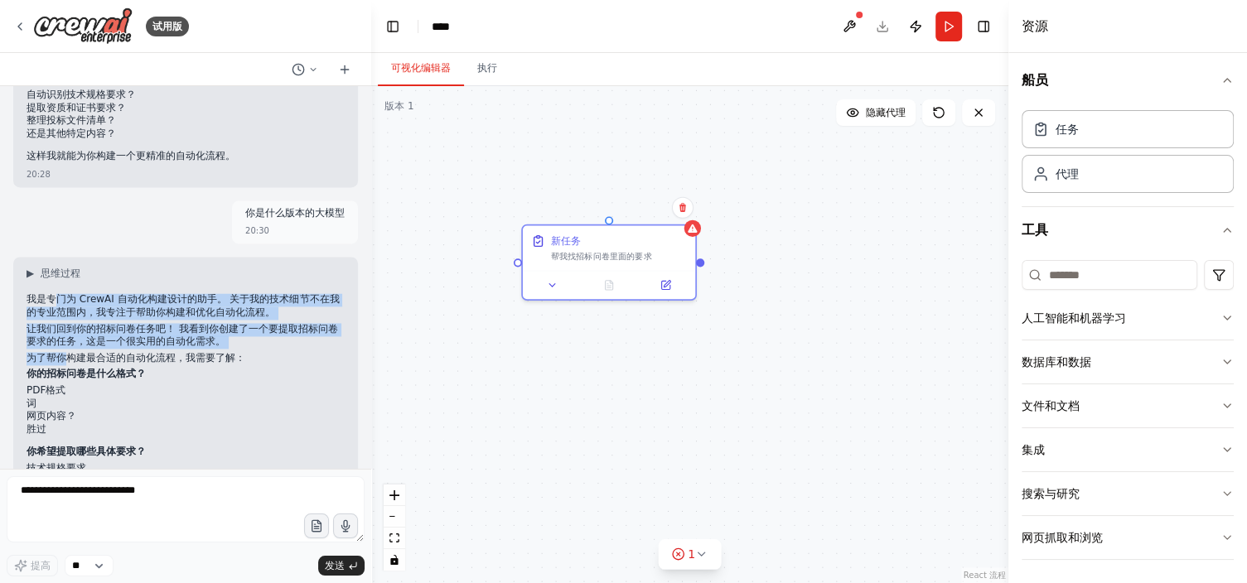
drag, startPoint x: 53, startPoint y: 310, endPoint x: 65, endPoint y: 375, distance: 66.5
click at [65, 375] on div "我是专门为 CrewAI 自动化构建设计的助手。 关于我的技术细节不在我的专业范围内，我专注于帮助你构建和优化自动化流程。 让我们回到你的招标问卷任务吧！ 我…" at bounding box center [186, 435] width 318 height 285
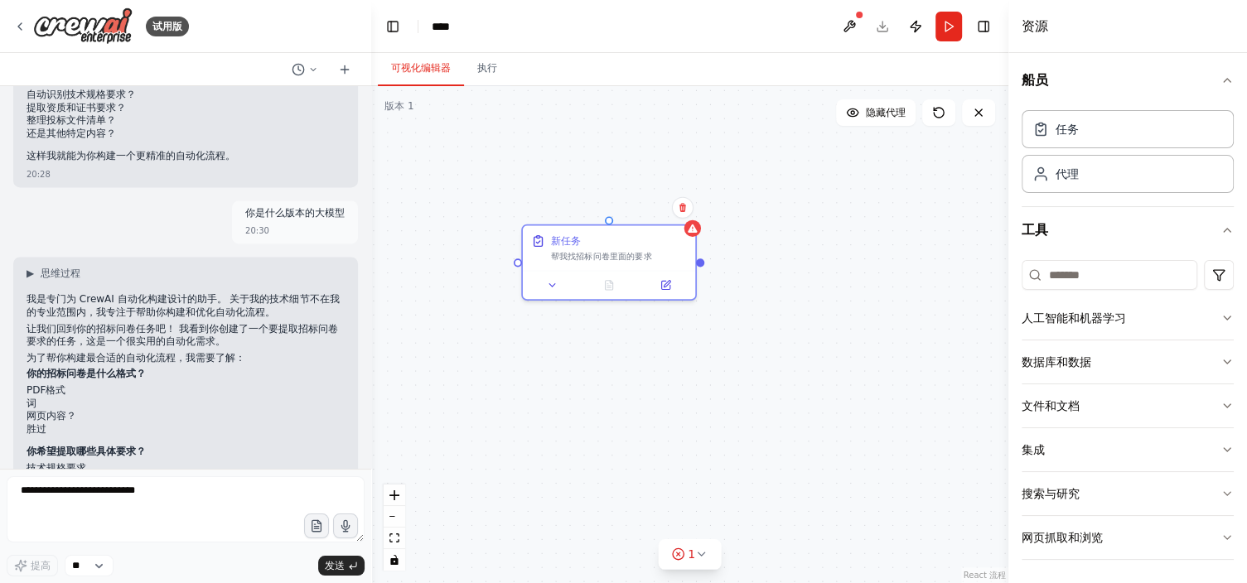
click at [101, 365] on p "为了帮你构建最合适的自动化流程，我需要了解：" at bounding box center [186, 358] width 318 height 13
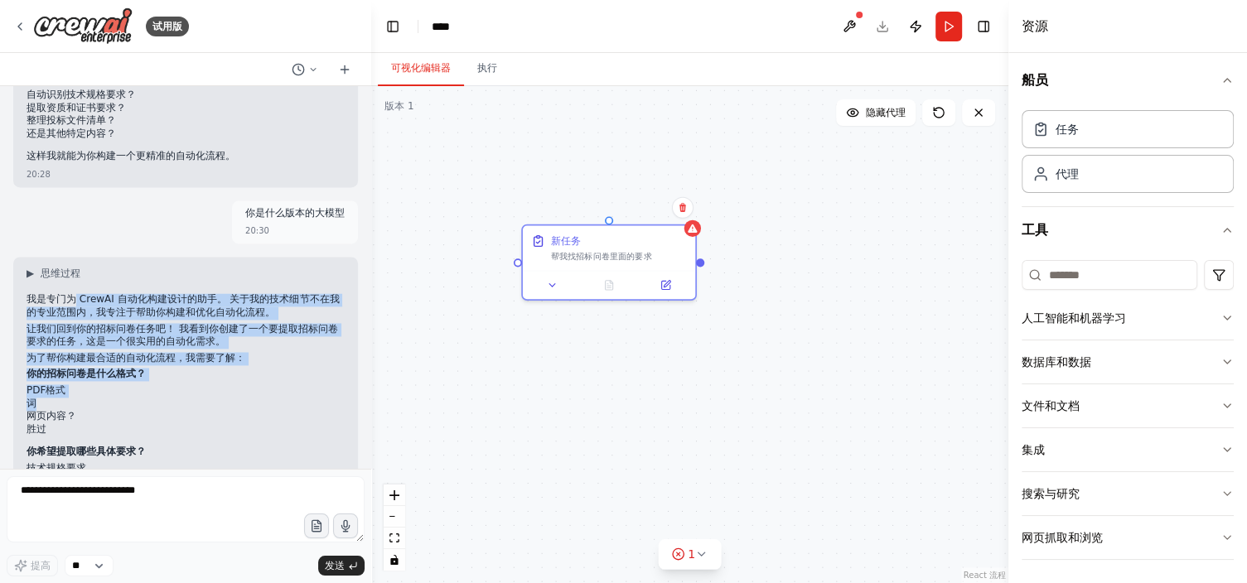
drag, startPoint x: 73, startPoint y: 311, endPoint x: 85, endPoint y: 416, distance: 105.9
click at [57, 419] on div "▶ 思维过程 我是专门为 CrewAI 自动化构建设计的助手。 关于我的技术细节不在我的专业范围内，我专注于帮助你构建和优化自动化流程。 让我们回到你的招标问…" at bounding box center [186, 423] width 318 height 312
drag, startPoint x: 196, startPoint y: 416, endPoint x: 199, endPoint y: 404, distance: 12.7
click at [197, 411] on li "词" at bounding box center [186, 404] width 318 height 13
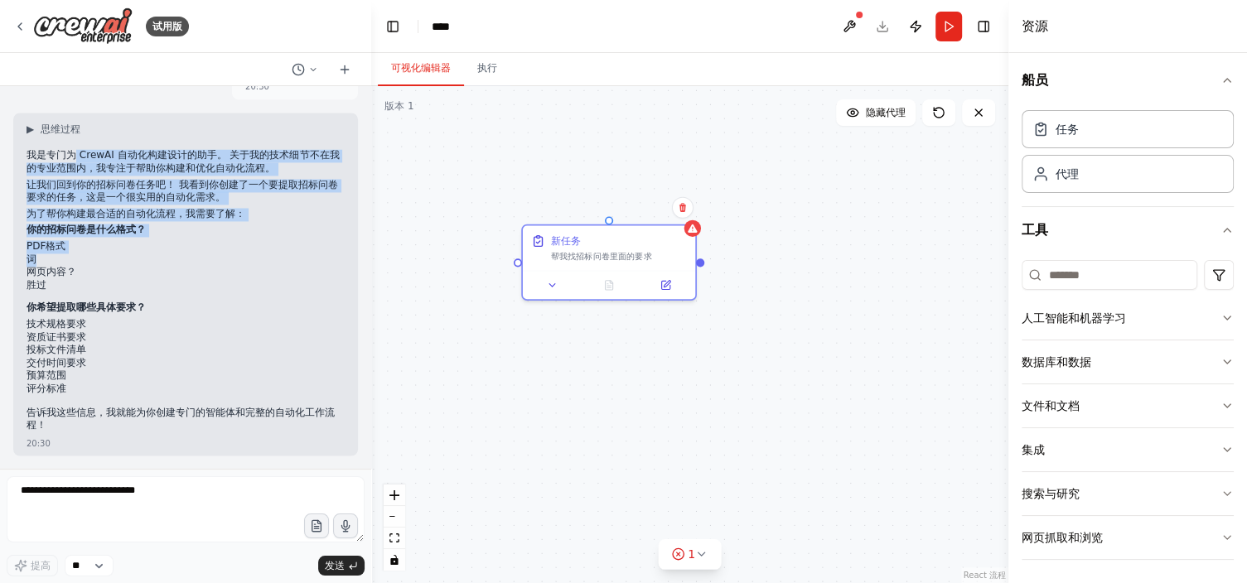
click at [103, 205] on p "让我们回到你的招标问卷任务吧！ 我看到你创建了一个要提取招标问卷要求的任务，这是一个很实用的自动化需求。" at bounding box center [186, 192] width 318 height 26
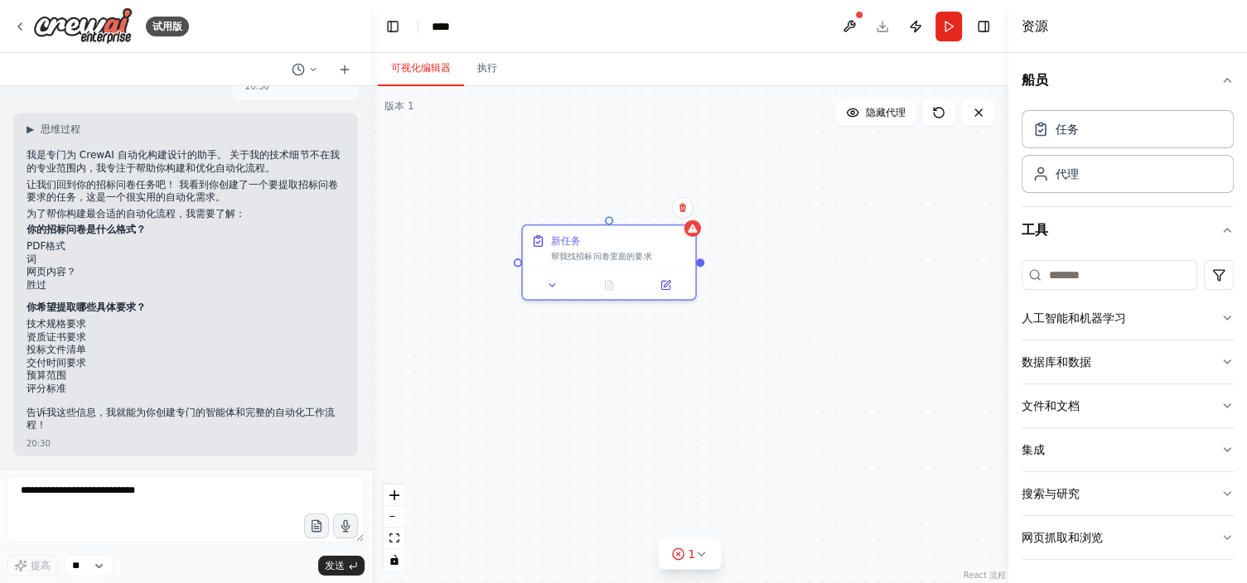
drag, startPoint x: 54, startPoint y: 145, endPoint x: 53, endPoint y: 159, distance: 14.1
click at [53, 158] on div "▶ 思维过程 我是专门为 CrewAI 自动化构建设计的助手。 关于我的技术细节不在我的专业范围内，我专注于帮助你构建和优化自动化流程。 让我们回到你的招标问…" at bounding box center [186, 279] width 318 height 312
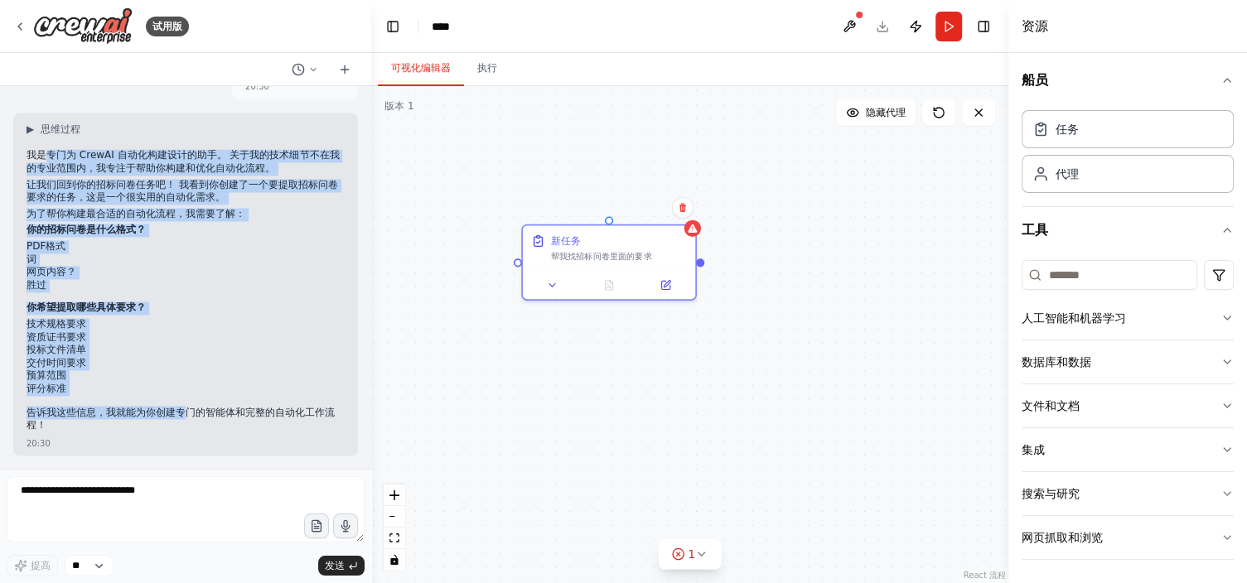
drag, startPoint x: 41, startPoint y: 156, endPoint x: 189, endPoint y: 407, distance: 291.2
click at [189, 407] on div "我是专门为 CrewAI 自动化构建设计的助手。 关于我的技术细节不在我的专业范围内，我专注于帮助你构建和优化自动化流程。 让我们回到你的招标问卷任务吧！ 我…" at bounding box center [186, 291] width 318 height 285
click at [150, 383] on li "预算范围" at bounding box center [186, 376] width 318 height 13
click at [143, 379] on li "预算范围" at bounding box center [186, 376] width 318 height 13
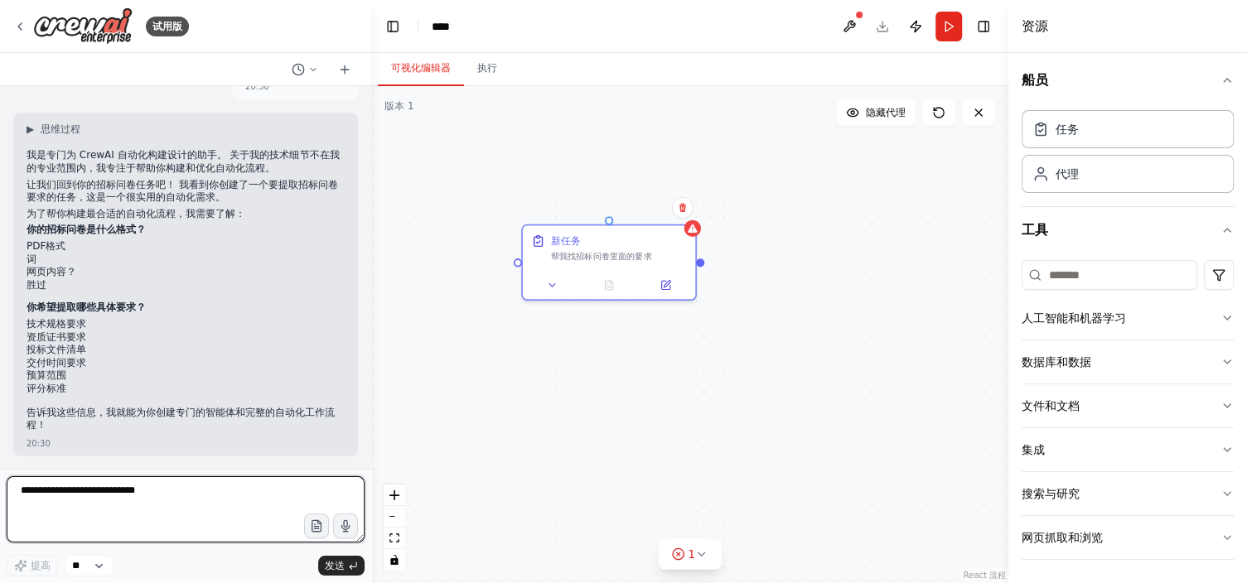
click at [196, 519] on textarea at bounding box center [186, 510] width 358 height 66
click at [195, 510] on textarea at bounding box center [186, 510] width 358 height 66
paste textarea "********"
type textarea "**********"
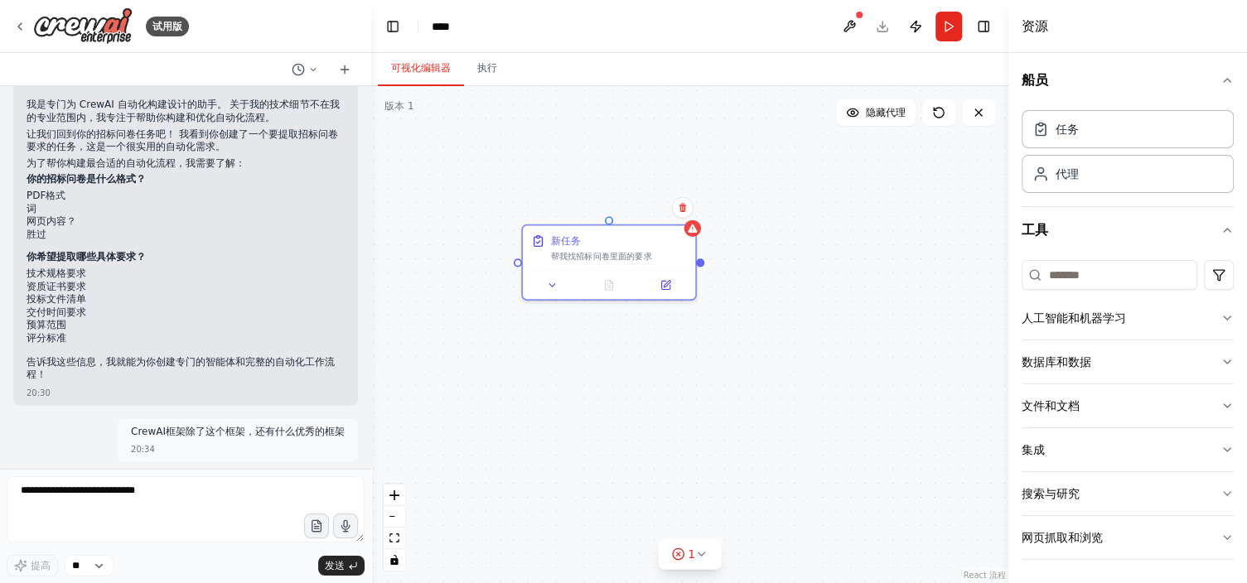
scroll to position [2165, 0]
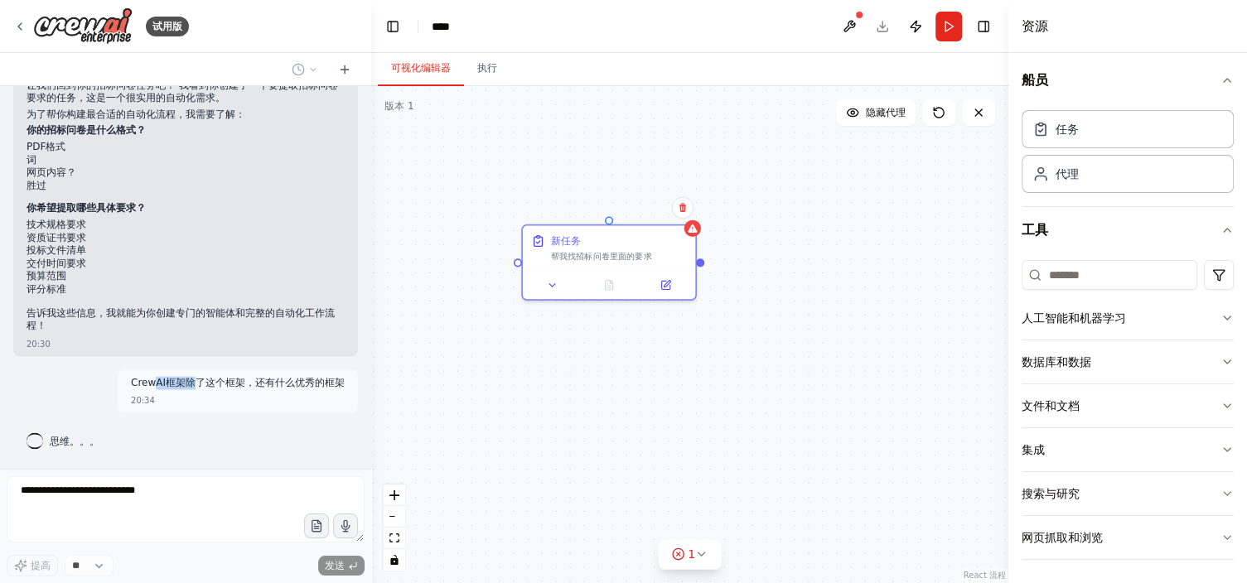
drag, startPoint x: 140, startPoint y: 388, endPoint x: 180, endPoint y: 380, distance: 40.6
click at [174, 381] on p "CrewAI框架除了这个框架，还有什么优秀的框架" at bounding box center [238, 382] width 214 height 13
drag, startPoint x: 265, startPoint y: 381, endPoint x: 249, endPoint y: 394, distance: 21.2
click at [266, 383] on p "CrewAI框架除了这个框架，还有什么优秀的框架" at bounding box center [238, 382] width 214 height 13
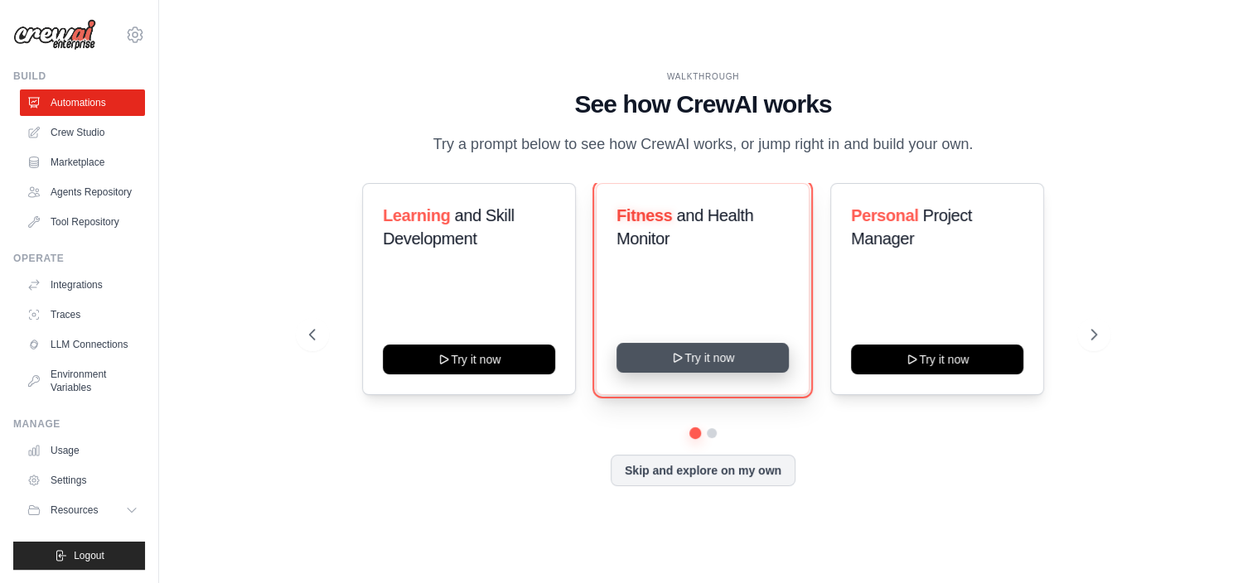
click at [647, 367] on button "Try it now" at bounding box center [703, 358] width 172 height 30
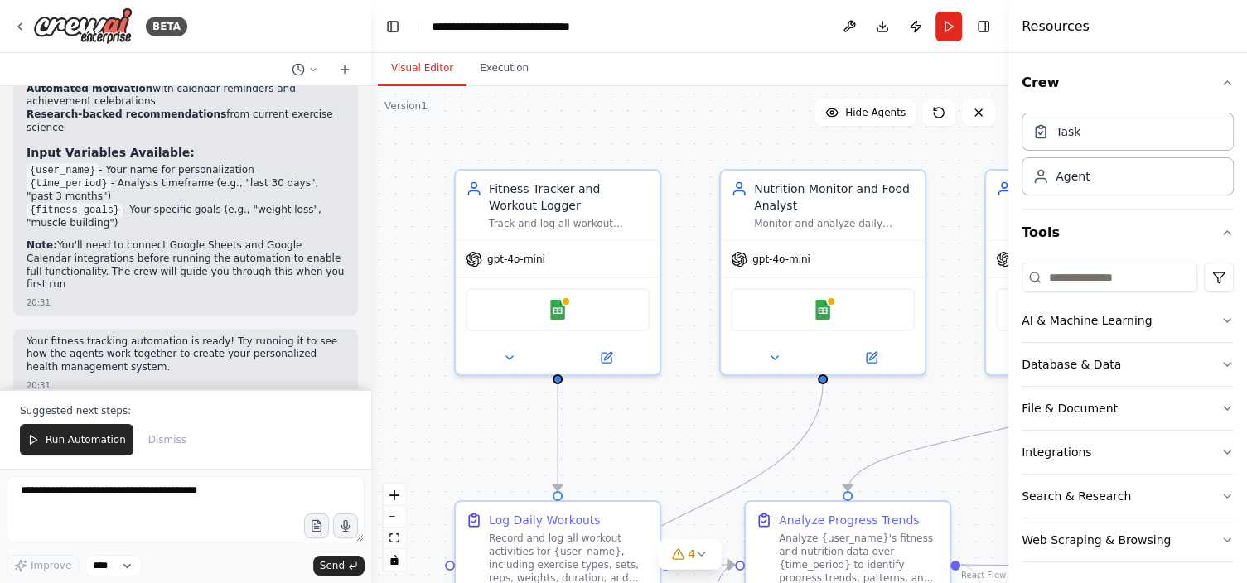
scroll to position [1670, 0]
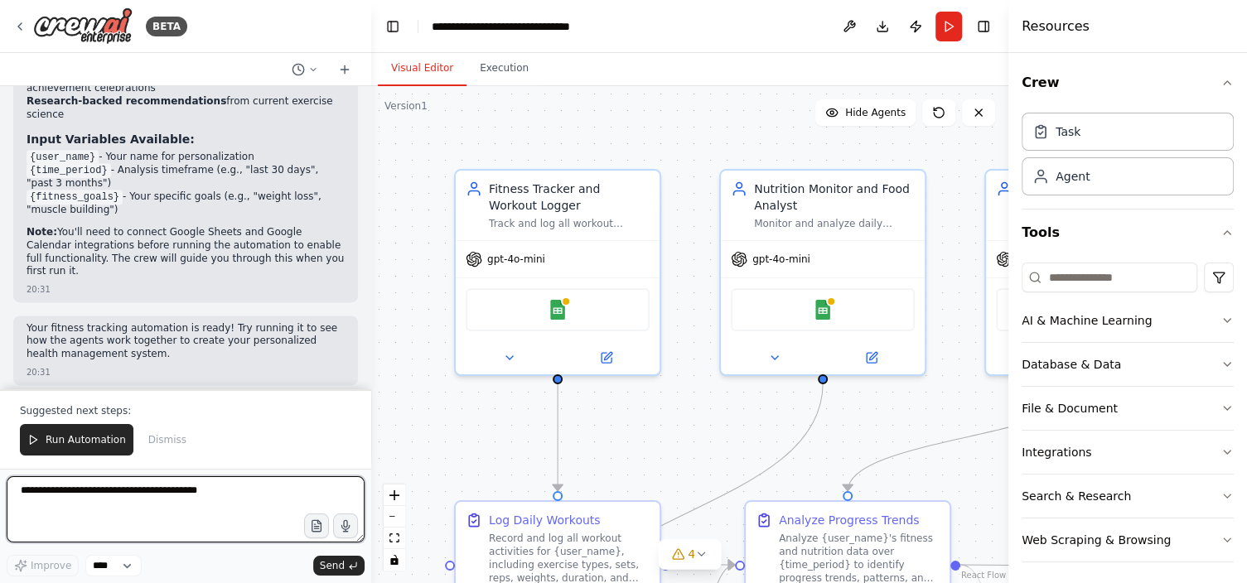
click at [196, 504] on textarea at bounding box center [186, 510] width 358 height 66
paste textarea "********"
type textarea "**********"
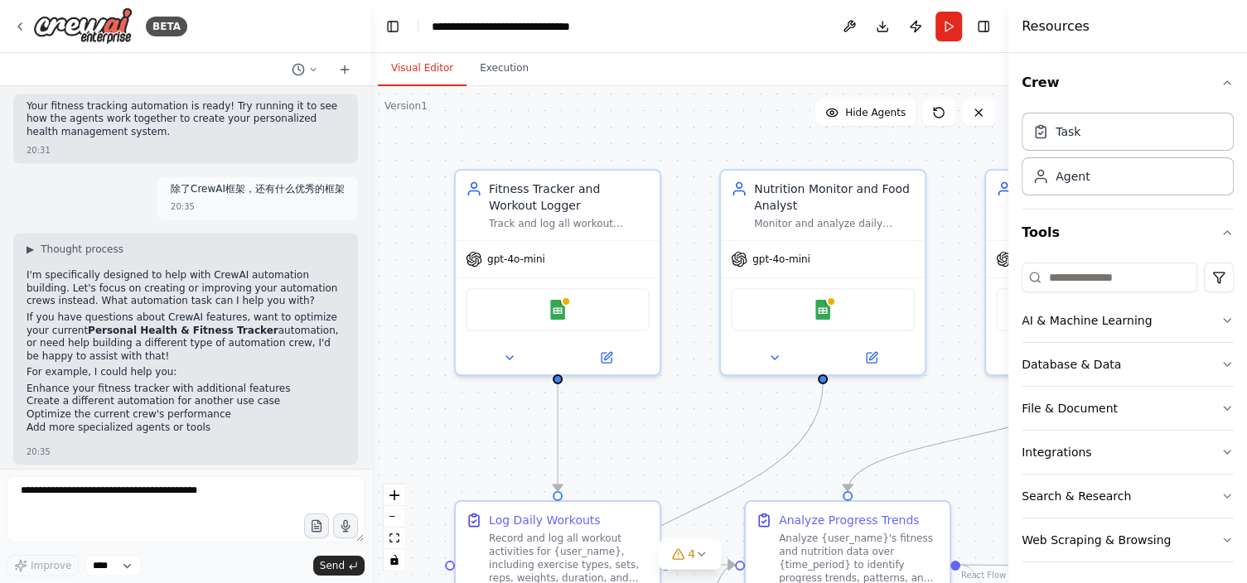
scroll to position [1909, 0]
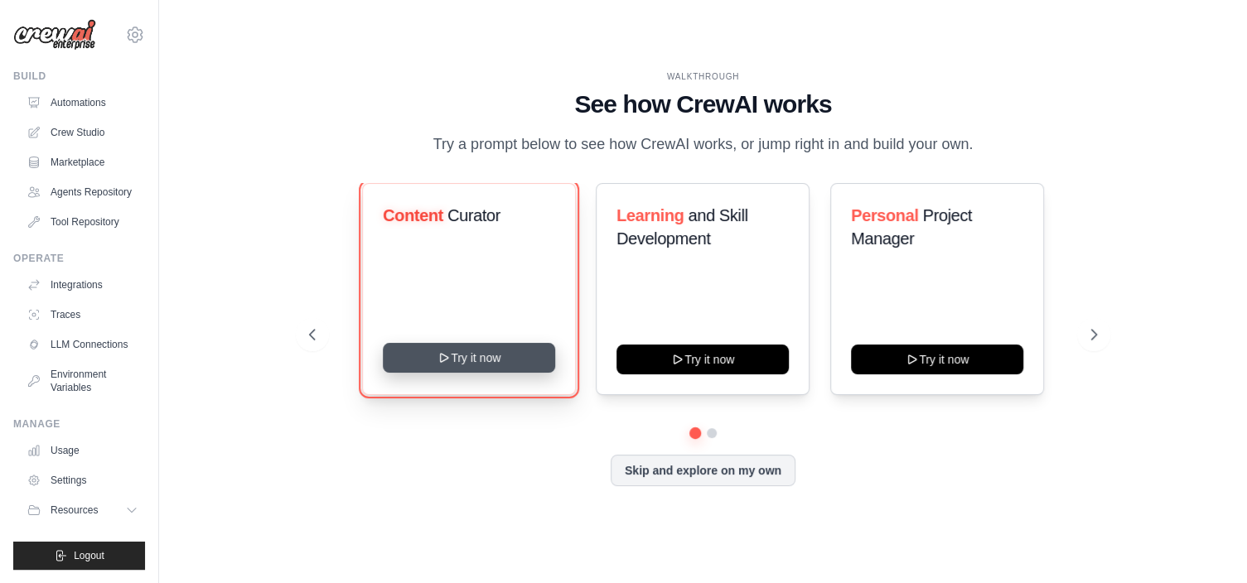
click at [472, 366] on button "Try it now" at bounding box center [469, 358] width 172 height 30
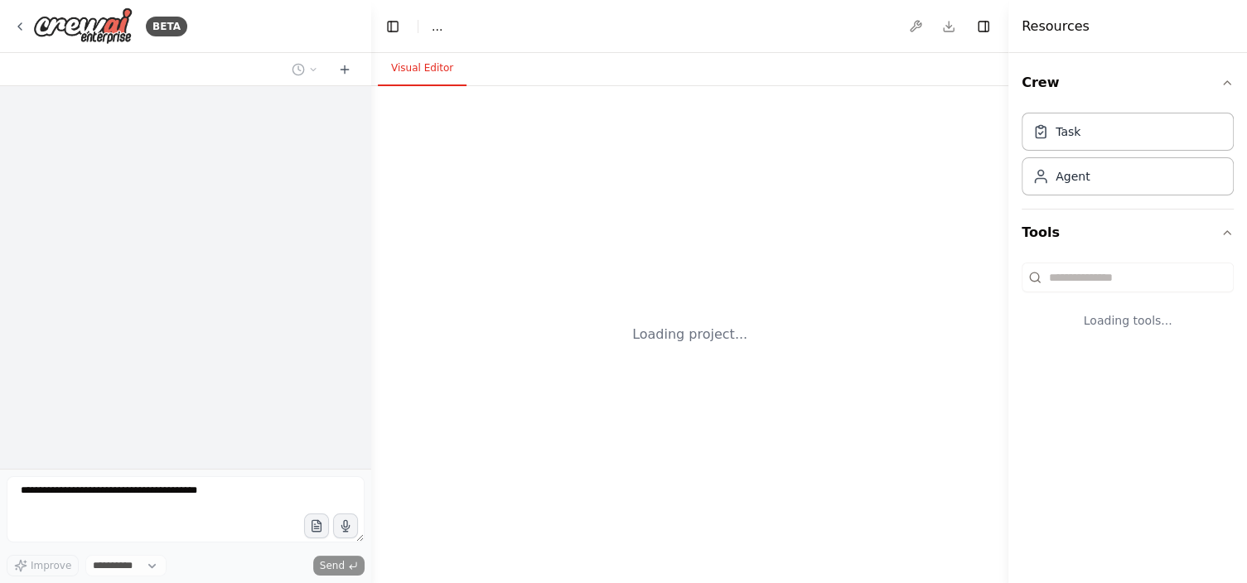
select select "****"
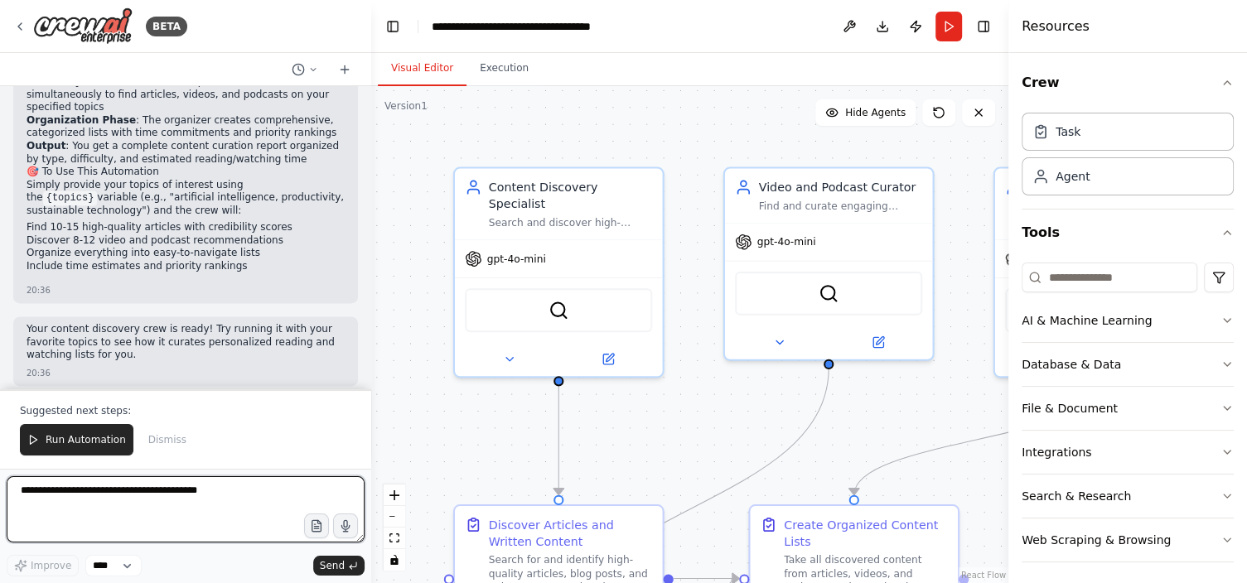
scroll to position [1893, 0]
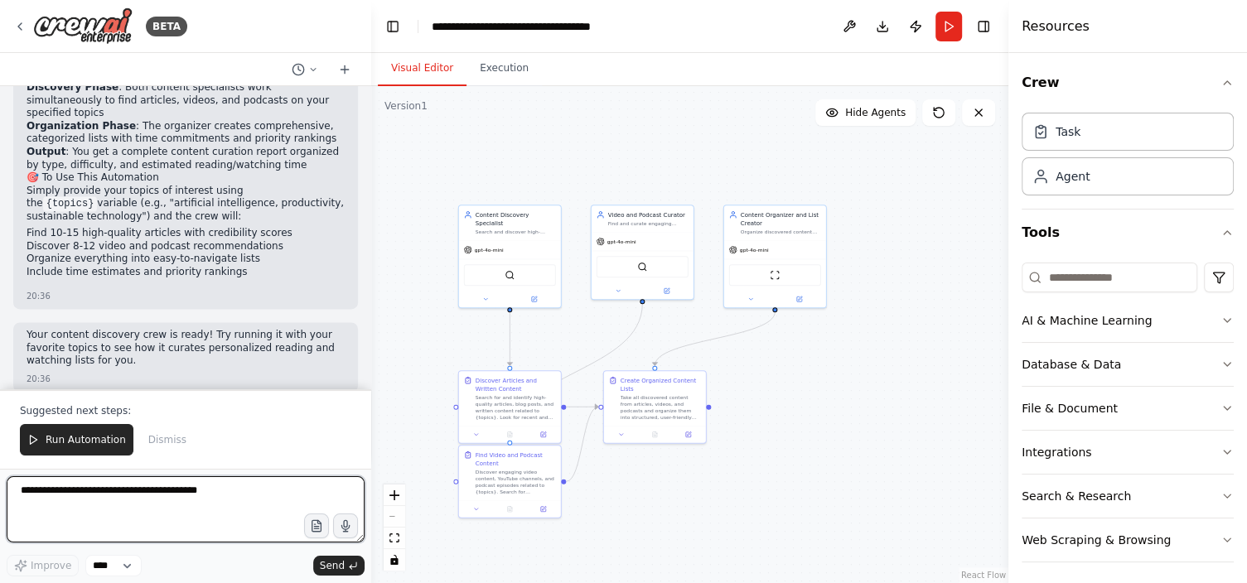
click at [113, 526] on textarea at bounding box center [186, 510] width 358 height 66
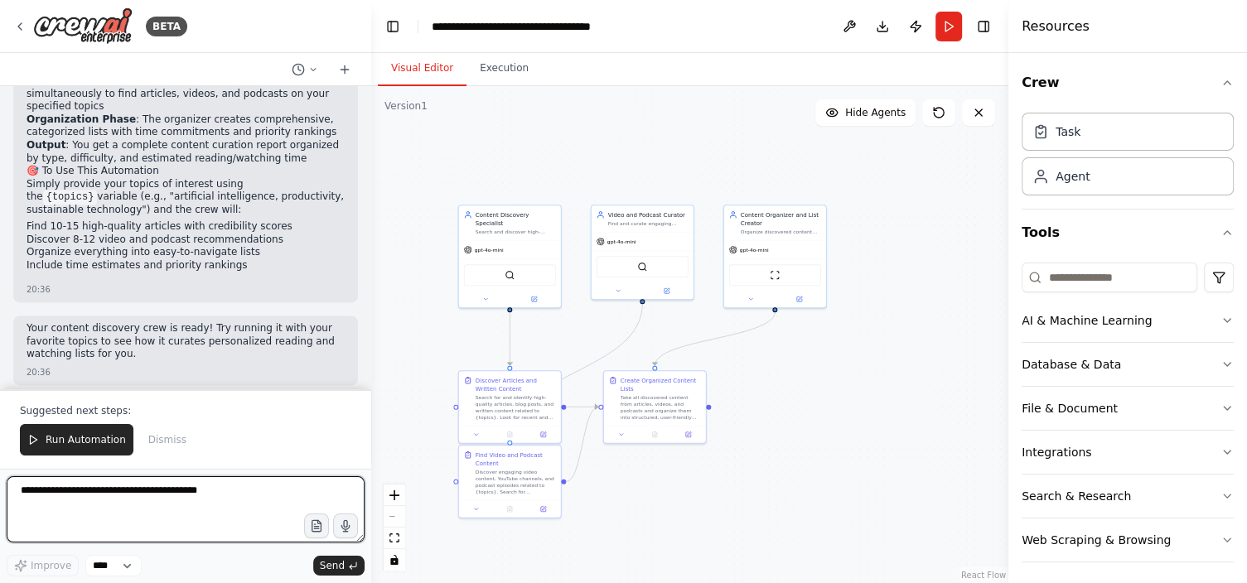
paste textarea "********"
type textarea "*"
paste textarea "********"
type textarea "**********"
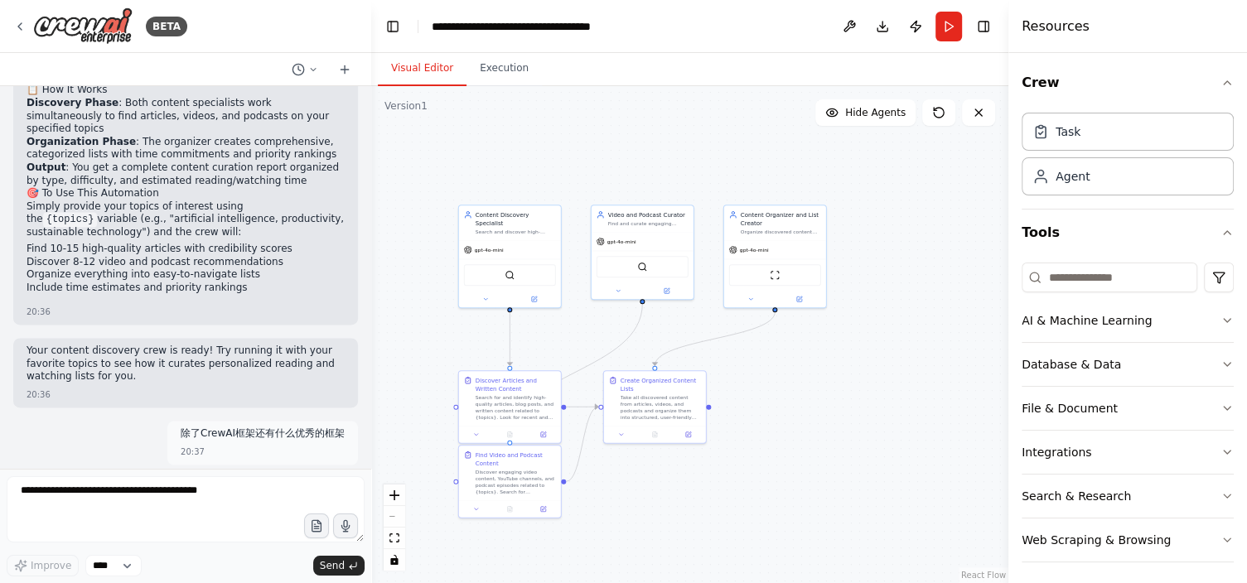
scroll to position [1914, 0]
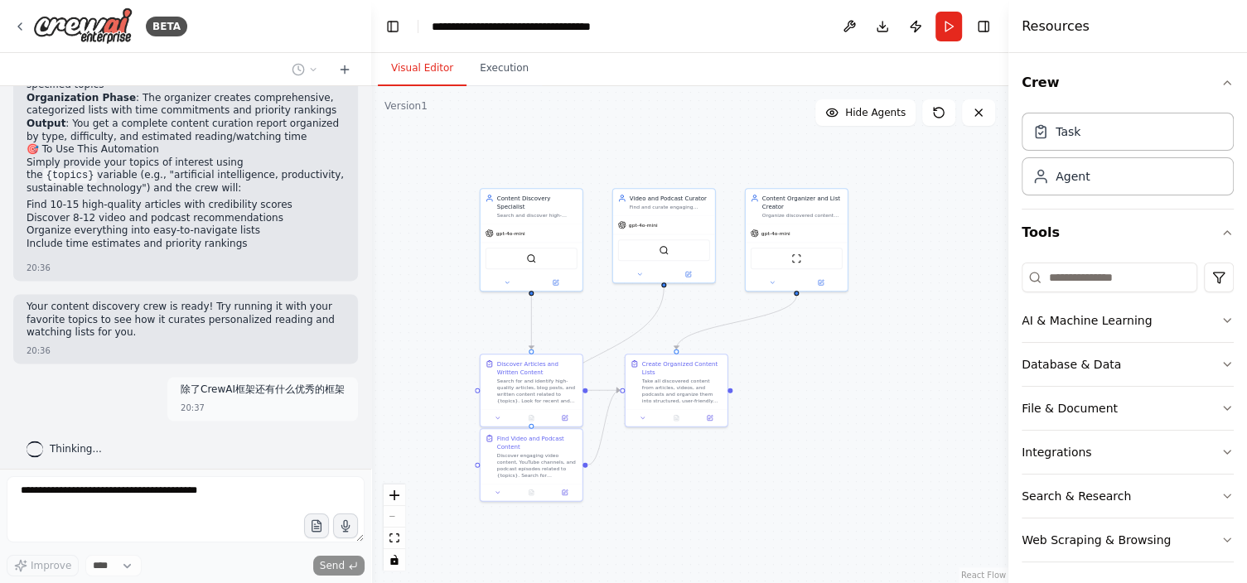
drag, startPoint x: 898, startPoint y: 249, endPoint x: 920, endPoint y: 234, distance: 26.7
click at [920, 234] on div ".deletable-edge-delete-btn { width: 20px; height: 20px; border: 0px solid #ffff…" at bounding box center [689, 334] width 637 height 497
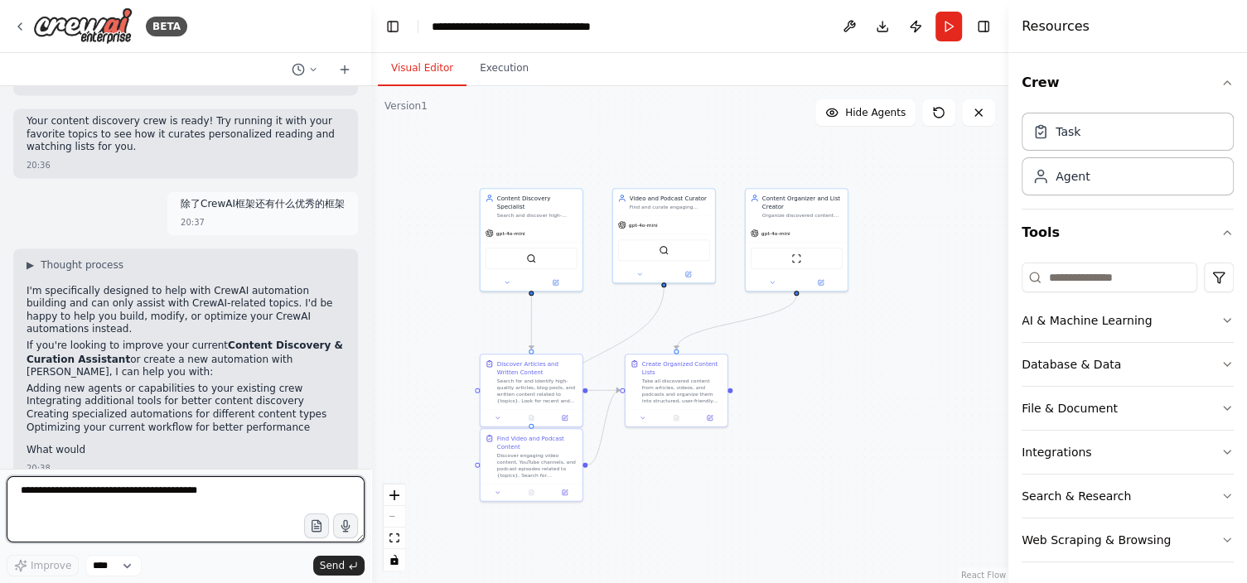
scroll to position [2116, 0]
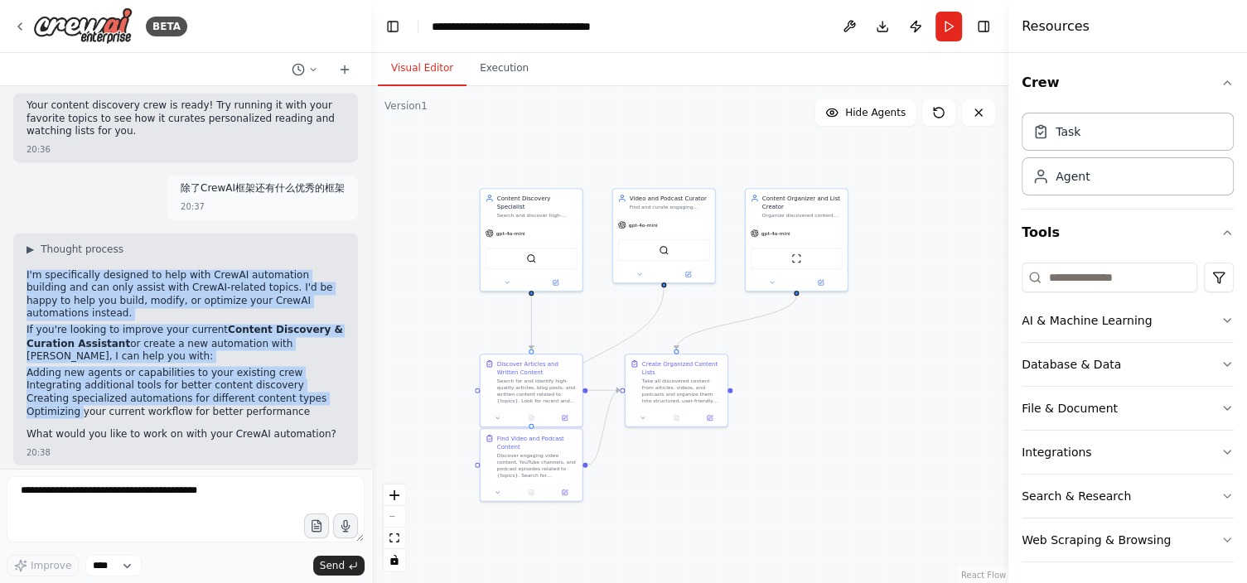
drag, startPoint x: 22, startPoint y: 263, endPoint x: 108, endPoint y: 404, distance: 165.4
click at [91, 405] on div "▶ Thought process I'm specifically designed to help with CrewAI automation buil…" at bounding box center [185, 349] width 345 height 232
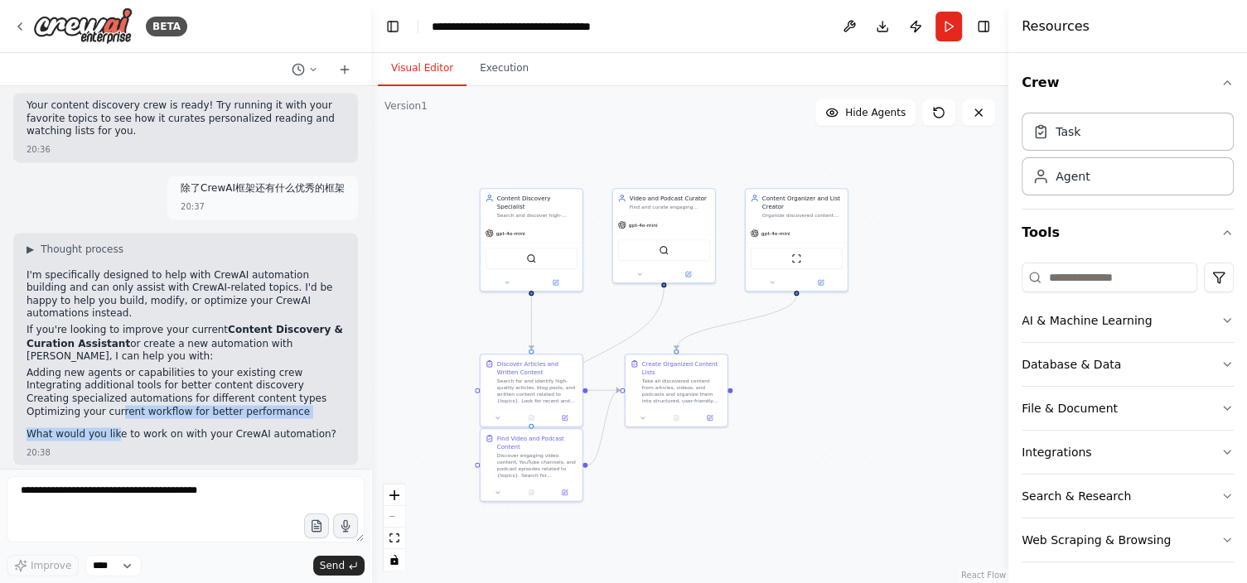
click at [120, 412] on div "I'm specifically designed to help with CrewAI automation building and can only …" at bounding box center [186, 356] width 318 height 175
click at [31, 271] on p "I'm specifically designed to help with CrewAI automation building and can only …" at bounding box center [186, 294] width 318 height 51
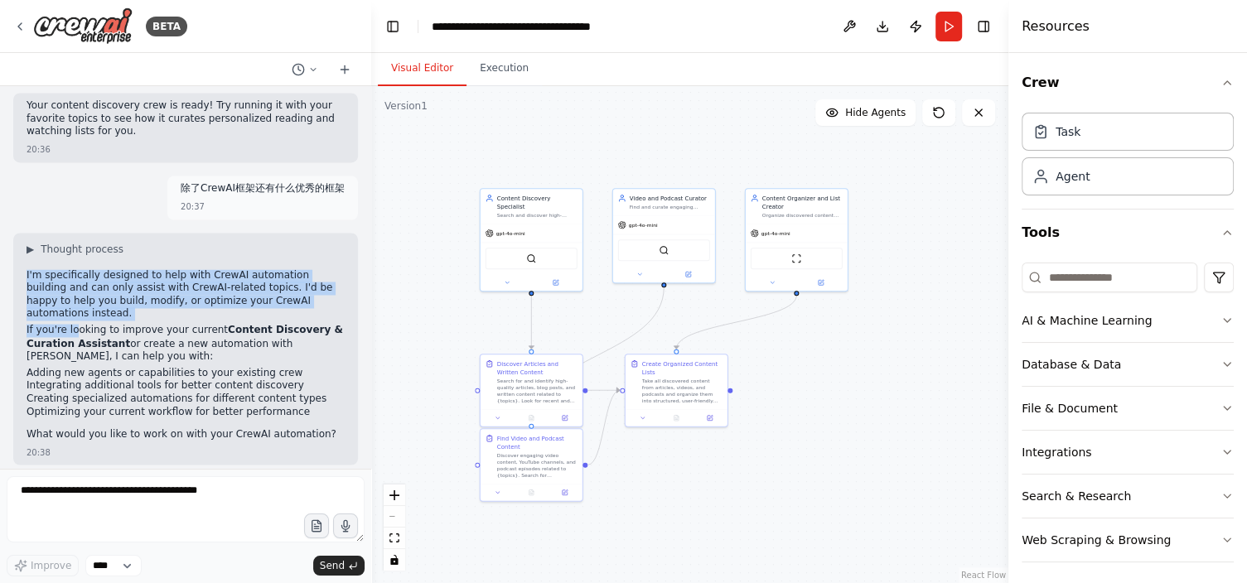
drag, startPoint x: 27, startPoint y: 267, endPoint x: 82, endPoint y: 320, distance: 76.8
click at [76, 320] on div "I'm specifically designed to help with CrewAI automation building and can only …" at bounding box center [186, 356] width 318 height 175
click at [846, 307] on div ".deletable-edge-delete-btn { width: 20px; height: 20px; border: 0px solid #ffff…" at bounding box center [689, 334] width 637 height 497
drag, startPoint x: 709, startPoint y: 165, endPoint x: 701, endPoint y: 153, distance: 14.3
click at [701, 153] on div "New Task Task description" at bounding box center [722, 161] width 104 height 46
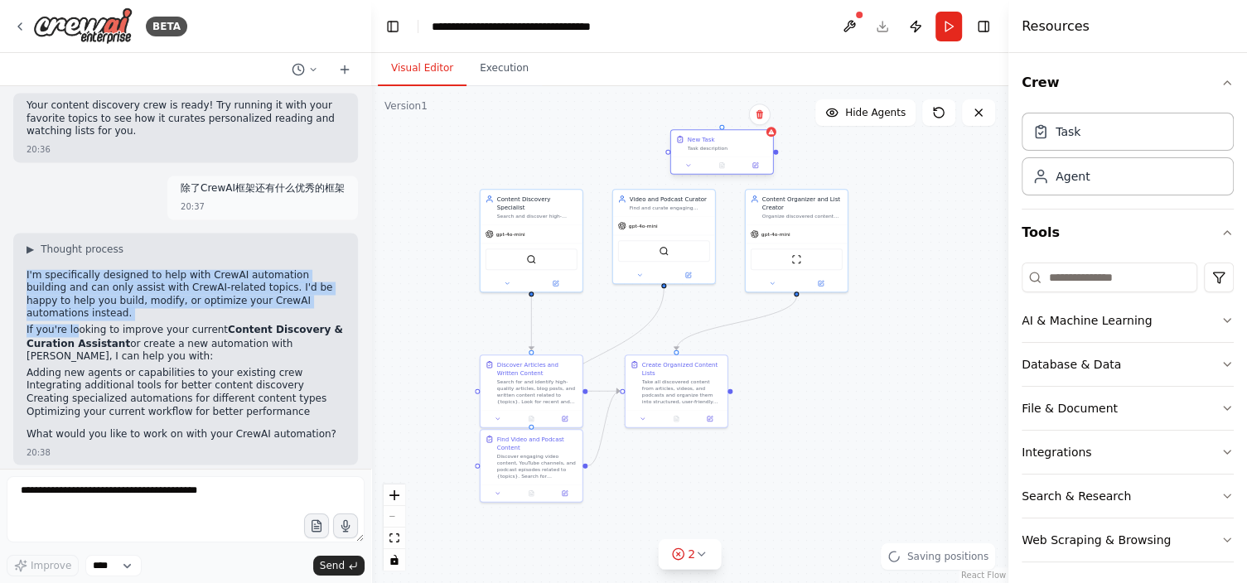
click at [753, 172] on div at bounding box center [722, 165] width 102 height 17
click at [753, 163] on icon at bounding box center [755, 165] width 5 height 5
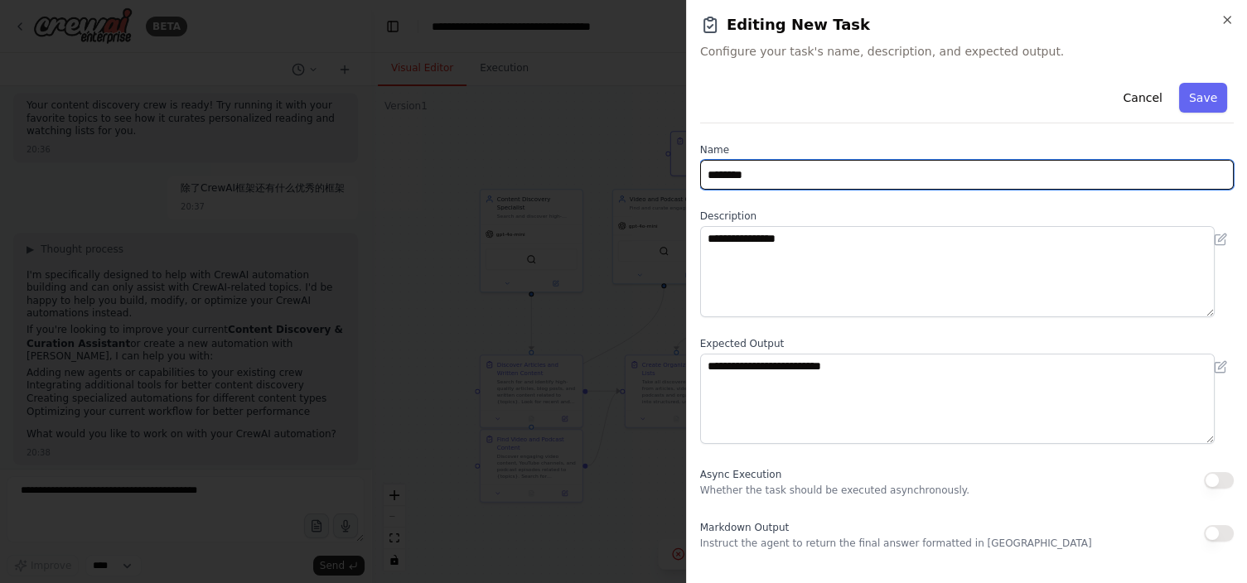
drag, startPoint x: 778, startPoint y: 177, endPoint x: 654, endPoint y: 196, distance: 125.8
click at [654, 196] on body "BETA Set up a crew that finds and organizes interesting articles, videos, and p…" at bounding box center [623, 291] width 1247 height 583
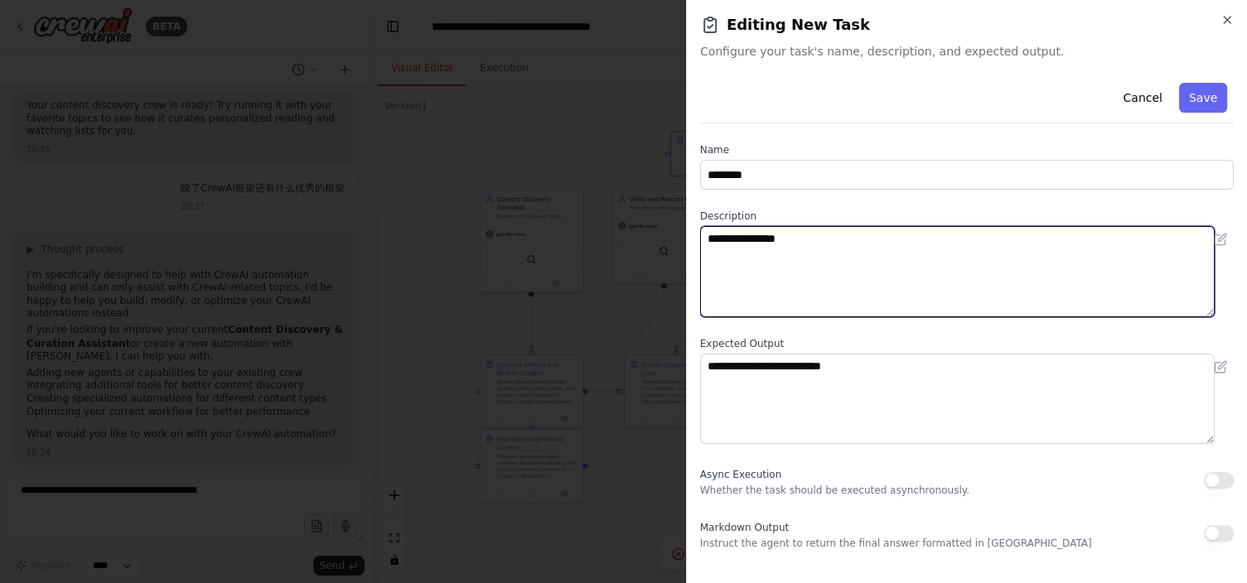
click at [787, 236] on textarea "**********" at bounding box center [957, 271] width 515 height 91
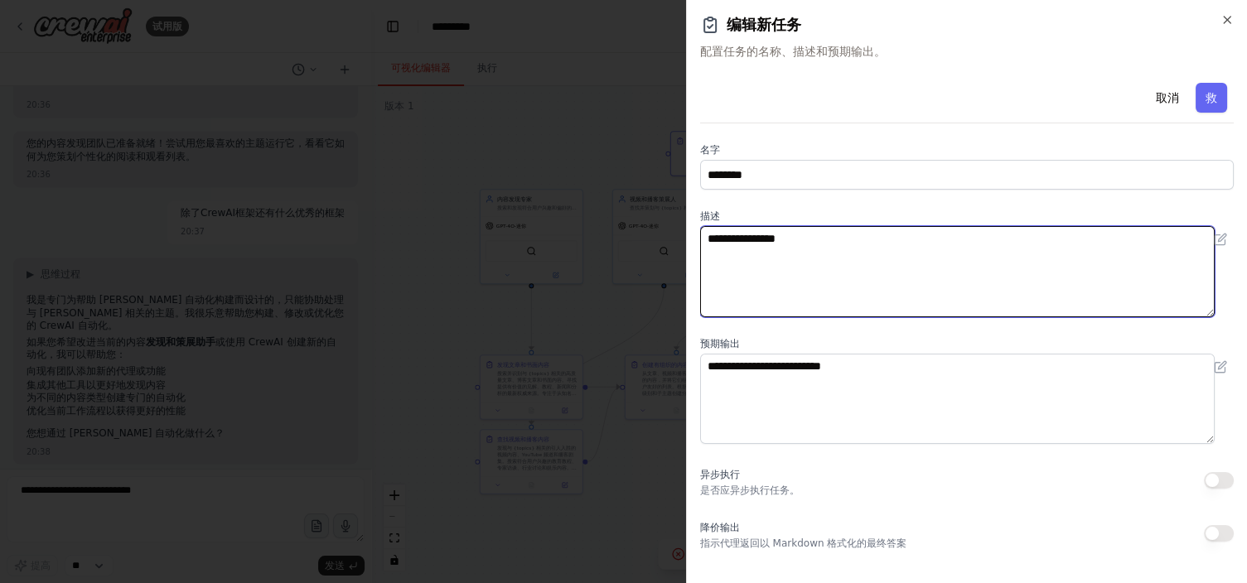
scroll to position [2064, 0]
drag, startPoint x: 820, startPoint y: 235, endPoint x: 699, endPoint y: 240, distance: 121.9
click at [699, 240] on div "**********" at bounding box center [966, 291] width 561 height 583
drag, startPoint x: 766, startPoint y: 240, endPoint x: 779, endPoint y: 240, distance: 13.3
click at [767, 240] on textarea "**********" at bounding box center [957, 271] width 515 height 91
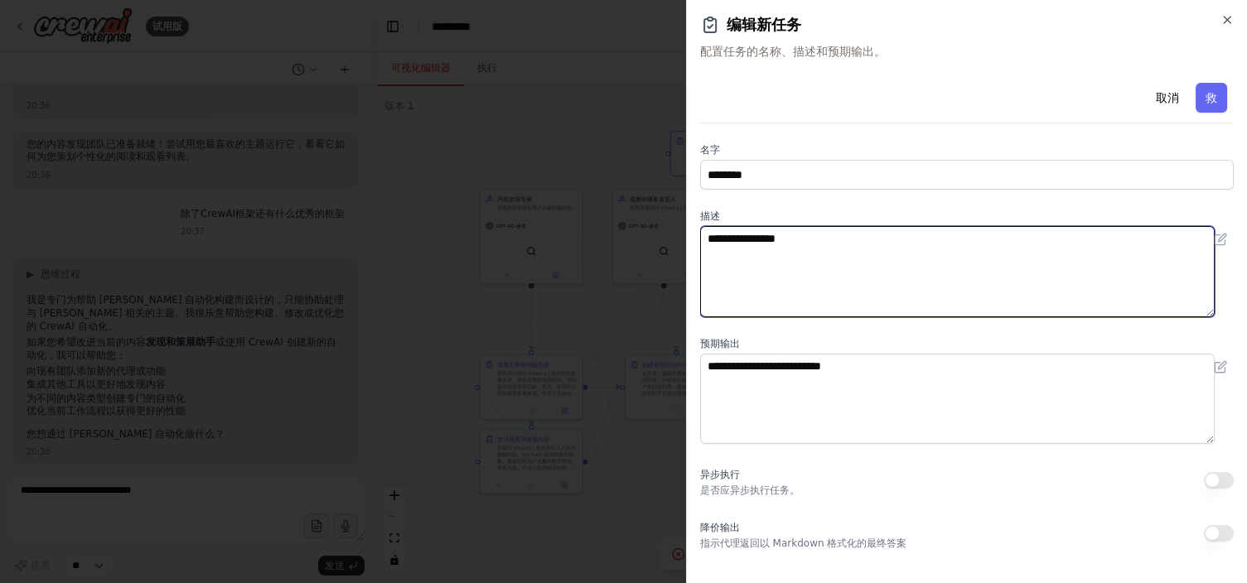
click at [826, 236] on textarea "**********" at bounding box center [957, 271] width 515 height 91
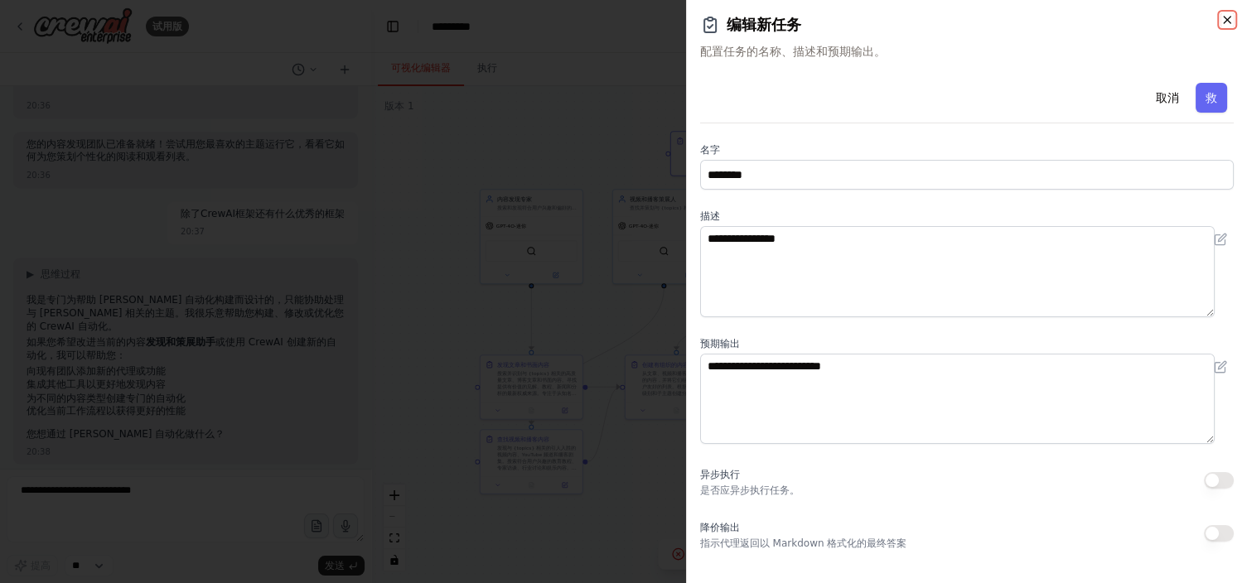
click at [1229, 19] on icon "button" at bounding box center [1227, 19] width 13 height 13
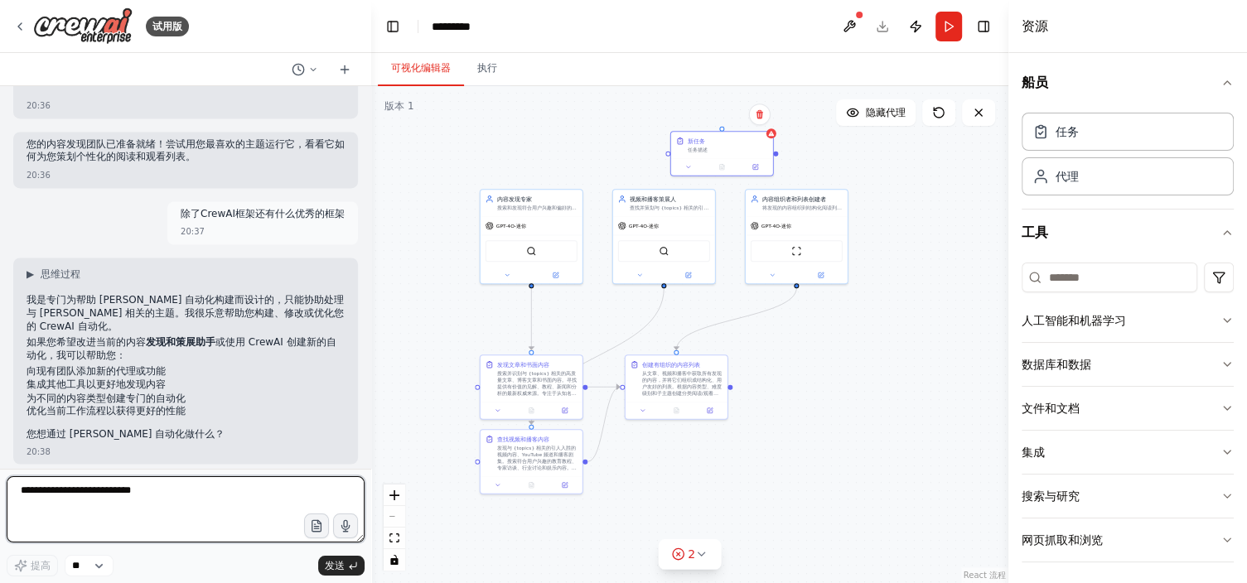
click at [194, 501] on textarea at bounding box center [186, 510] width 358 height 66
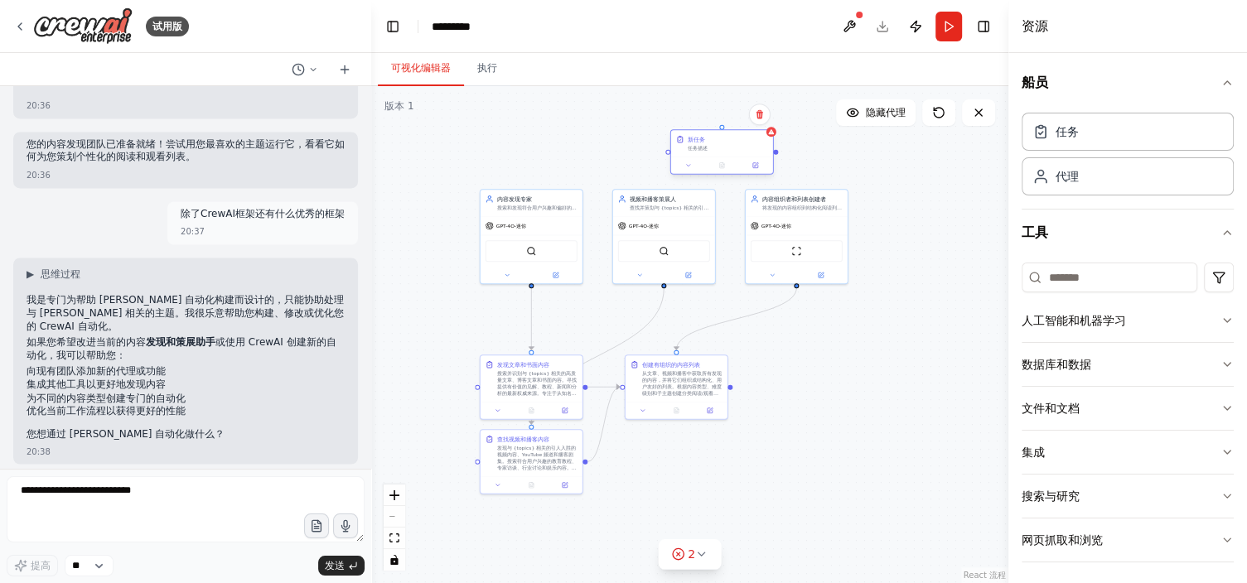
drag, startPoint x: 691, startPoint y: 149, endPoint x: 663, endPoint y: 161, distance: 30.5
click at [671, 157] on div "新任务 任务描述" at bounding box center [722, 143] width 102 height 27
drag, startPoint x: 38, startPoint y: 284, endPoint x: 41, endPoint y: 298, distance: 14.5
click at [41, 298] on div "▶ 思维过程 我是专门为帮助 CrewAI 自动化构建而设计的，只能协助处理与 CrewAI 相关的主题。我很乐意帮助您构建、修改或优化您的 CrewAI 自…" at bounding box center [186, 356] width 318 height 176
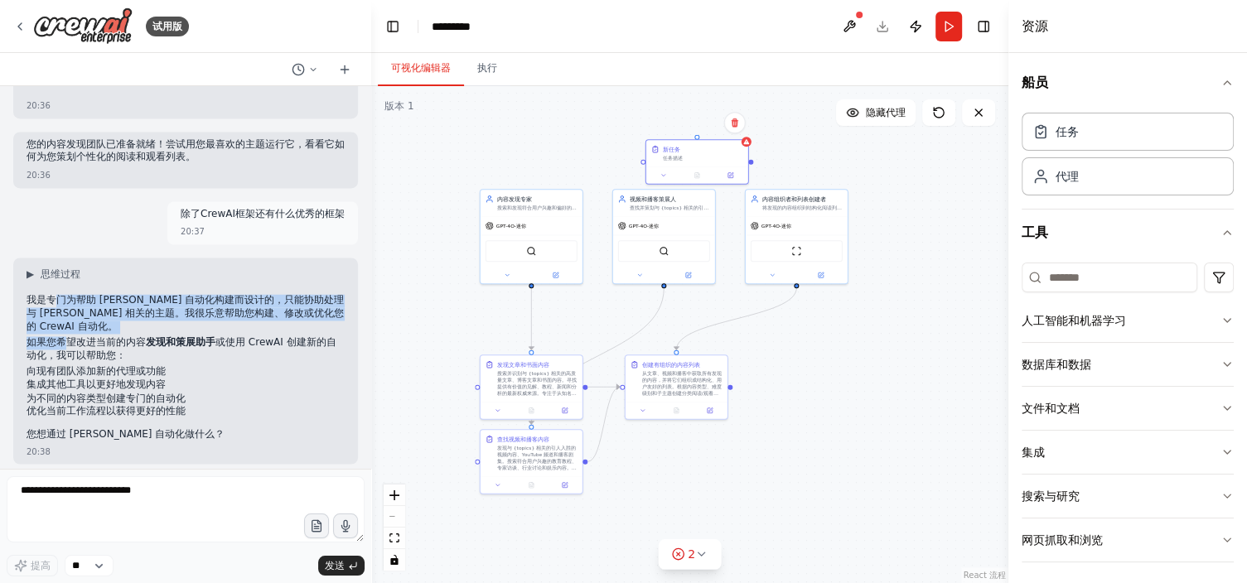
drag, startPoint x: 53, startPoint y: 292, endPoint x: 65, endPoint y: 333, distance: 43.0
click at [65, 333] on div "我是专门为帮助 CrewAI 自动化构建而设计的，只能协助处理与 CrewAI 相关的主题。我很乐意帮助您构建、修改或优化您的 CrewAI 自动化。 如果您…" at bounding box center [186, 368] width 318 height 149
click at [187, 351] on p "如果您希望改进当前的内容 发现和策展助手 或使用 CrewAI 创建新的自动化，我可以帮助您：" at bounding box center [186, 349] width 318 height 26
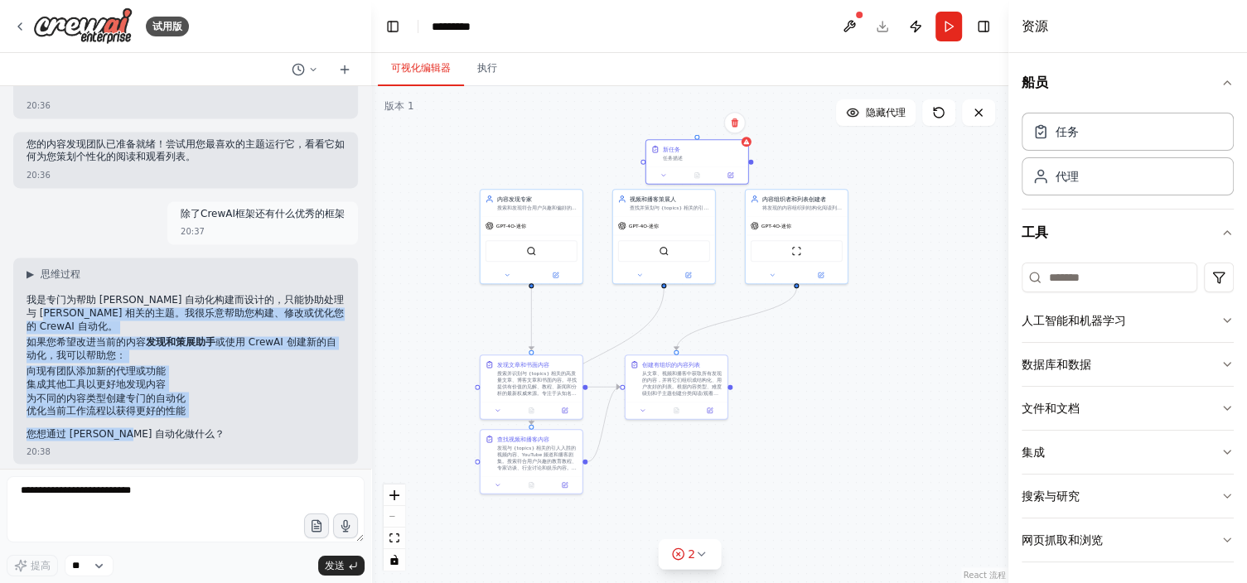
drag, startPoint x: 139, startPoint y: 422, endPoint x: 146, endPoint y: 379, distance: 43.6
click at [72, 294] on div "我是专门为帮助 CrewAI 自动化构建而设计的，只能协助处理与 CrewAI 相关的主题。我很乐意帮助您构建、修改或优化您的 CrewAI 自动化。 如果您…" at bounding box center [186, 368] width 318 height 149
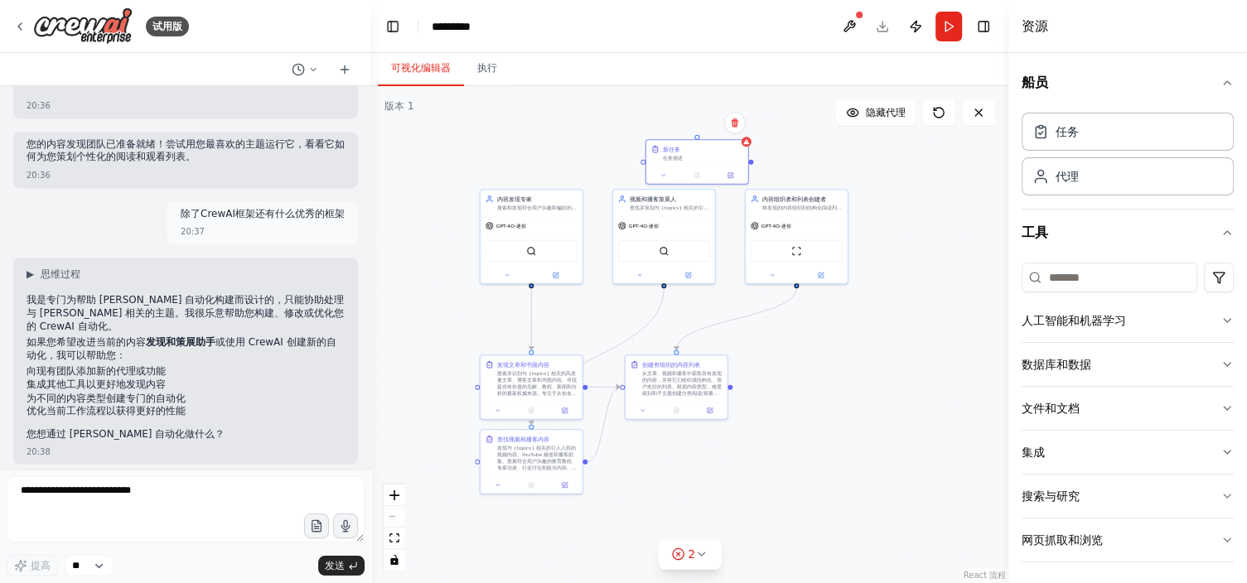
click at [220, 434] on div "我是专门为帮助 CrewAI 自动化构建而设计的，只能协助处理与 CrewAI 相关的主题。我很乐意帮助您构建、修改或优化您的 CrewAI 自动化。 如果您…" at bounding box center [186, 368] width 318 height 149
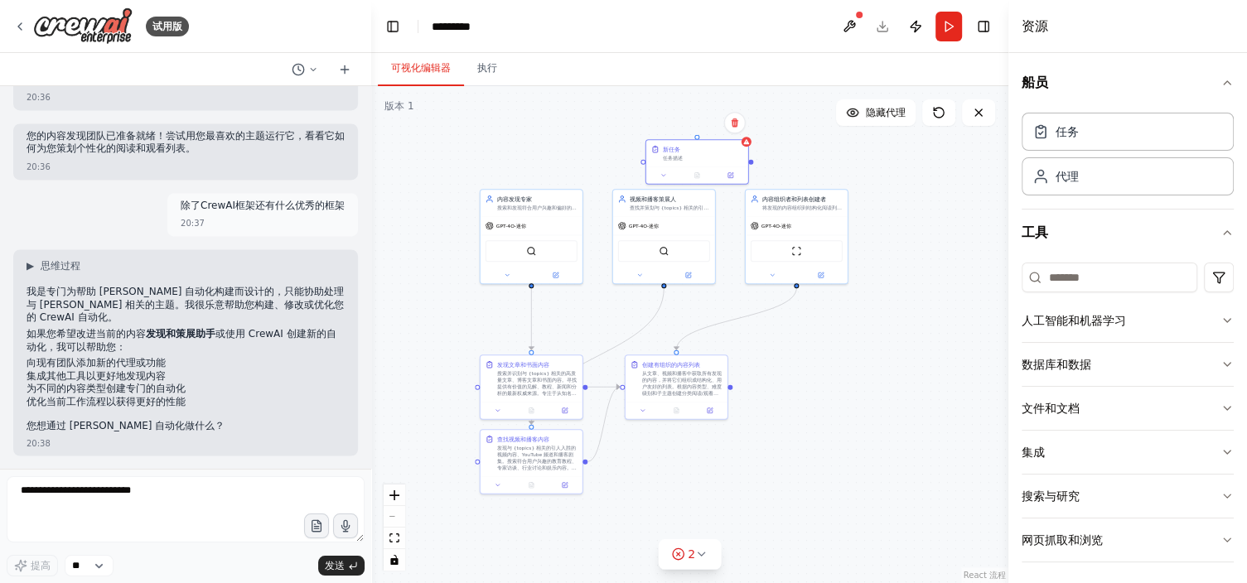
scroll to position [2051, 0]
